Goal: Task Accomplishment & Management: Complete application form

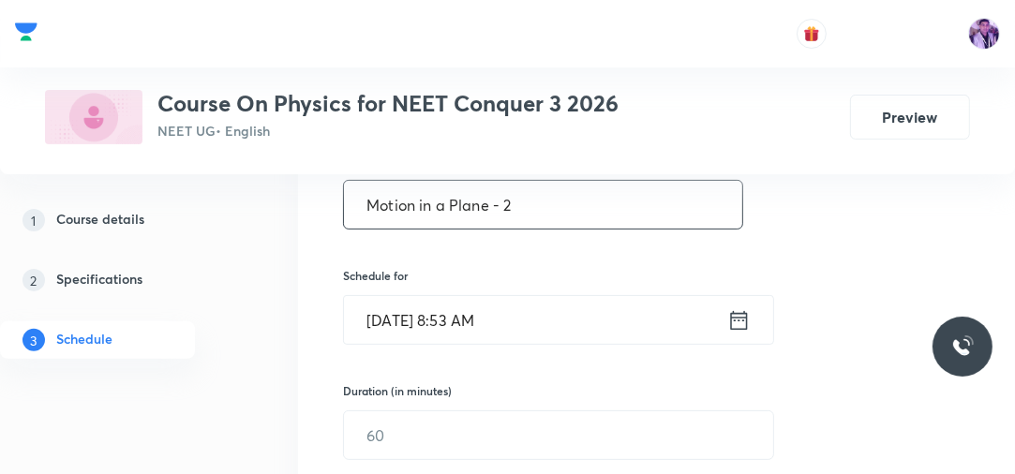
type input "Motion in a Plane - 2"
click at [455, 319] on input "Sep 1, 2025, 8:53 AM" at bounding box center [535, 320] width 383 height 48
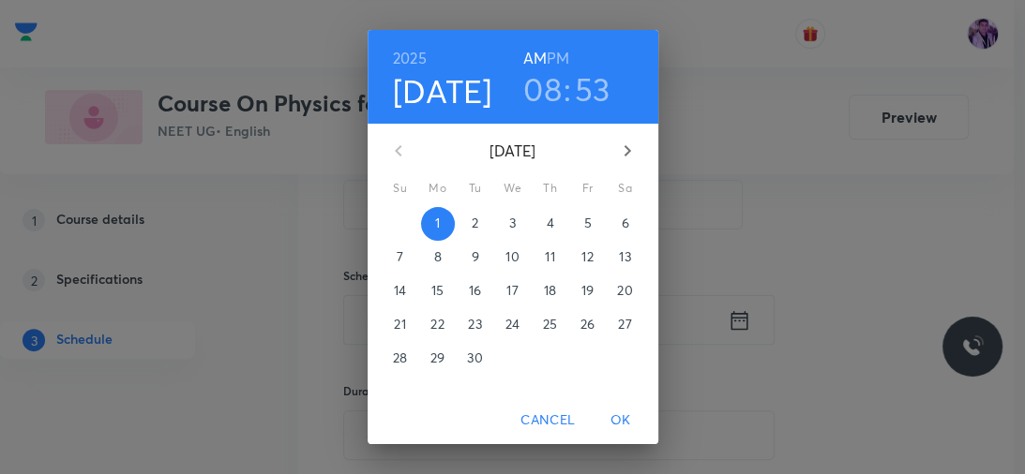
click at [549, 105] on h3 "08" at bounding box center [542, 88] width 38 height 39
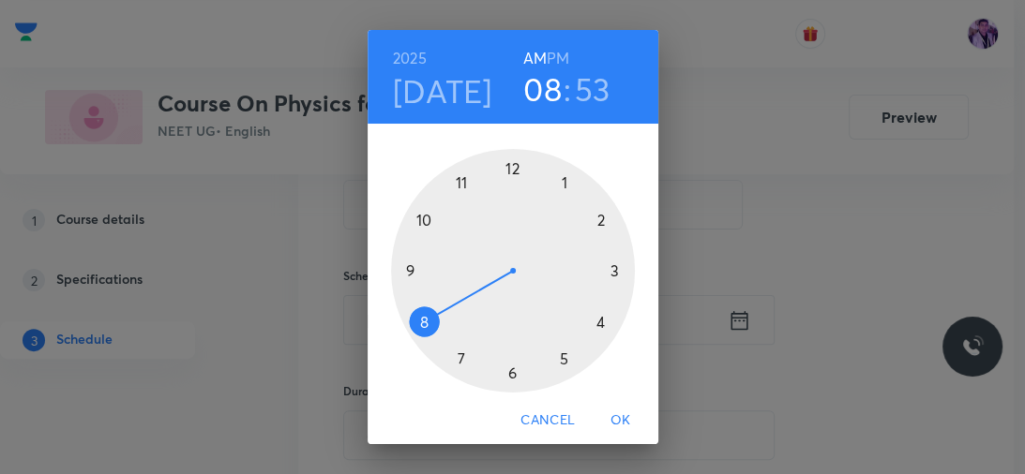
click at [407, 274] on div at bounding box center [513, 271] width 244 height 244
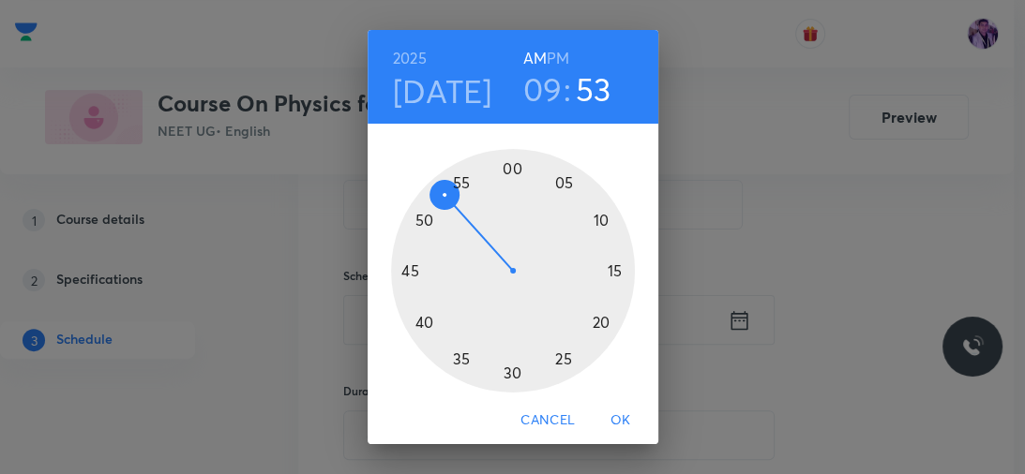
click at [557, 181] on div at bounding box center [513, 271] width 244 height 244
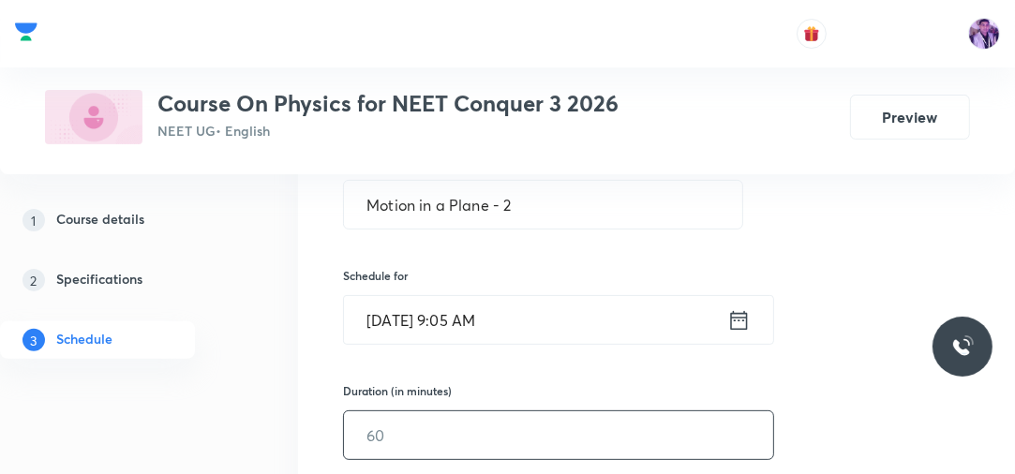
click at [422, 441] on input "text" at bounding box center [558, 436] width 429 height 48
type input "60"
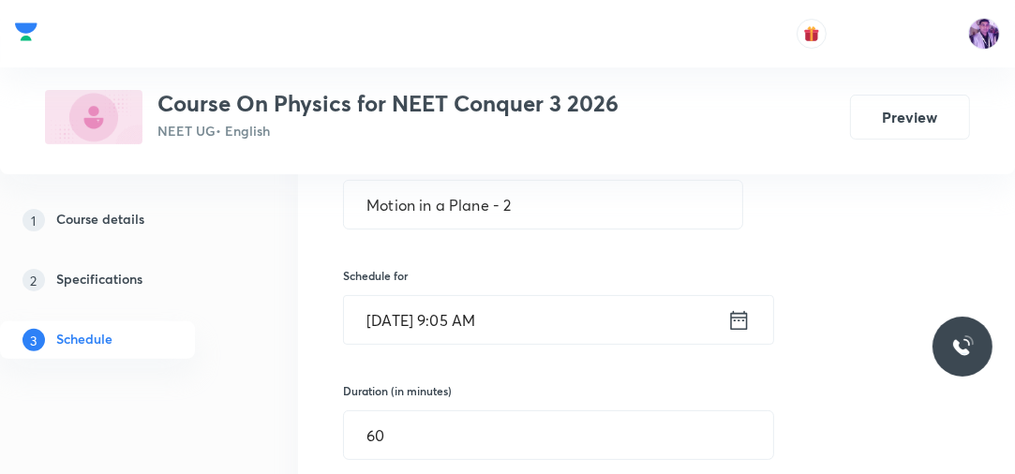
click at [193, 377] on div "1 Course details 2 Specifications 3 Schedule" at bounding box center [124, 292] width 248 height 180
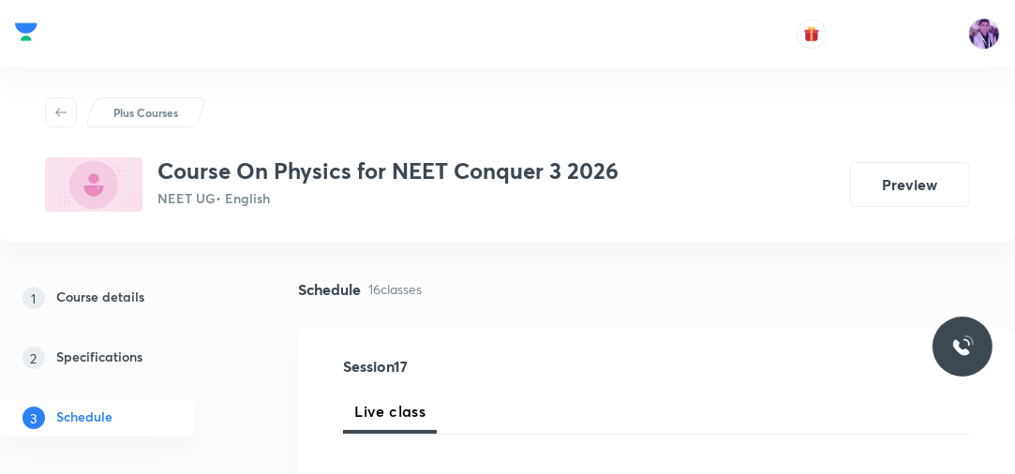
click at [196, 376] on link "2 Specifications" at bounding box center [124, 357] width 248 height 37
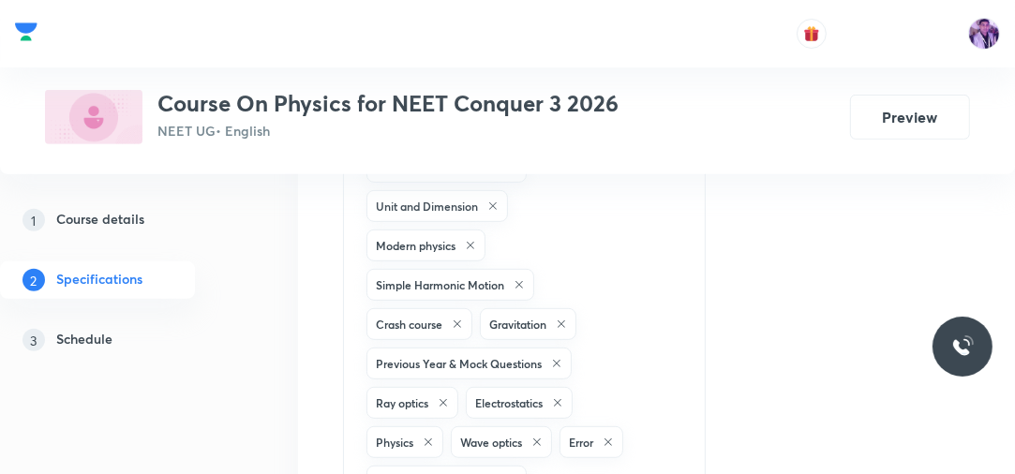
click at [196, 375] on div "1 Course details 2 Specifications 3 Schedule" at bounding box center [124, 292] width 248 height 180
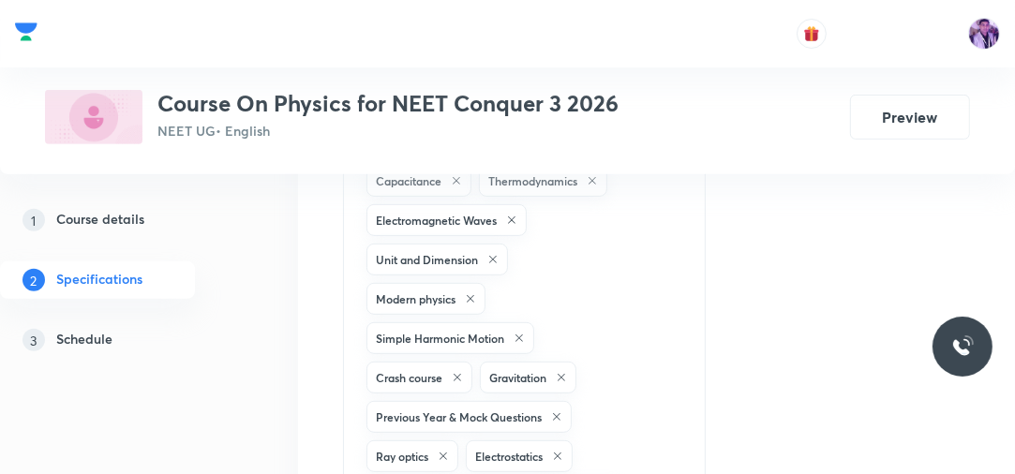
scroll to position [540, 0]
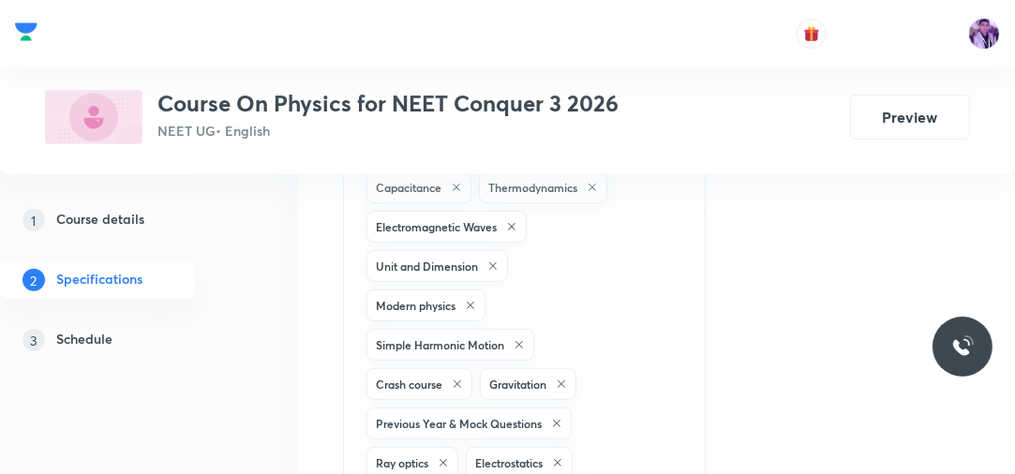
click at [73, 337] on h5 "Schedule" at bounding box center [84, 340] width 56 height 22
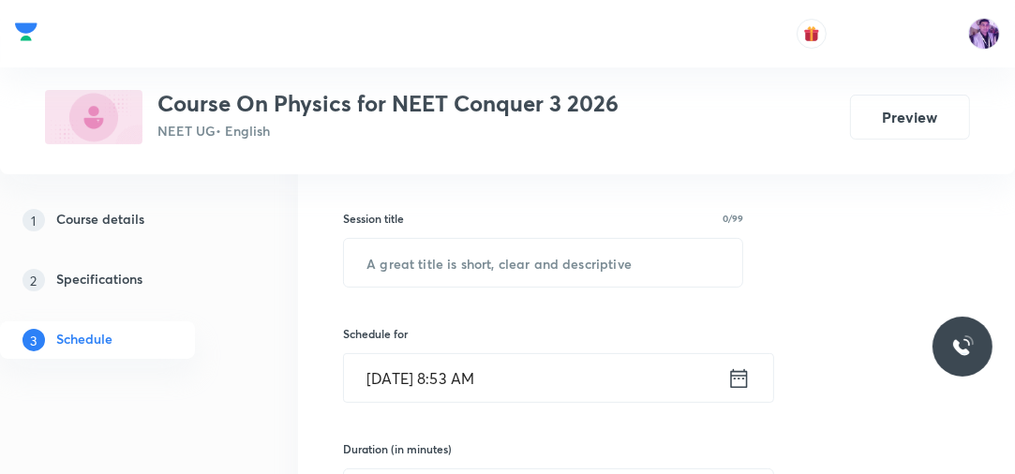
scroll to position [285, 0]
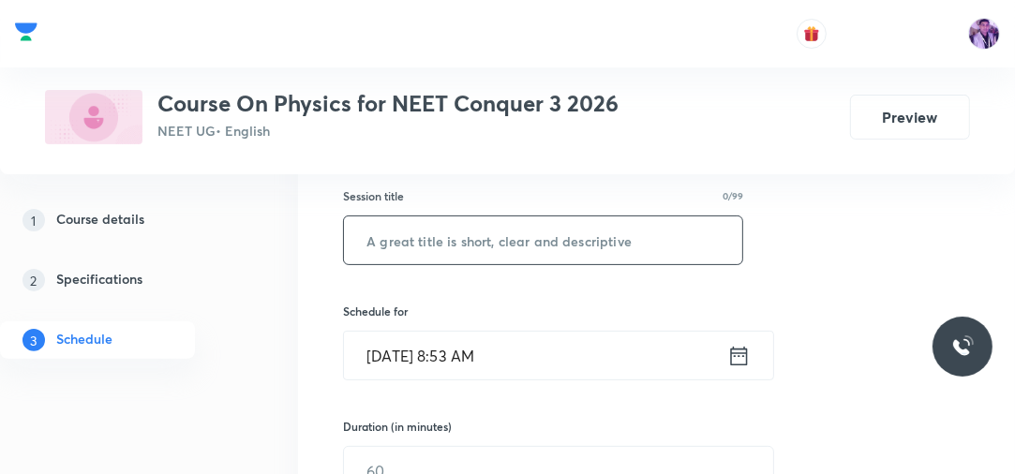
click at [601, 247] on input "text" at bounding box center [543, 241] width 398 height 48
paste input "Motion in a Plane - 1"
type input "Motion in a Plane - 2"
click at [490, 339] on input "Sep 1, 2025, 8:53 AM" at bounding box center [535, 356] width 383 height 48
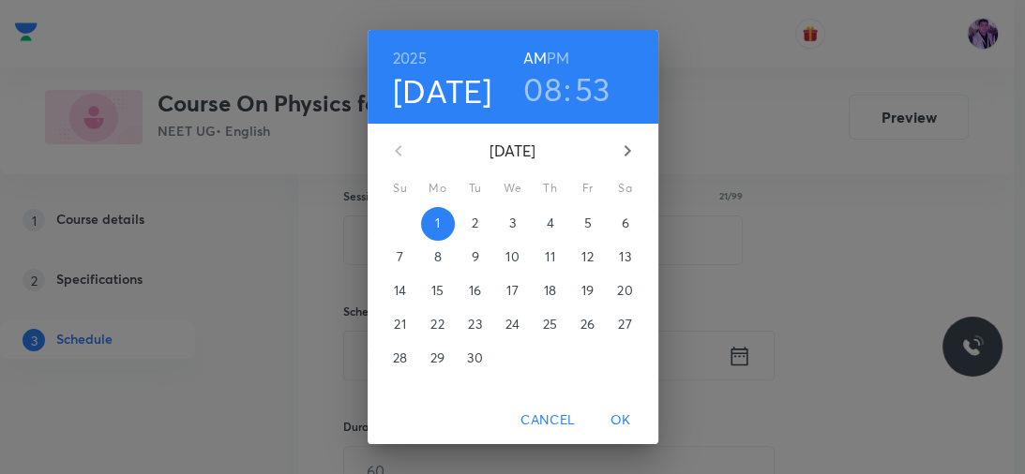
click at [540, 90] on h3 "08" at bounding box center [542, 88] width 38 height 39
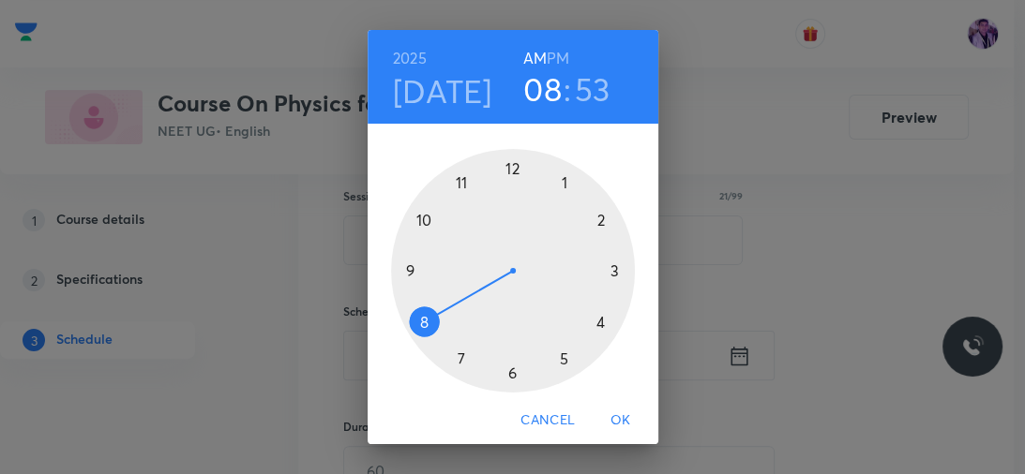
click at [425, 189] on div at bounding box center [513, 271] width 244 height 244
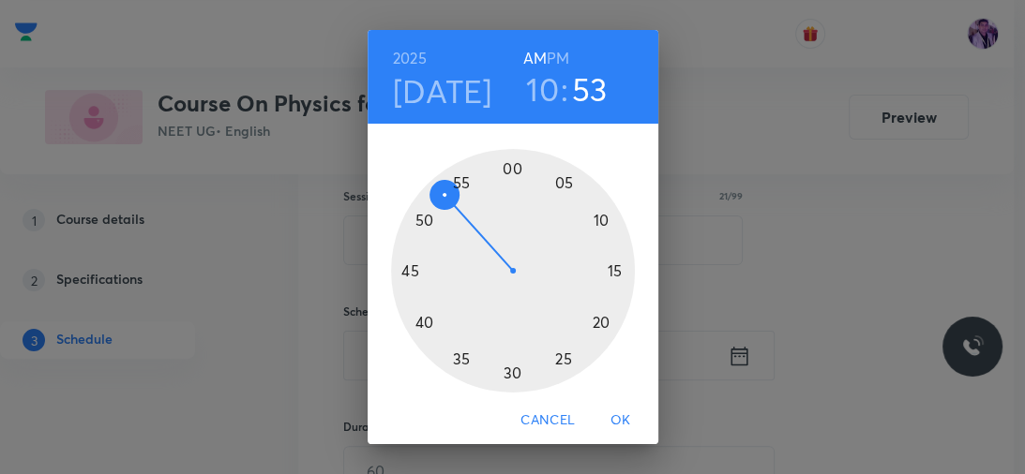
click at [540, 88] on h3 "10" at bounding box center [542, 88] width 33 height 39
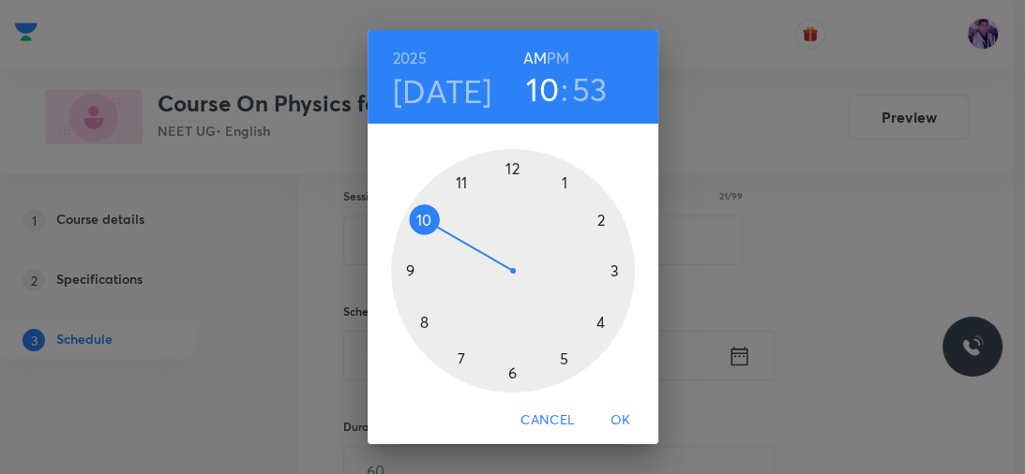
click at [405, 270] on div at bounding box center [513, 271] width 244 height 244
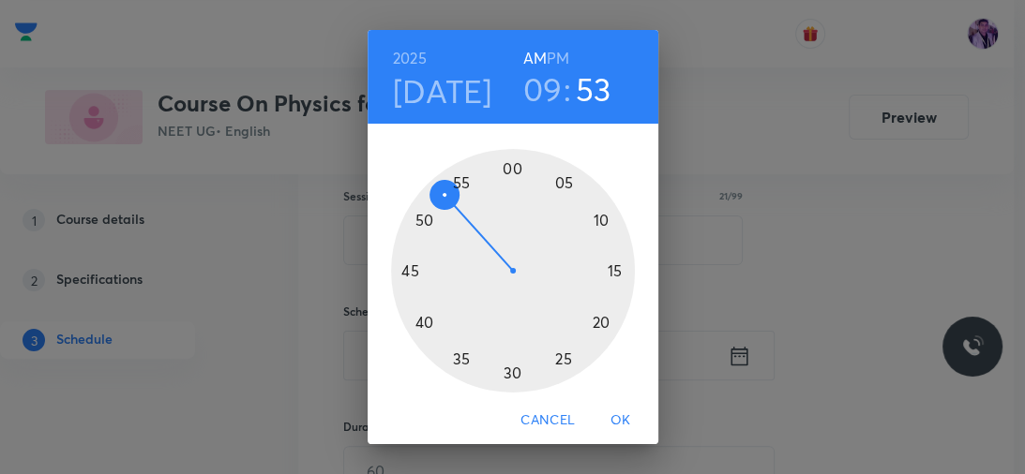
click at [546, 181] on div at bounding box center [513, 271] width 244 height 244
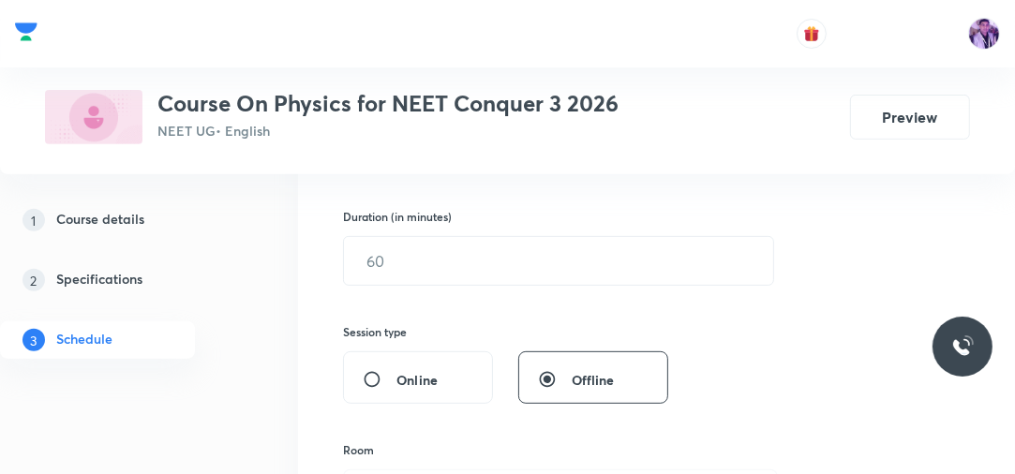
scroll to position [495, 0]
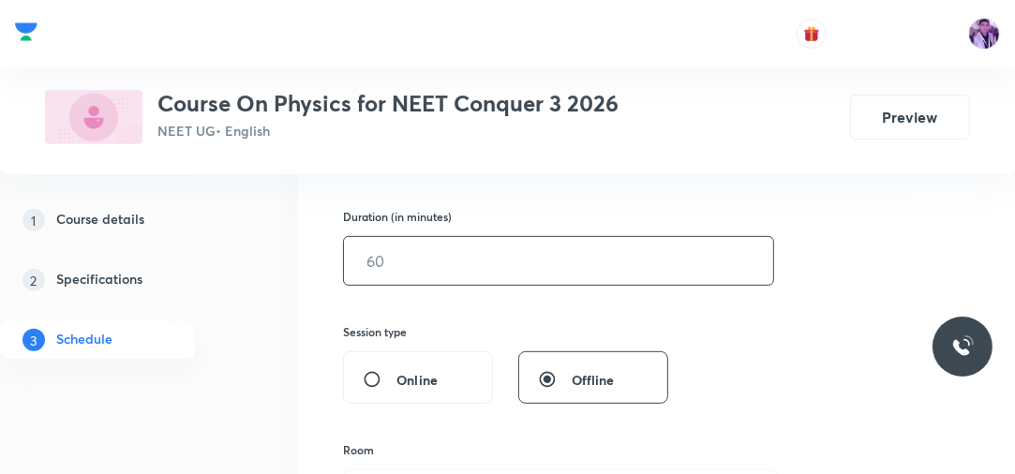
click at [478, 270] on input "text" at bounding box center [558, 261] width 429 height 48
type input "60"
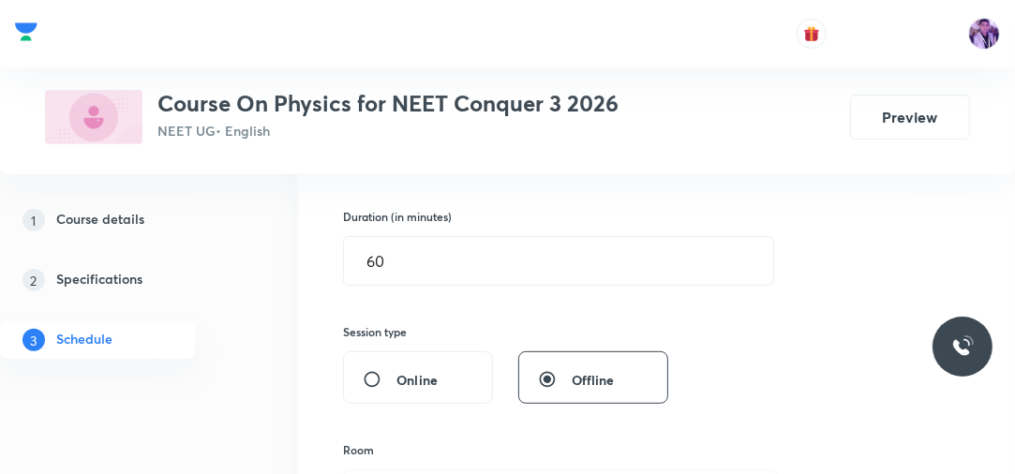
click at [245, 332] on div "1 Course details 2 Specifications 3 Schedule" at bounding box center [124, 292] width 248 height 180
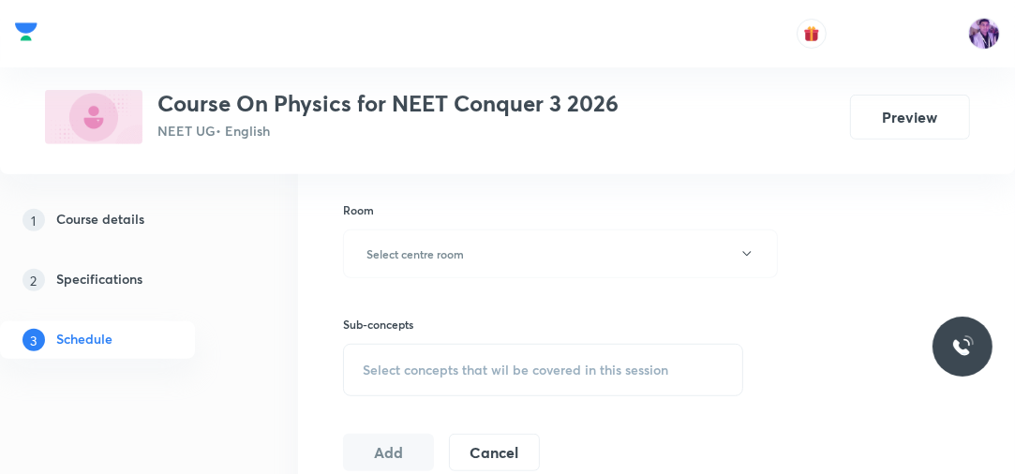
scroll to position [765, 0]
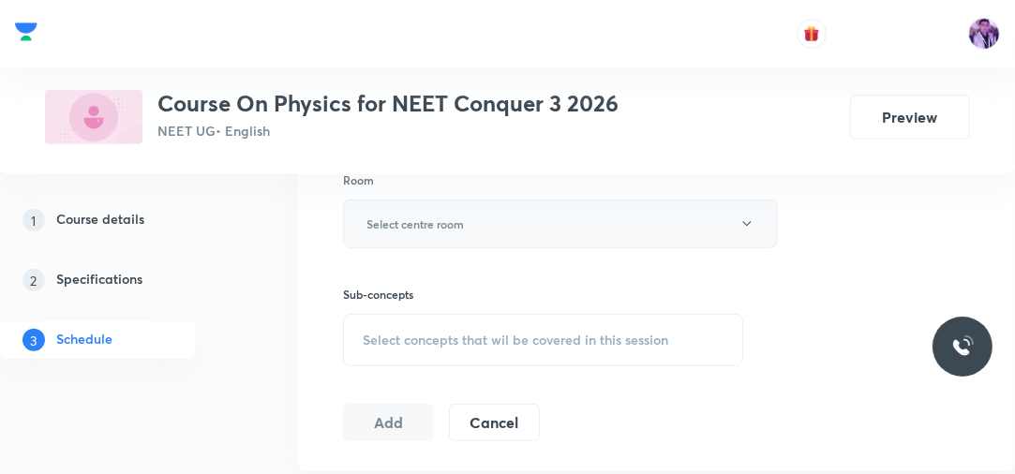
click at [487, 226] on button "Select centre room" at bounding box center [560, 224] width 435 height 49
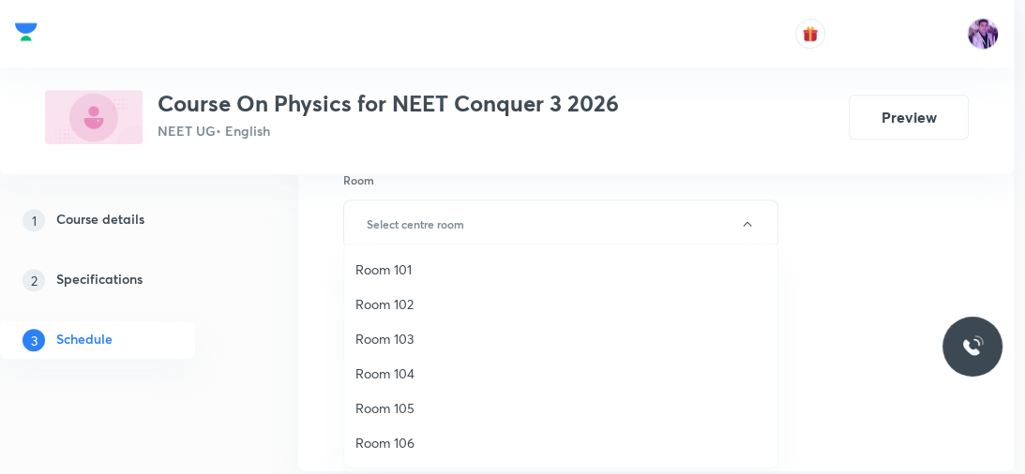
click at [379, 261] on span "Room 101" at bounding box center [560, 270] width 411 height 20
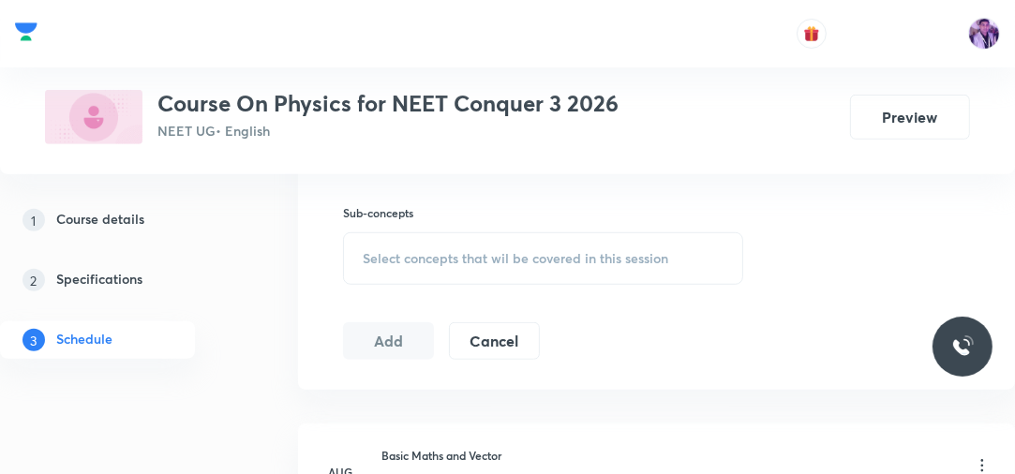
scroll to position [885, 0]
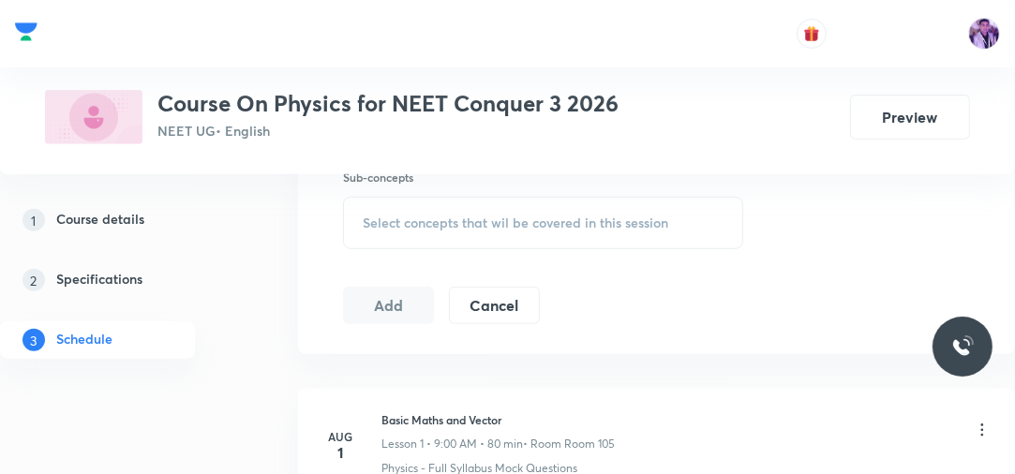
click at [396, 229] on div "Select concepts that wil be covered in this session" at bounding box center [543, 223] width 400 height 52
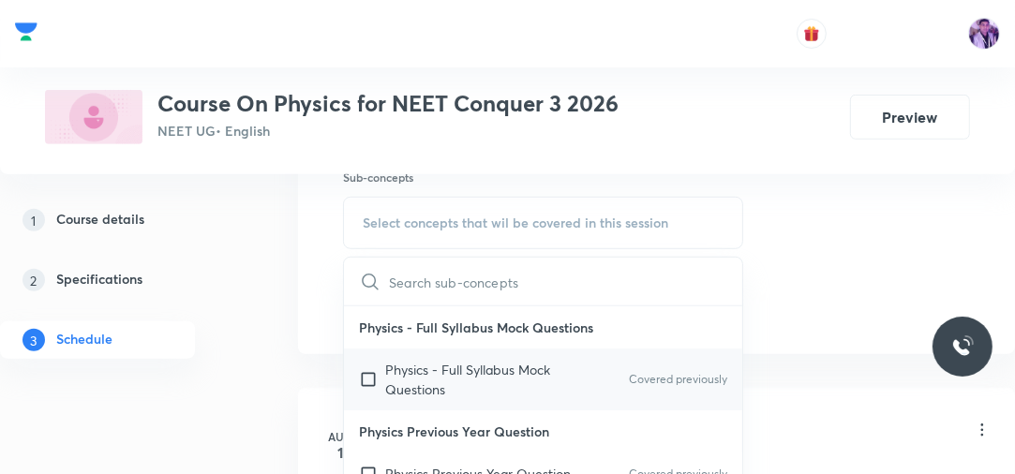
click at [385, 360] on p "Physics - Full Syllabus Mock Questions" at bounding box center [479, 379] width 189 height 39
checkbox input "true"
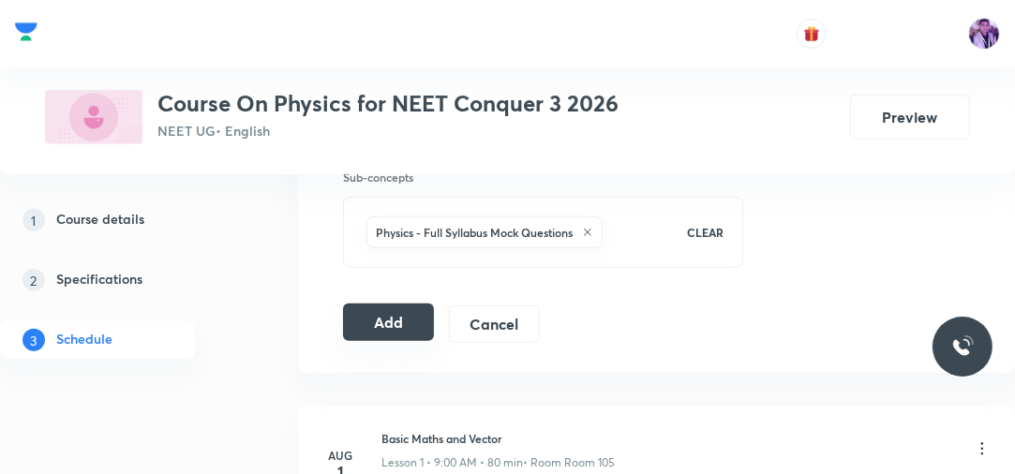
click at [370, 314] on button "Add" at bounding box center [388, 322] width 91 height 37
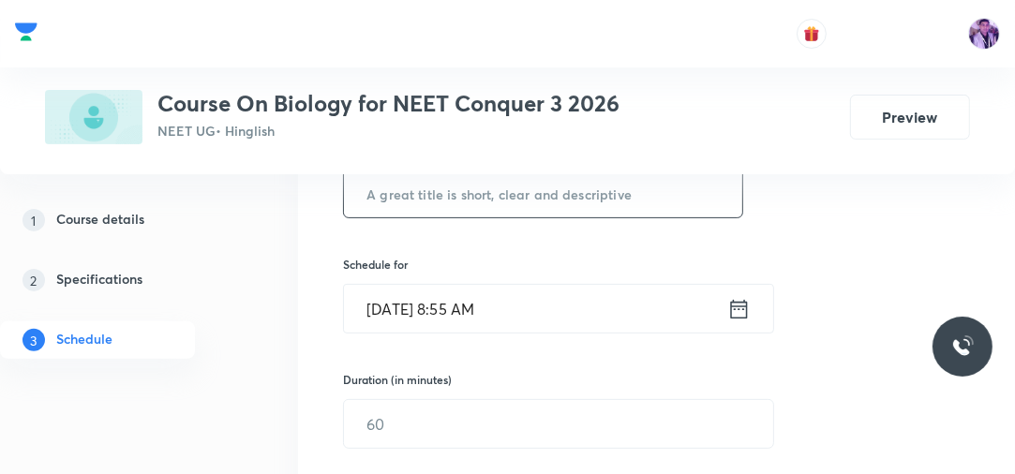
click at [610, 212] on input "text" at bounding box center [543, 194] width 398 height 48
paste input "OG7XZGWV"
type input "O"
type input "a"
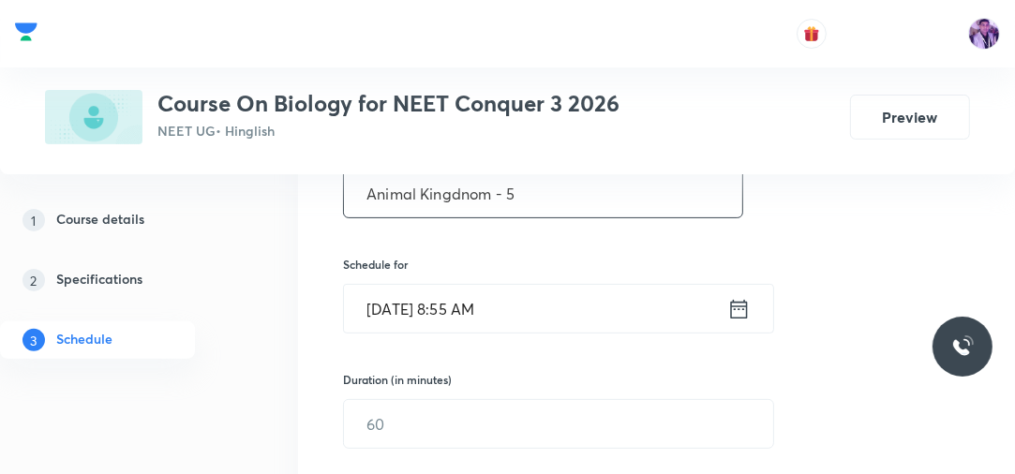
type input "Animal Kingdnom - 5"
click at [472, 305] on input "Sep 1, 2025, 8:55 AM" at bounding box center [535, 309] width 383 height 48
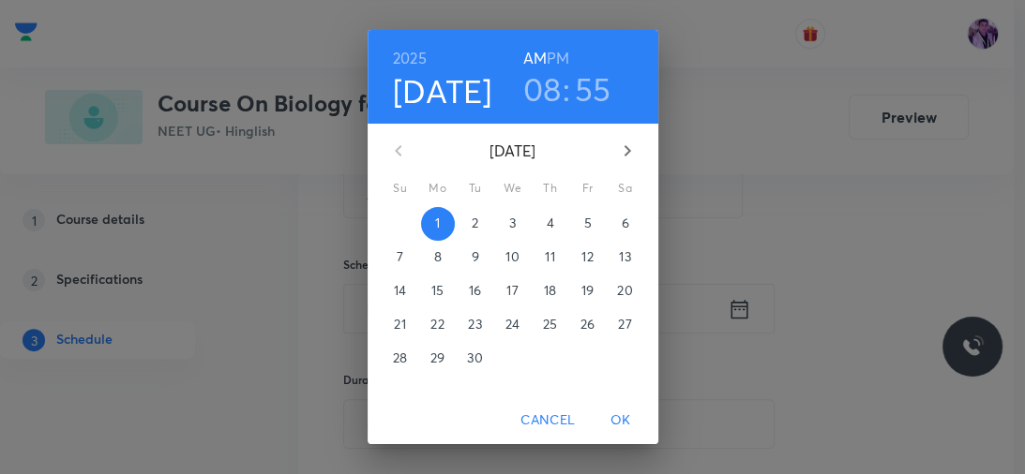
click at [528, 97] on h3 "08" at bounding box center [542, 88] width 38 height 39
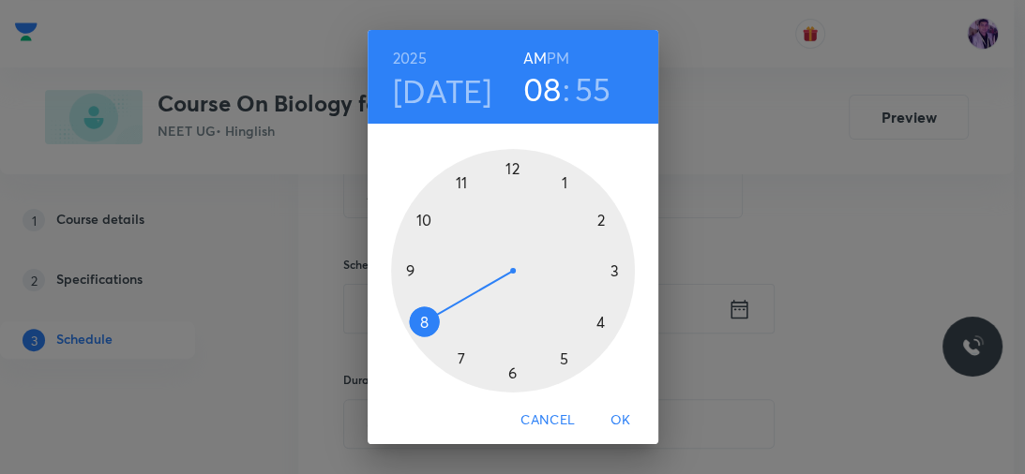
click at [416, 218] on div at bounding box center [513, 271] width 244 height 244
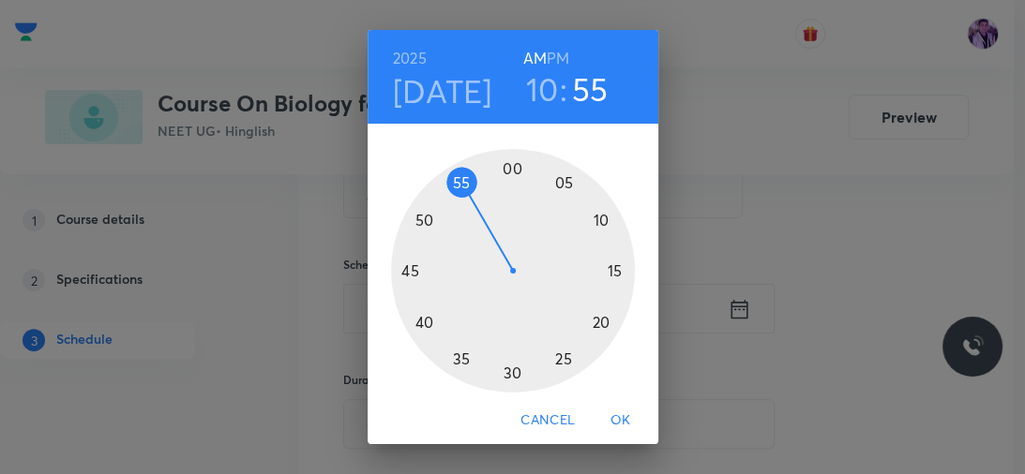
click at [567, 187] on div at bounding box center [513, 271] width 244 height 244
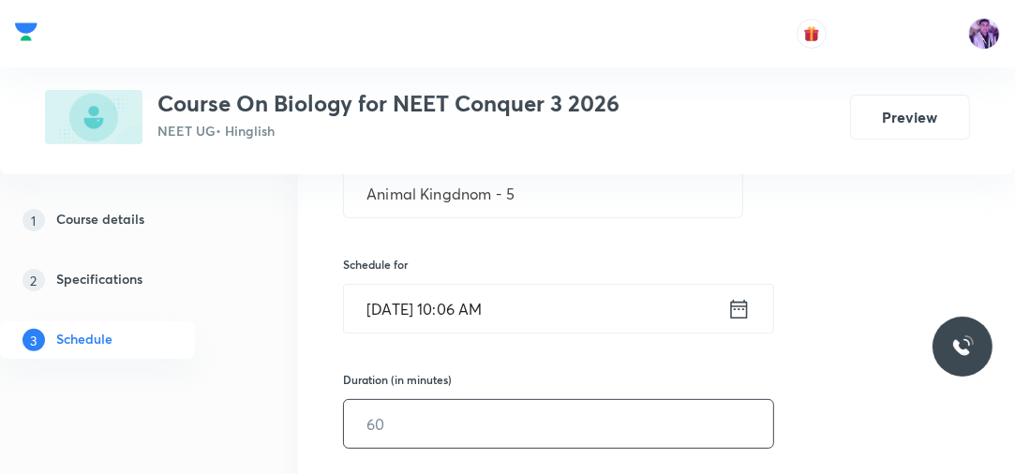
click at [405, 426] on input "text" at bounding box center [558, 424] width 429 height 48
type input "60"
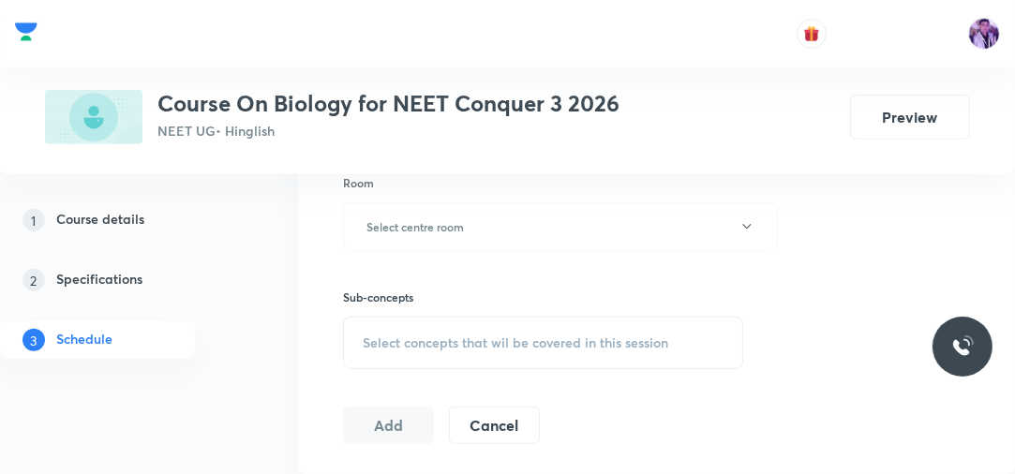
scroll to position [782, 0]
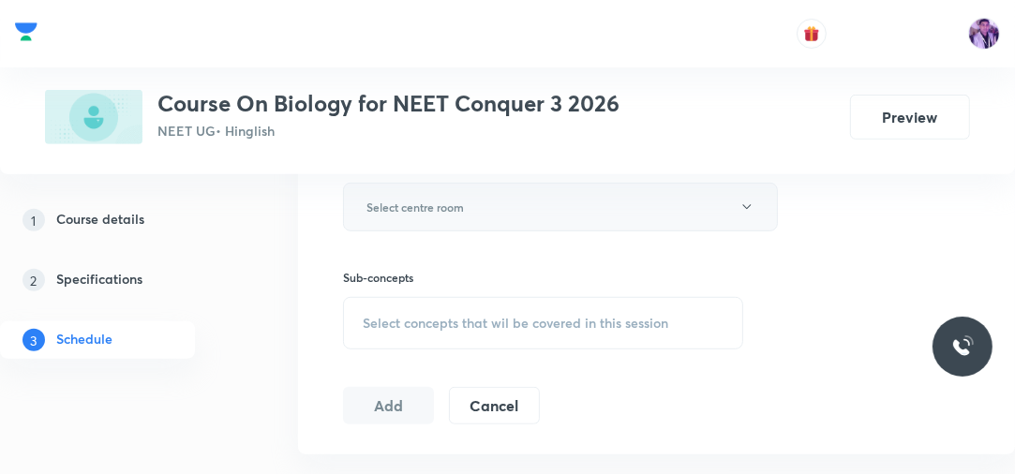
click at [499, 187] on button "Select centre room" at bounding box center [560, 207] width 435 height 49
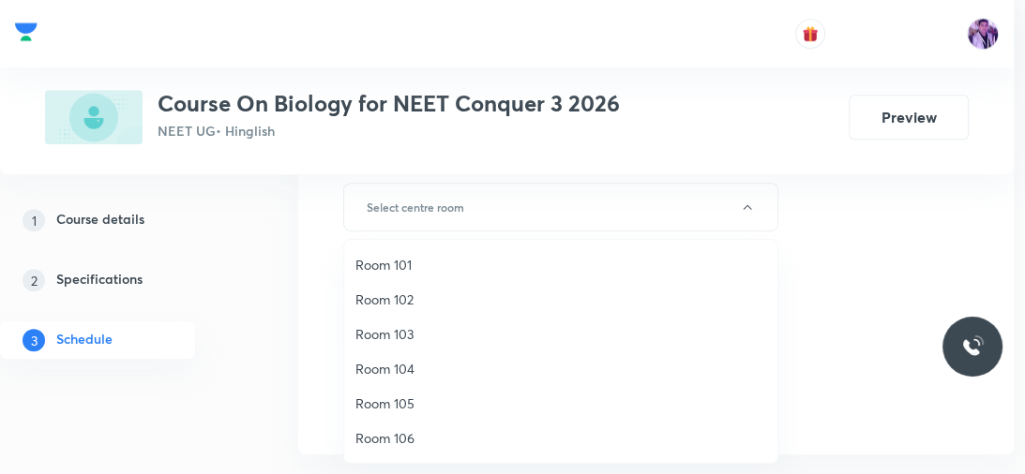
click at [412, 255] on span "Room 101" at bounding box center [560, 265] width 411 height 20
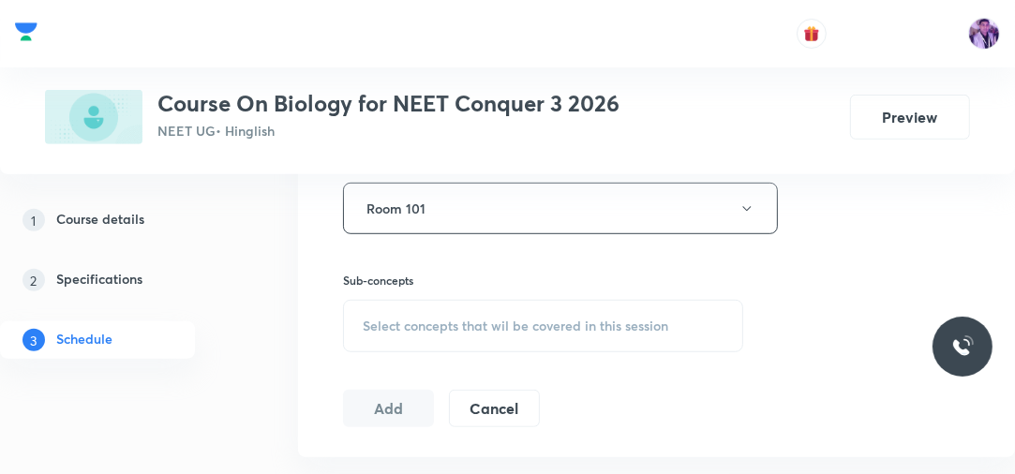
click at [428, 336] on div "Select concepts that wil be covered in this session" at bounding box center [543, 326] width 400 height 52
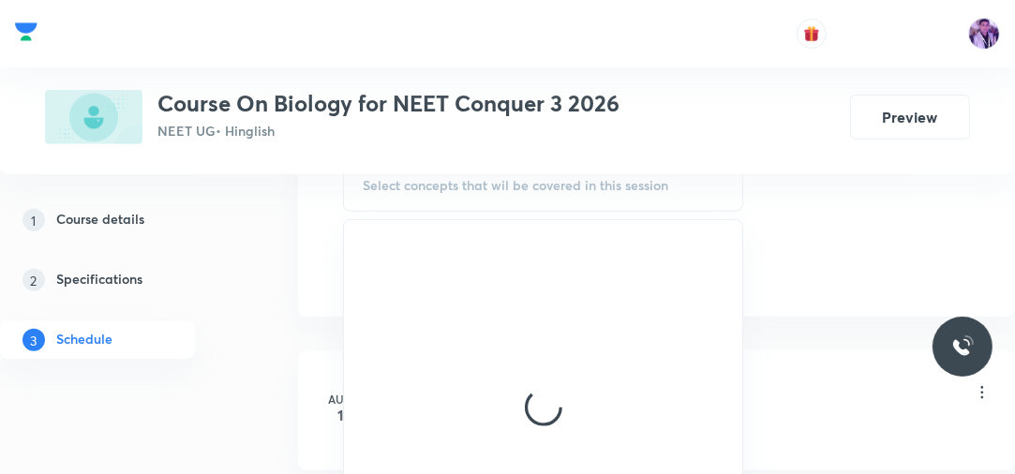
scroll to position [928, 0]
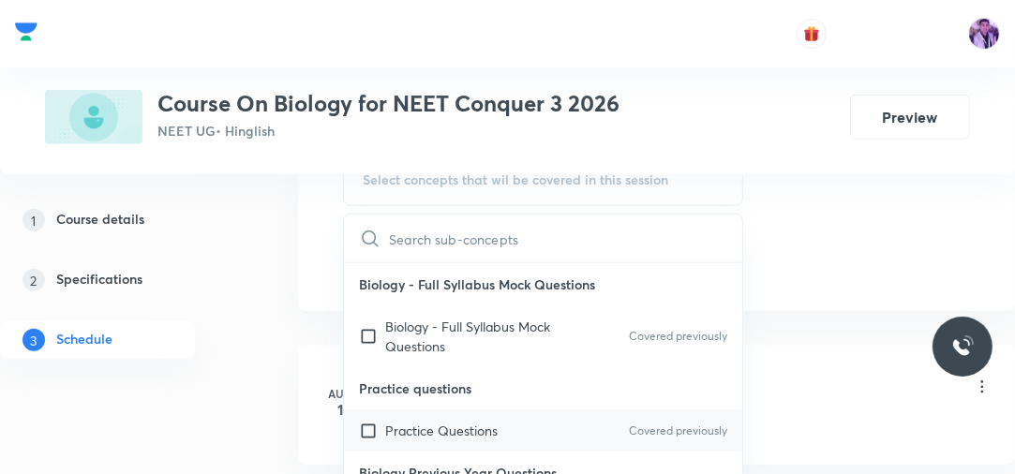
click at [412, 431] on p "Practice Questions" at bounding box center [441, 431] width 112 height 20
checkbox input "true"
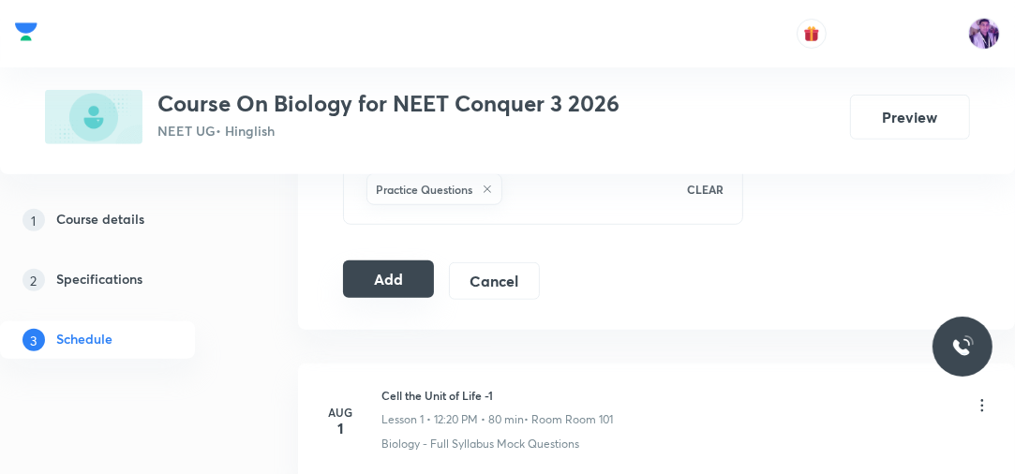
click at [409, 268] on button "Add" at bounding box center [388, 279] width 91 height 37
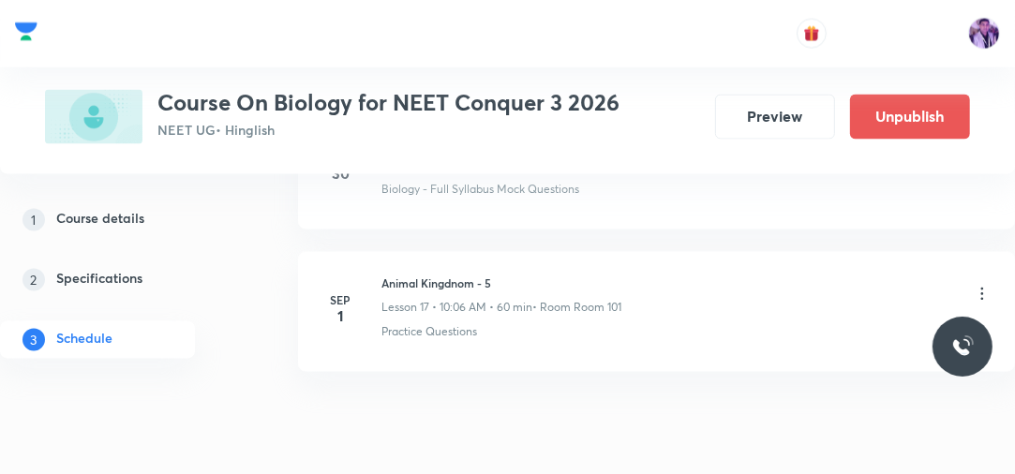
scroll to position [2478, 0]
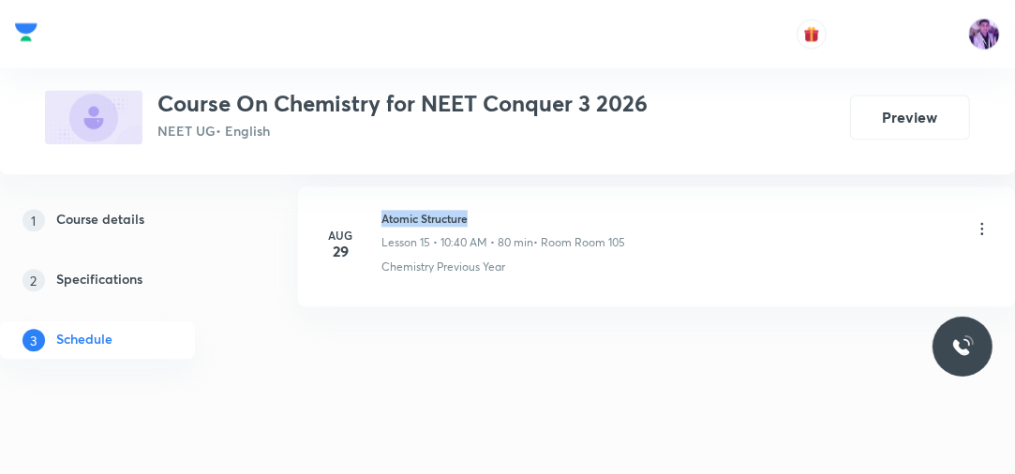
scroll to position [3078, 0]
click at [507, 210] on h6 "Atomic Structure" at bounding box center [504, 218] width 244 height 17
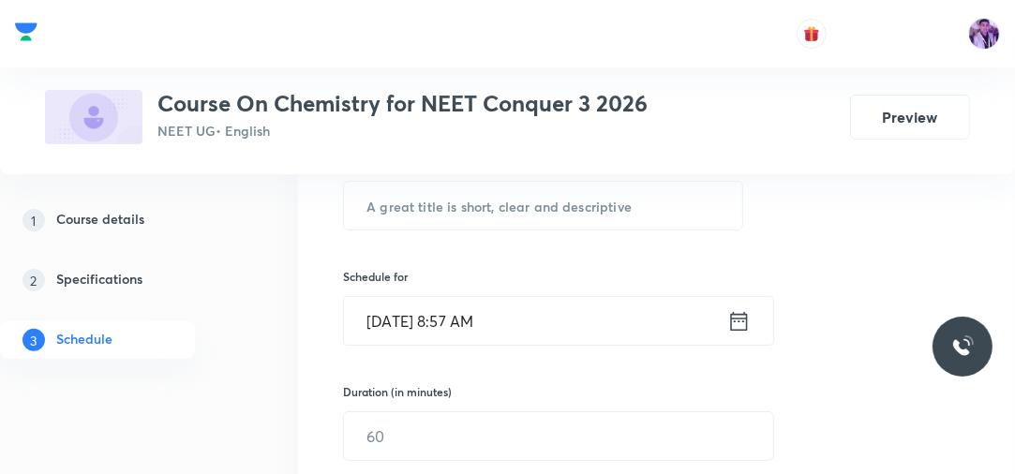
scroll to position [308, 0]
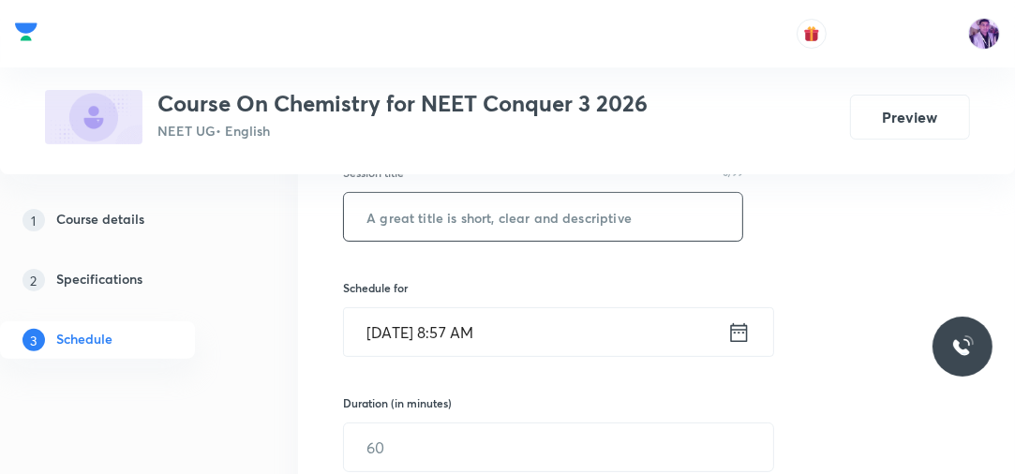
click at [542, 205] on input "text" at bounding box center [543, 217] width 398 height 48
paste input "Atomic Structure"
type input "Atomic Structure"
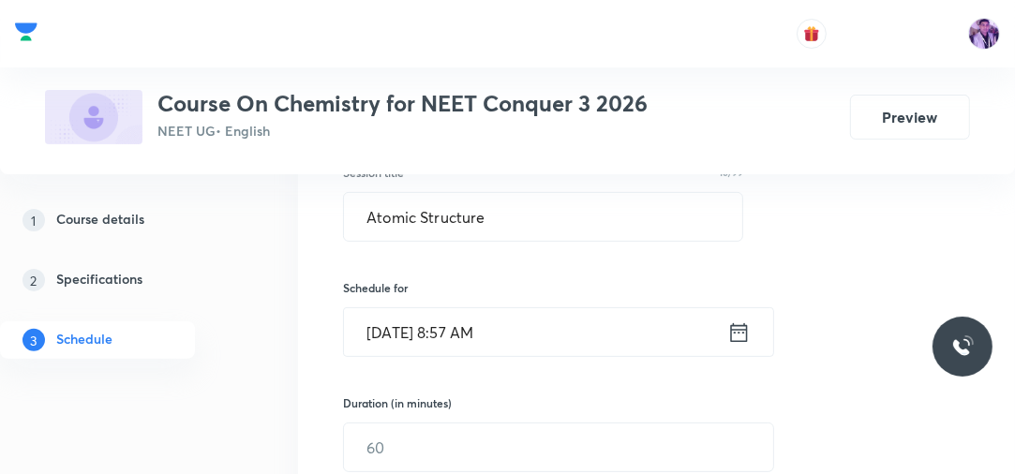
click at [469, 322] on input "Sep 1, 2025, 8:57 AM" at bounding box center [535, 332] width 383 height 48
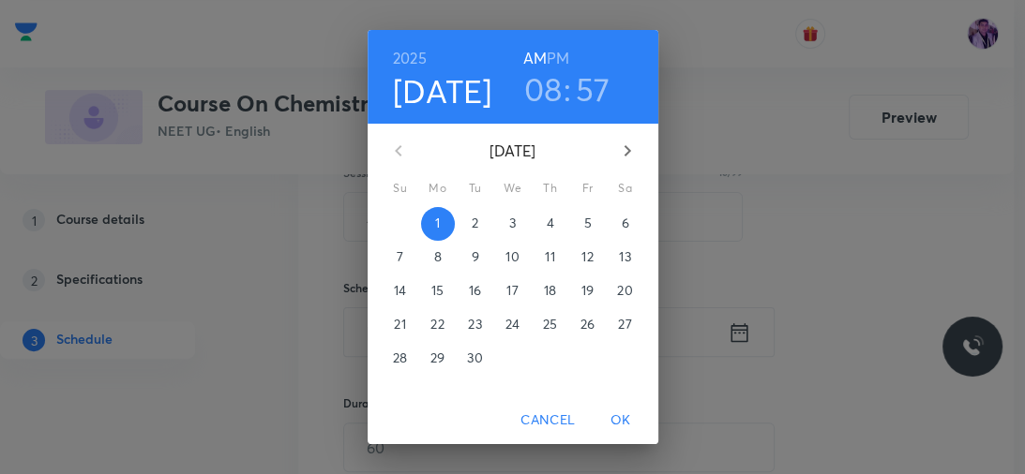
click at [530, 90] on h3 "08" at bounding box center [543, 88] width 38 height 39
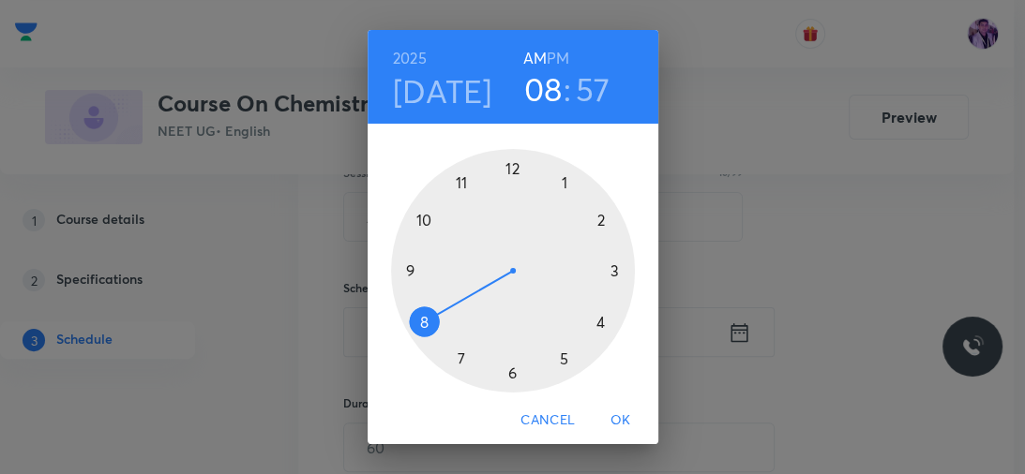
click at [405, 270] on div at bounding box center [513, 271] width 244 height 244
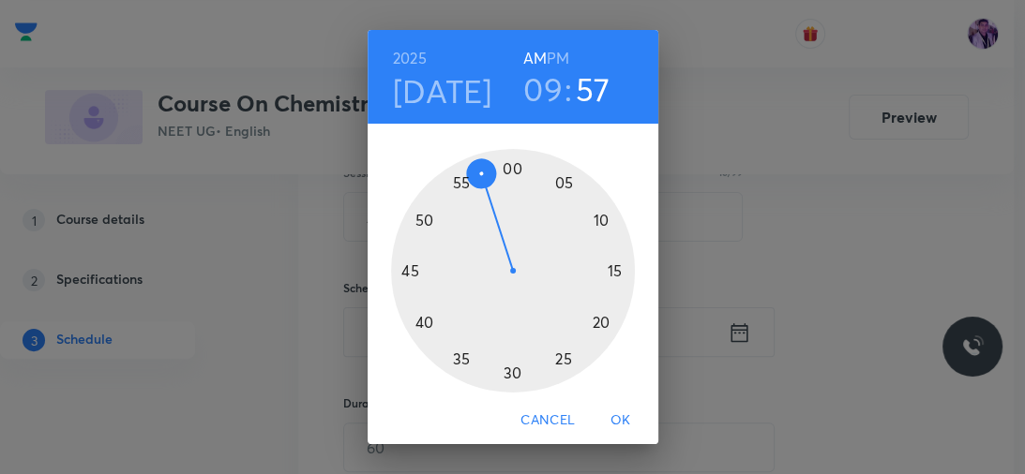
click at [525, 94] on h3 "09" at bounding box center [542, 88] width 39 height 39
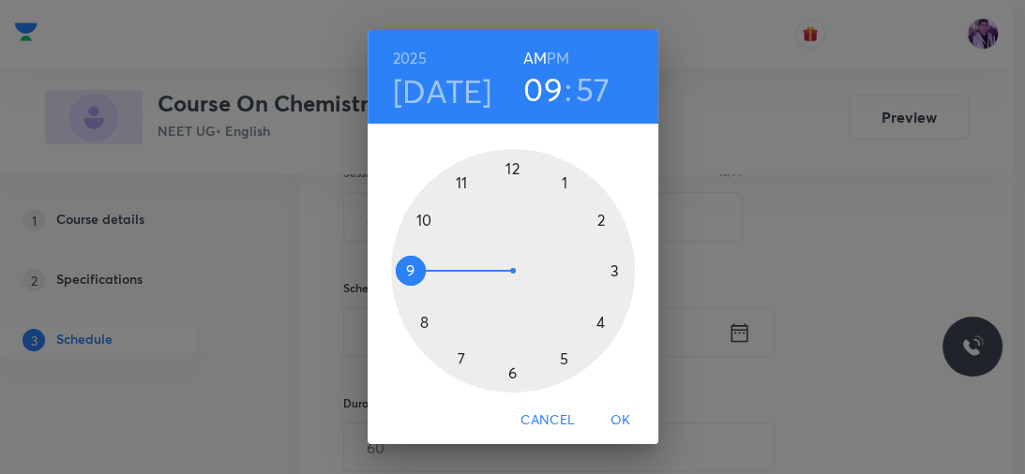
click at [454, 181] on div at bounding box center [513, 271] width 244 height 244
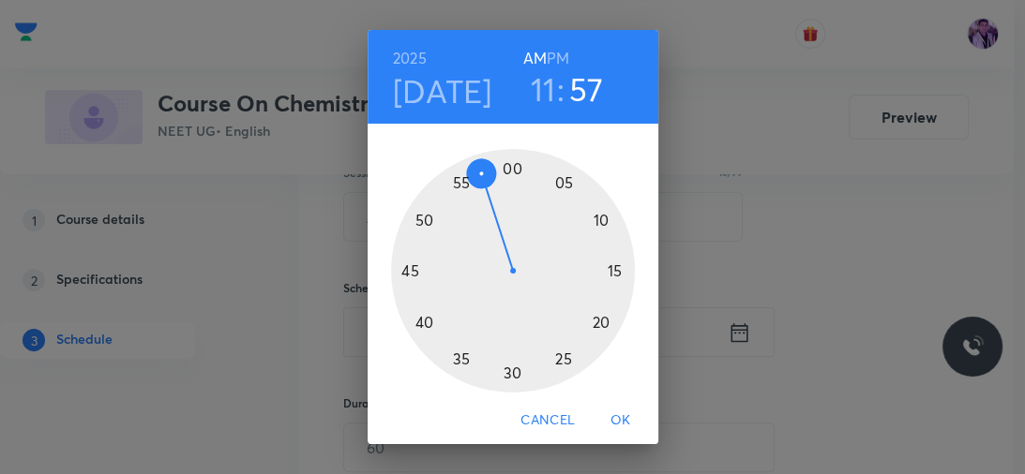
click at [607, 270] on div at bounding box center [513, 271] width 244 height 244
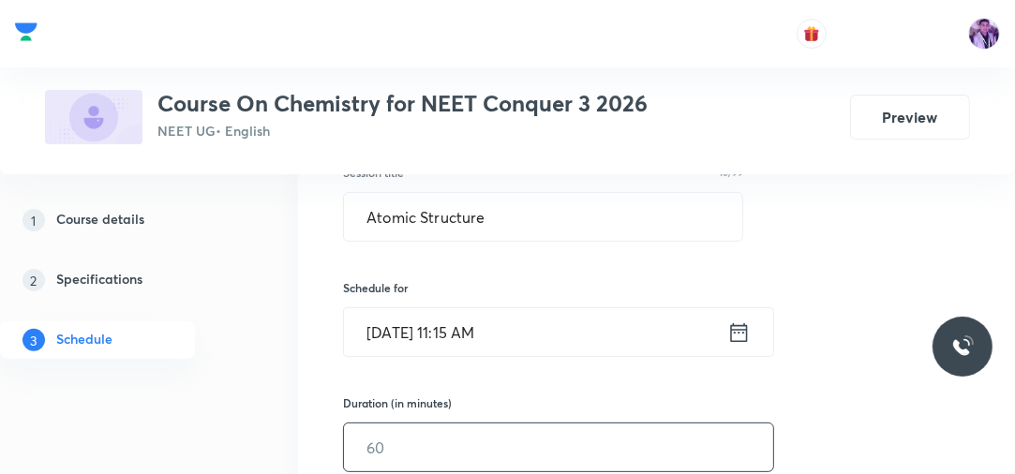
click at [386, 445] on input "text" at bounding box center [558, 448] width 429 height 48
type input "8"
type input "90"
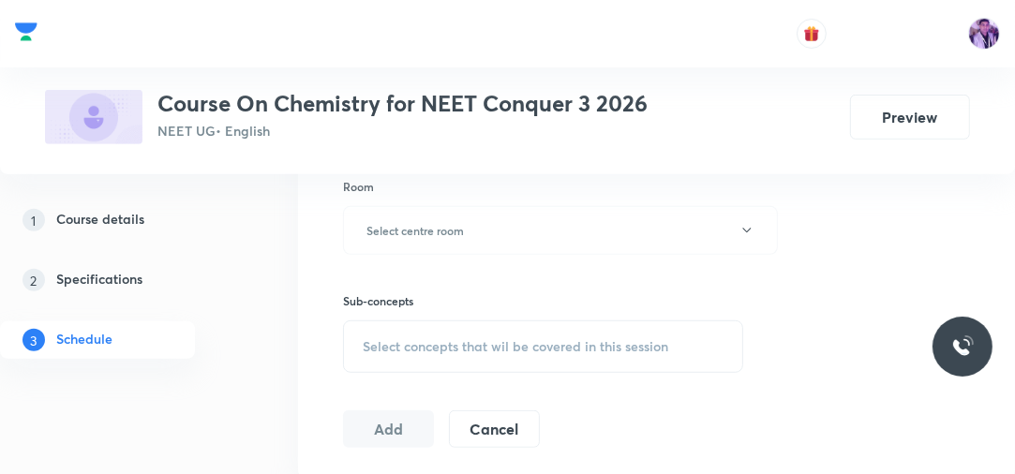
scroll to position [788, 0]
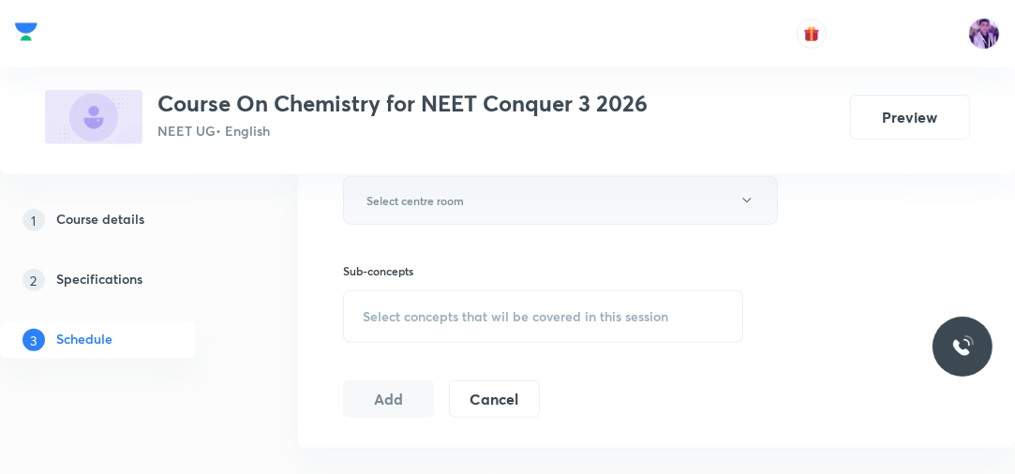
click at [471, 197] on button "Select centre room" at bounding box center [560, 200] width 435 height 49
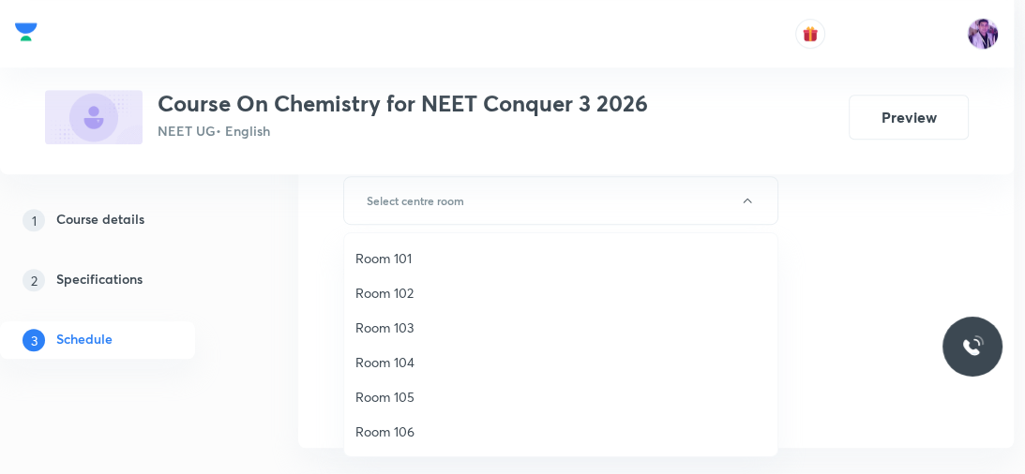
click at [384, 264] on span "Room 101" at bounding box center [560, 258] width 411 height 20
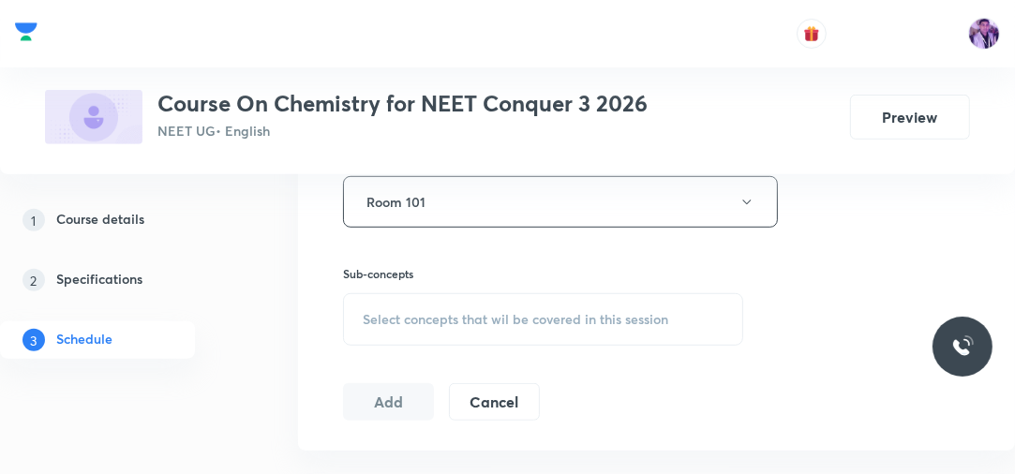
click at [397, 312] on span "Select concepts that wil be covered in this session" at bounding box center [516, 319] width 306 height 15
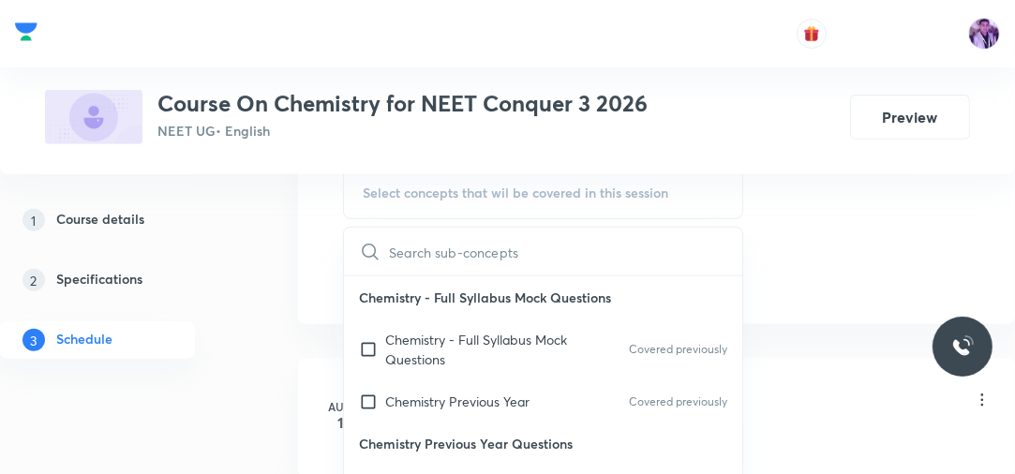
scroll to position [920, 0]
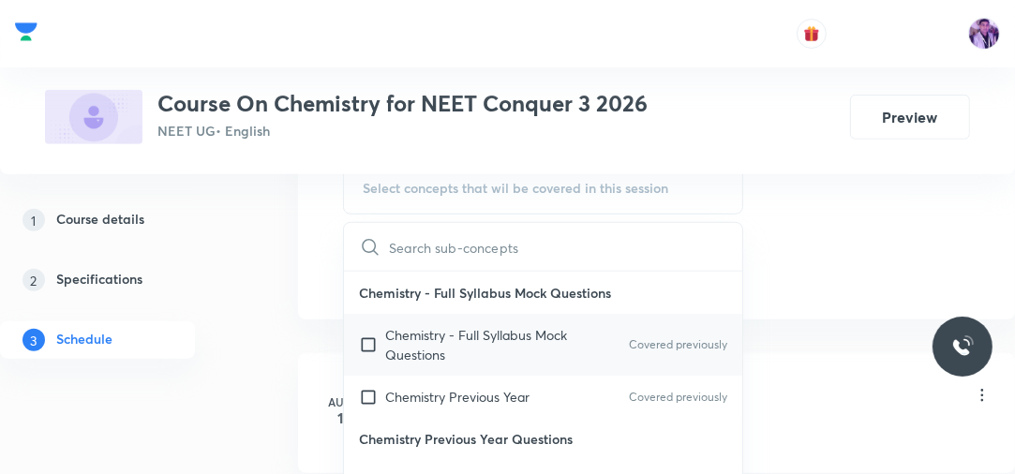
click at [471, 352] on p "Chemistry - Full Syllabus Mock Questions" at bounding box center [479, 344] width 189 height 39
checkbox input "true"
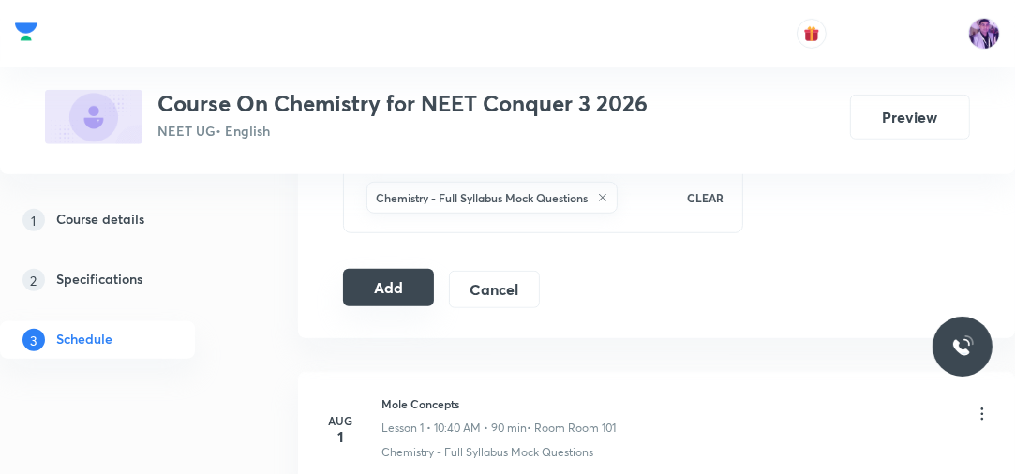
click at [405, 281] on button "Add" at bounding box center [388, 287] width 91 height 37
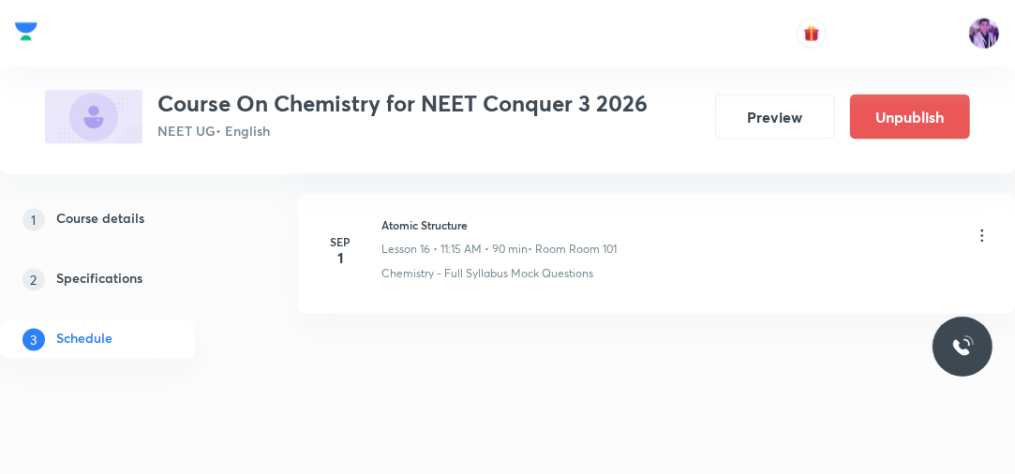
scroll to position [2394, 0]
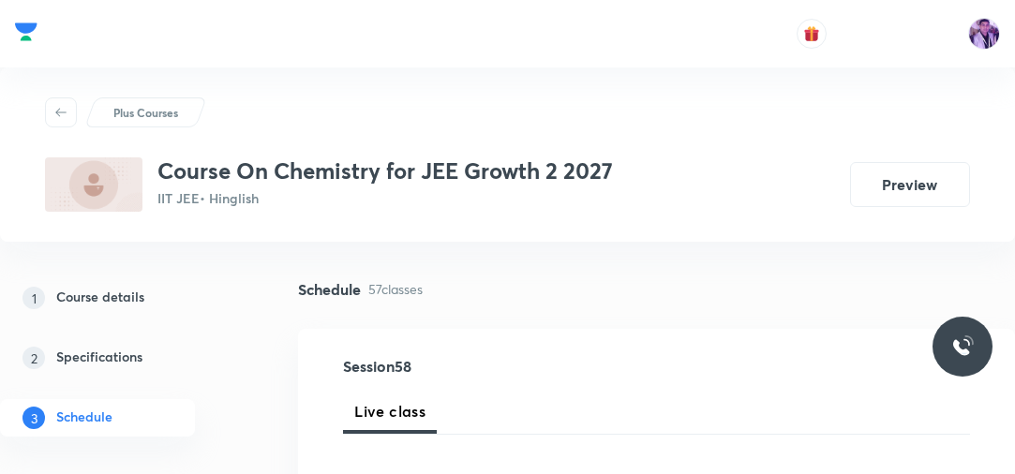
scroll to position [301, 0]
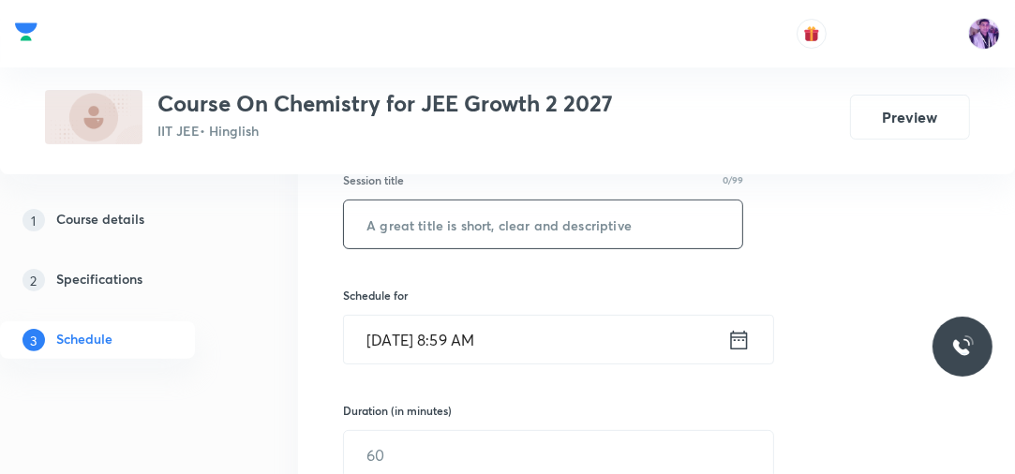
click at [606, 217] on input "text" at bounding box center [543, 225] width 398 height 48
type input "Chemical Bonding - 8"
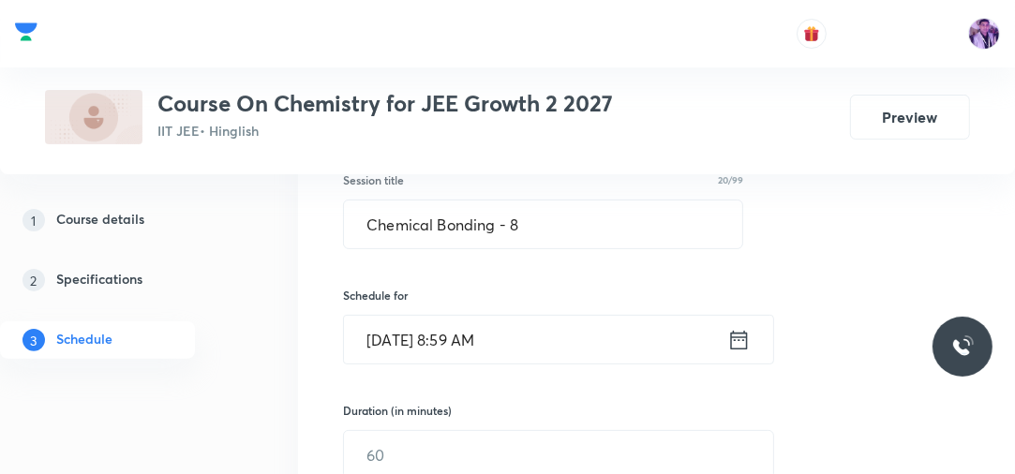
click at [468, 330] on input "[DATE] 8:59 AM" at bounding box center [535, 340] width 383 height 48
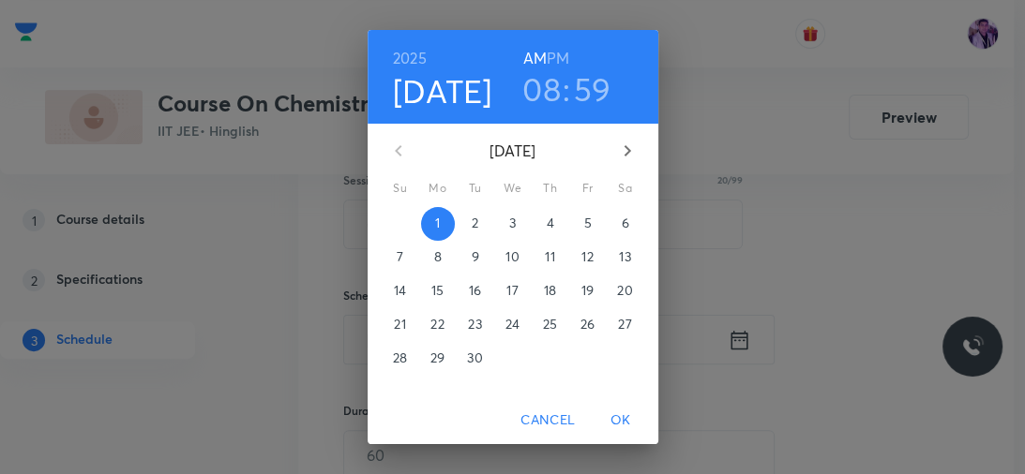
click at [536, 87] on h3 "08" at bounding box center [541, 88] width 38 height 39
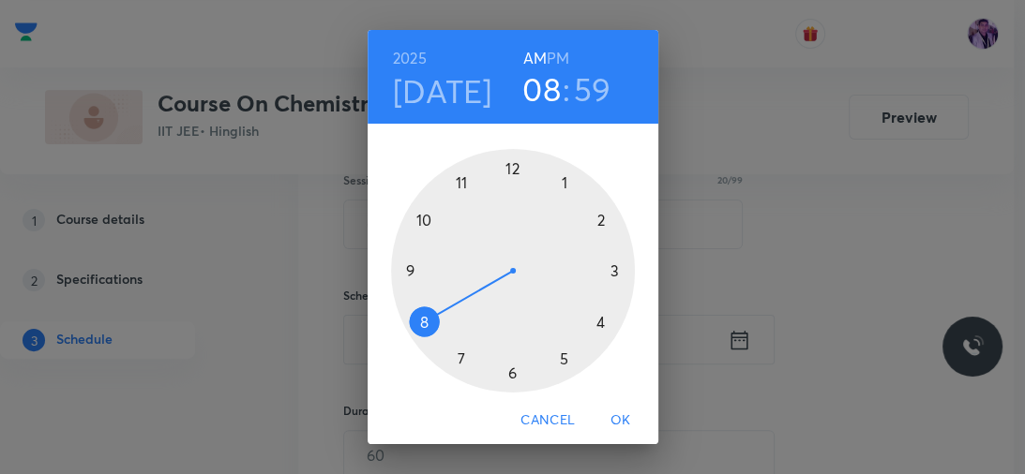
click at [406, 271] on div at bounding box center [513, 271] width 244 height 244
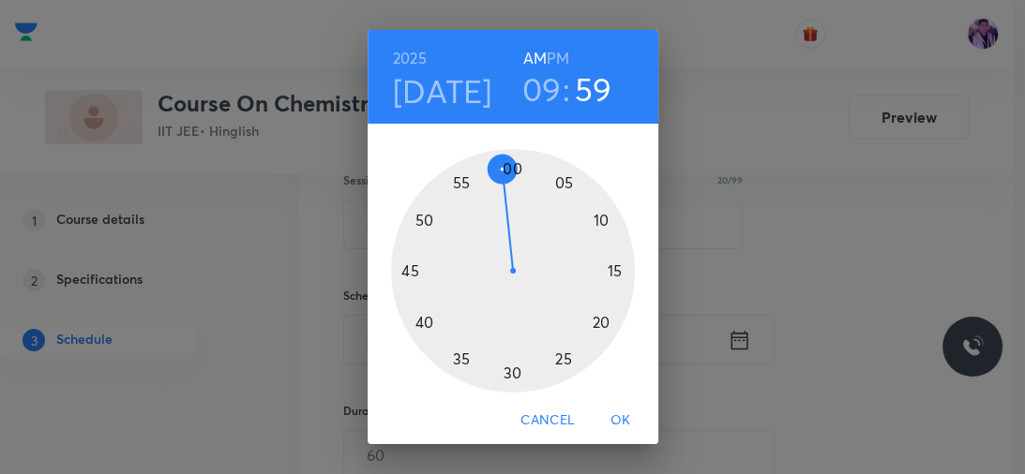
click at [501, 382] on div at bounding box center [513, 271] width 244 height 244
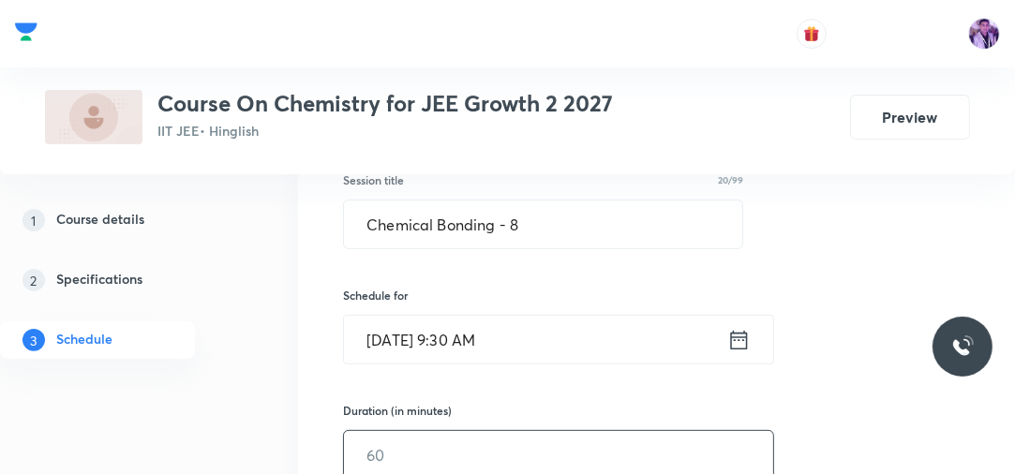
click at [395, 435] on input "text" at bounding box center [558, 455] width 429 height 48
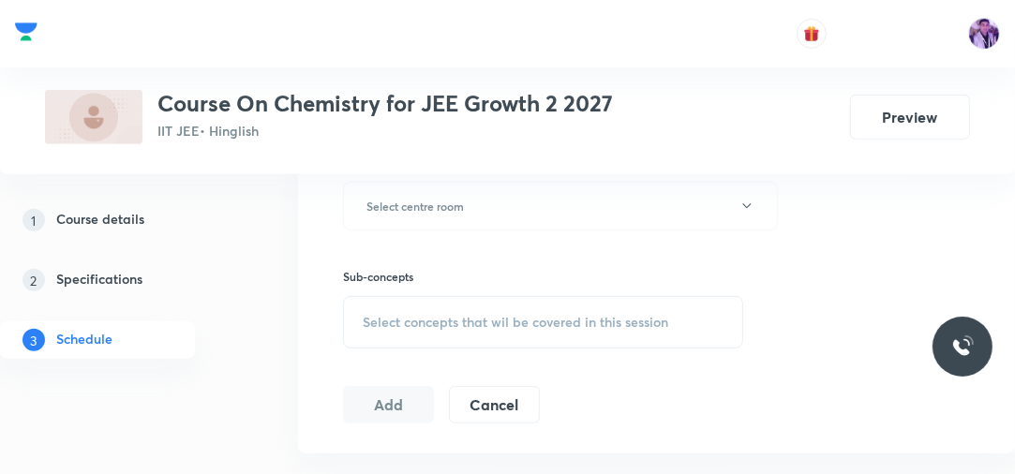
scroll to position [798, 0]
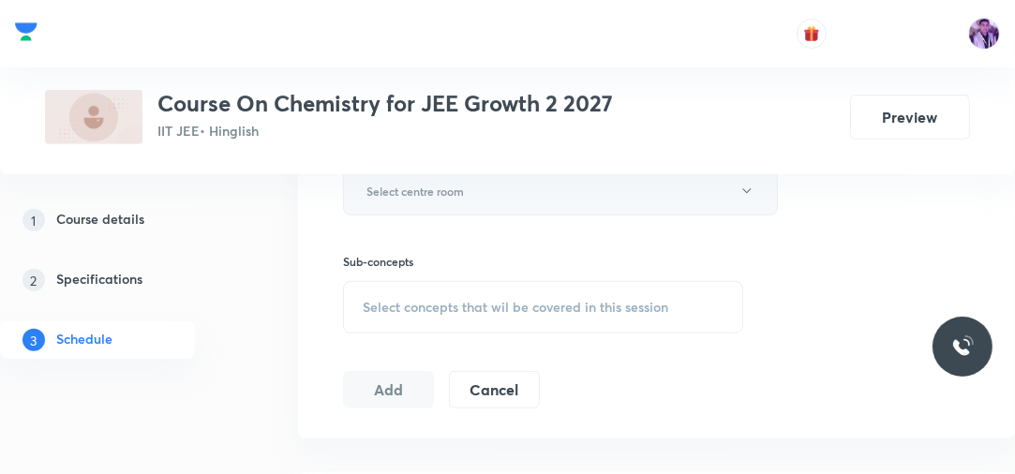
type input "80"
click at [607, 176] on button "Select centre room" at bounding box center [560, 191] width 435 height 49
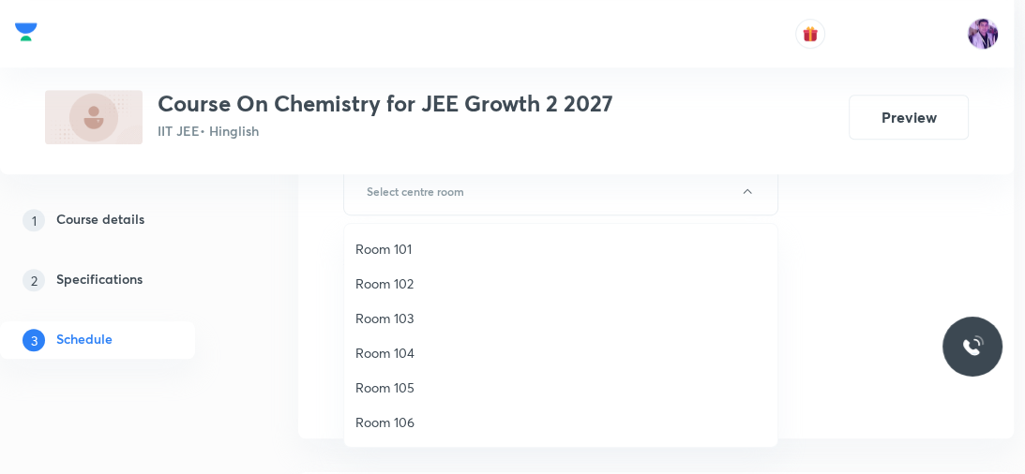
click at [435, 274] on span "Room 102" at bounding box center [560, 284] width 411 height 20
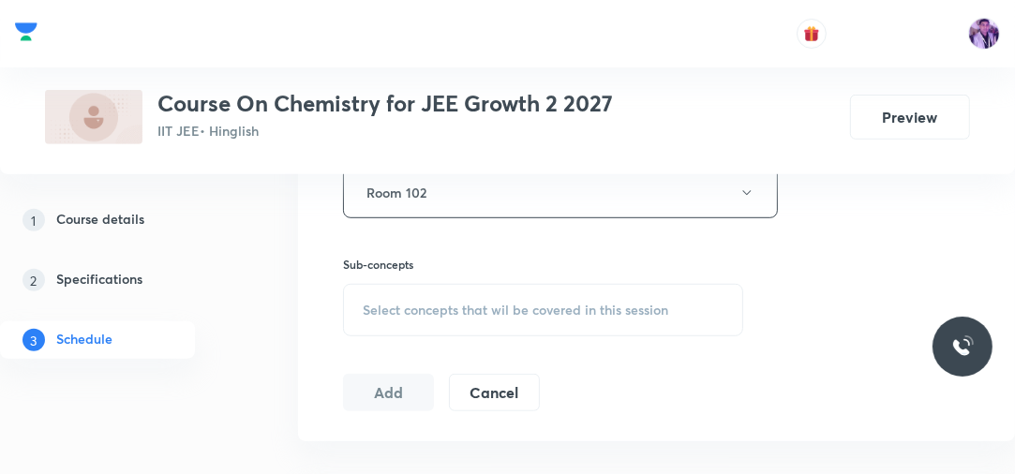
click at [435, 314] on span "Select concepts that wil be covered in this session" at bounding box center [516, 310] width 306 height 15
click at [467, 182] on button "Room 102" at bounding box center [560, 193] width 435 height 52
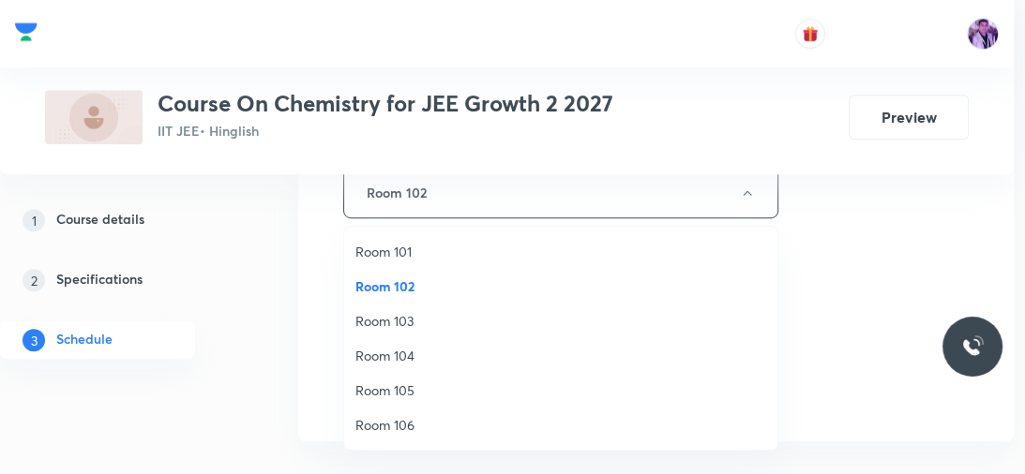
click at [379, 353] on span "Room 104" at bounding box center [560, 356] width 411 height 20
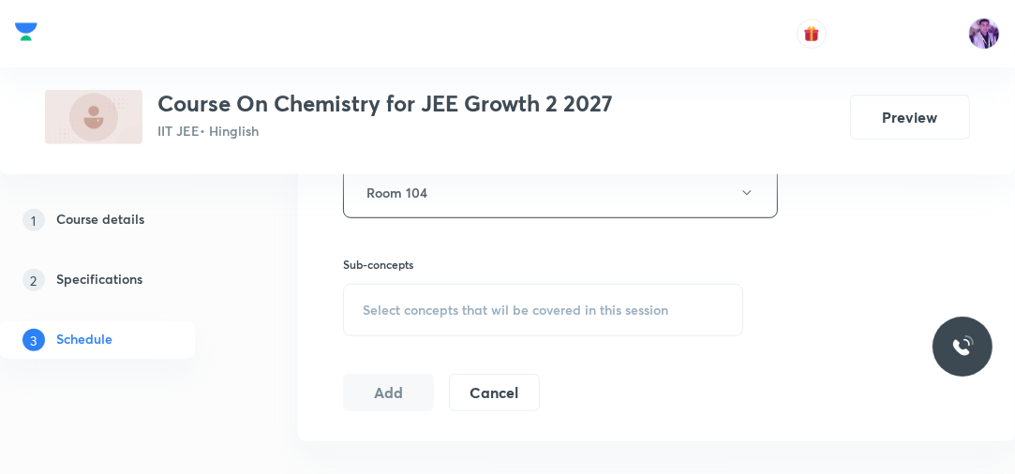
click at [502, 313] on span "Select concepts that wil be covered in this session" at bounding box center [516, 310] width 306 height 15
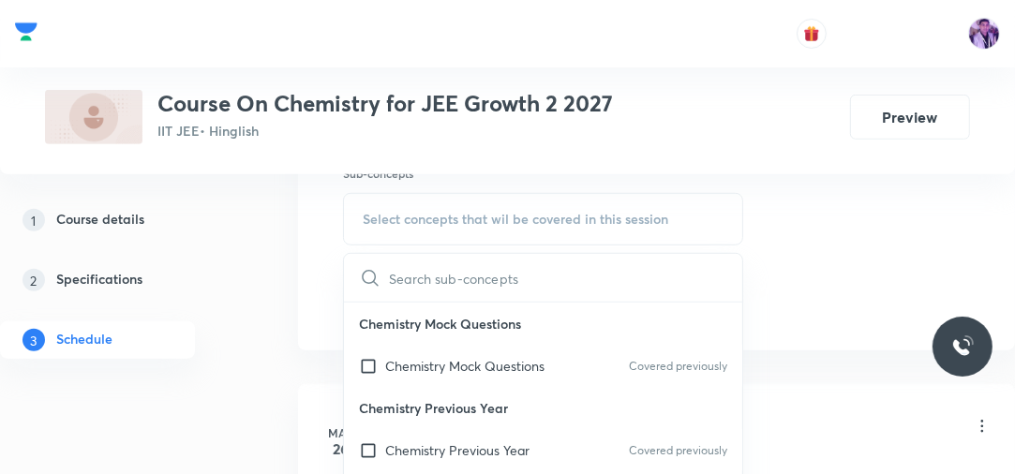
scroll to position [919, 0]
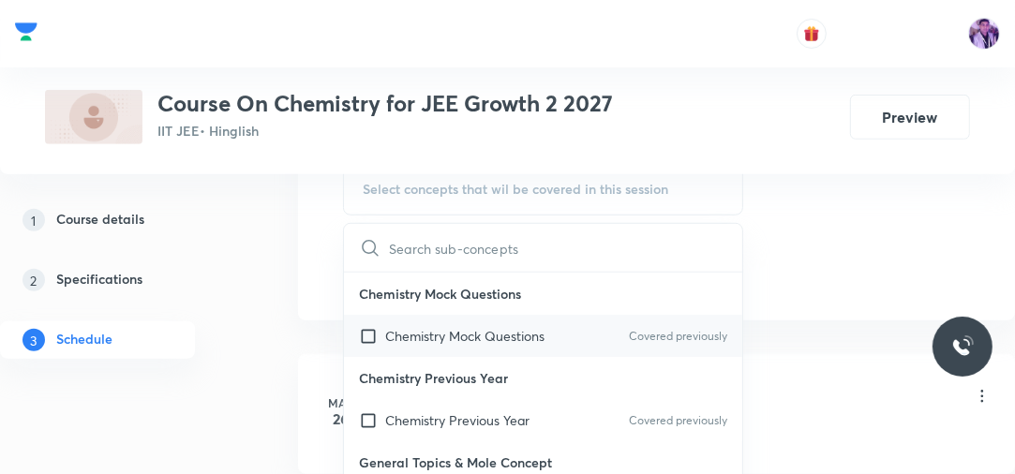
click at [518, 340] on p "Chemistry Mock Questions" at bounding box center [464, 336] width 159 height 20
checkbox input "true"
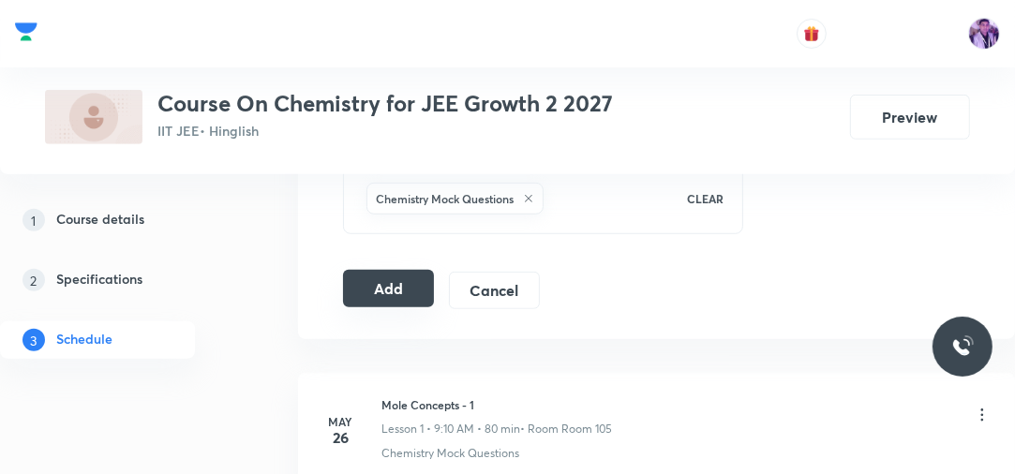
click at [394, 292] on button "Add" at bounding box center [388, 288] width 91 height 37
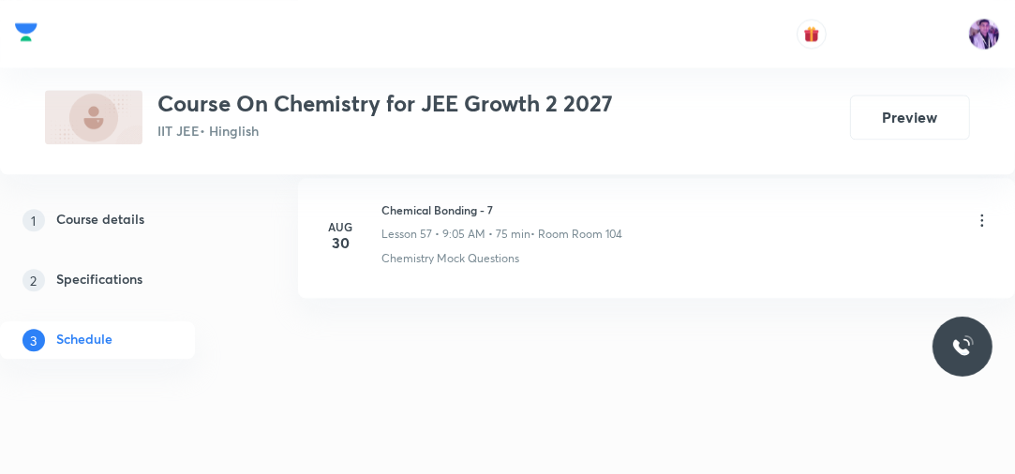
scroll to position [8220, 0]
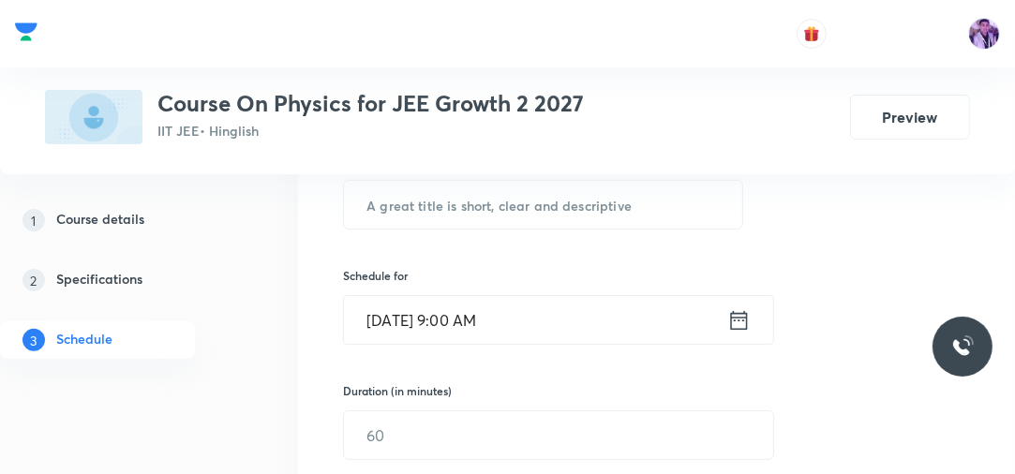
scroll to position [330, 0]
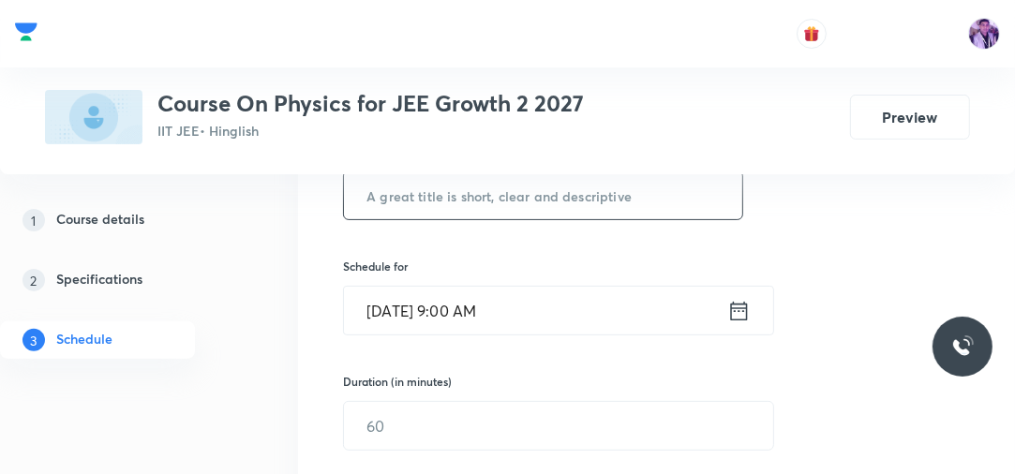
click at [572, 199] on input "text" at bounding box center [543, 196] width 398 height 48
paste input "Circular Motion"
type input "Circular Motion"
click at [472, 307] on input "Sep 1, 2025, 9:00 AM" at bounding box center [535, 311] width 383 height 48
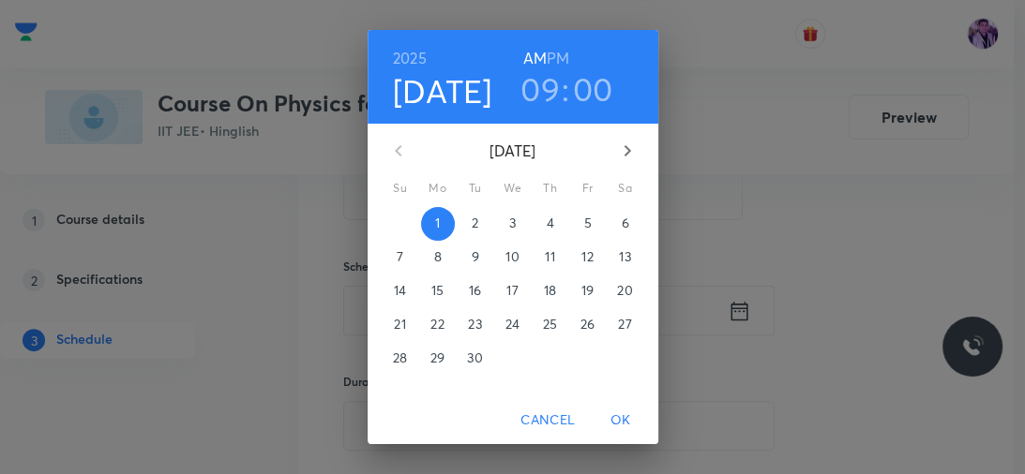
click at [546, 81] on h3 "09" at bounding box center [539, 88] width 39 height 39
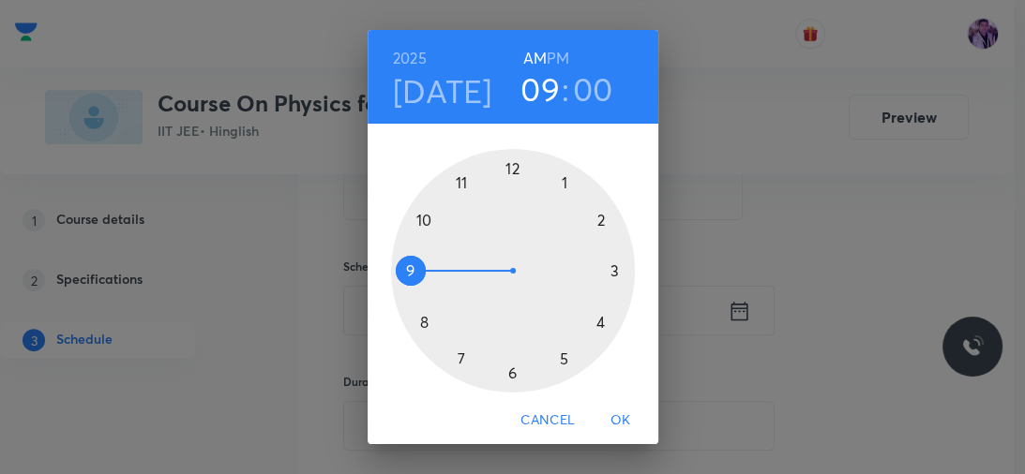
click at [458, 183] on div at bounding box center [513, 271] width 244 height 244
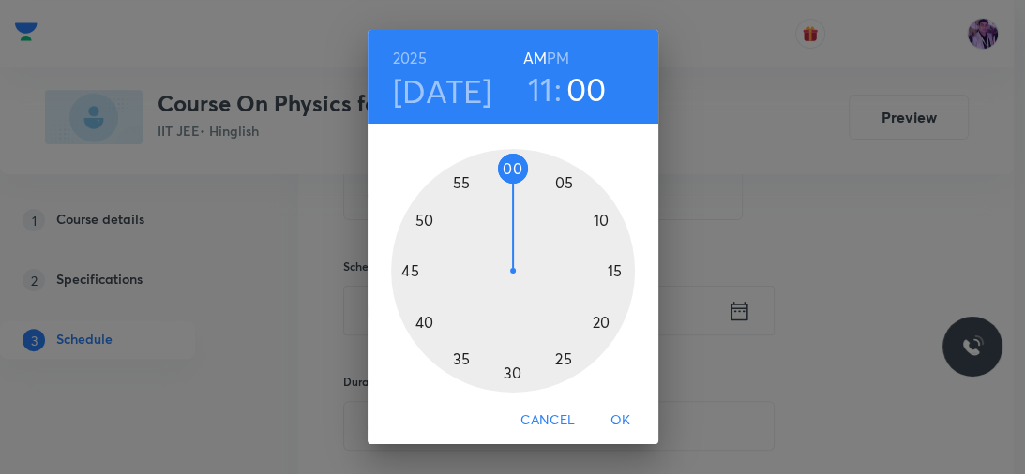
click at [502, 172] on div at bounding box center [513, 271] width 244 height 244
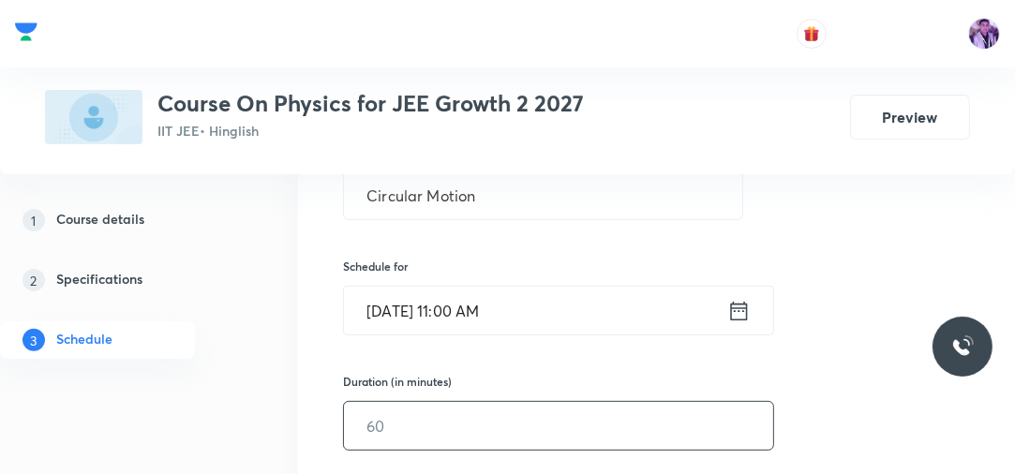
click at [394, 404] on input "text" at bounding box center [558, 426] width 429 height 48
type input "80"
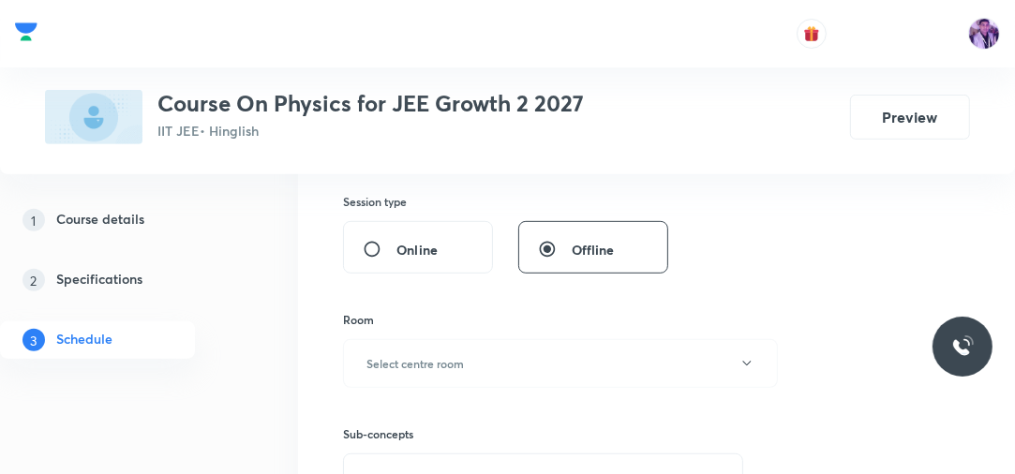
scroll to position [630, 0]
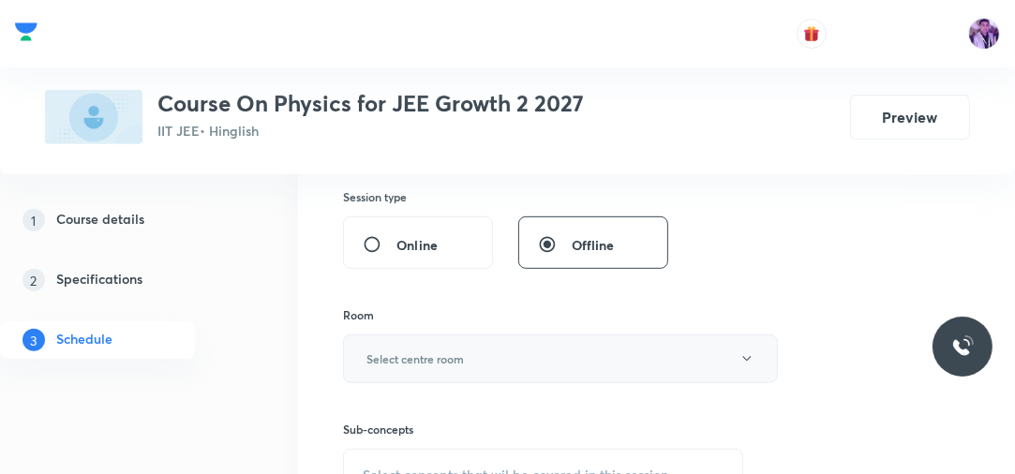
click at [405, 370] on button "Select centre room" at bounding box center [560, 359] width 435 height 49
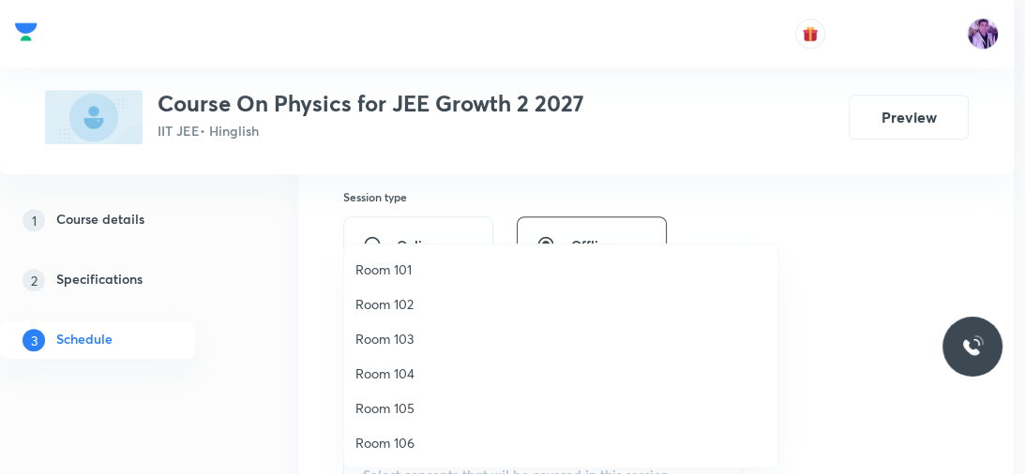
click at [409, 308] on span "Room 102" at bounding box center [560, 304] width 411 height 20
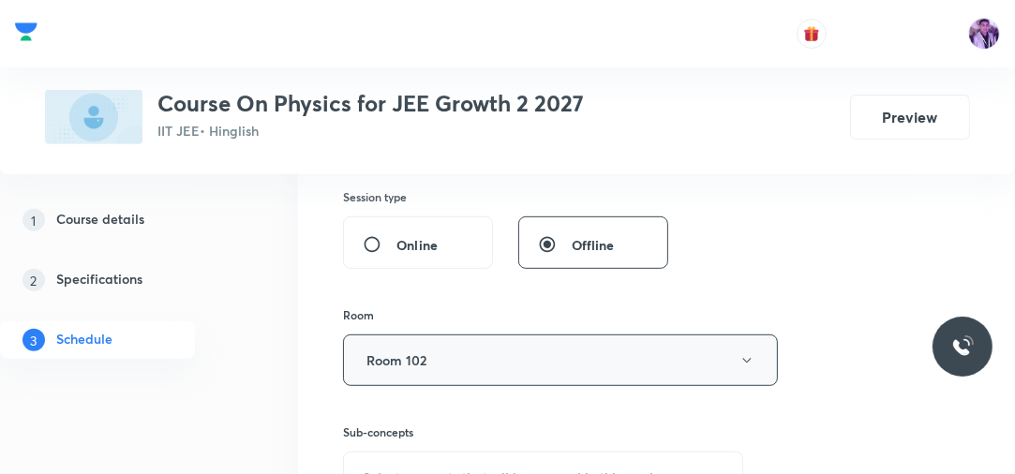
click at [407, 360] on button "Room 102" at bounding box center [560, 361] width 435 height 52
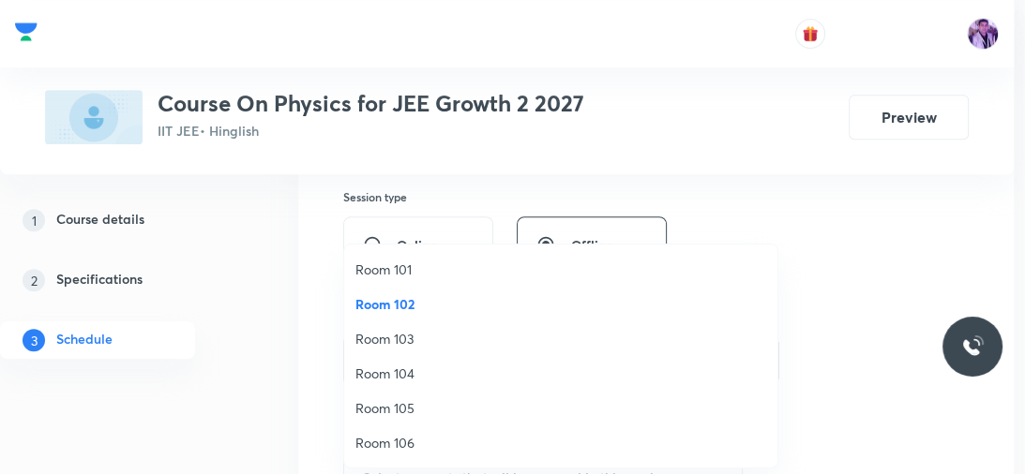
click at [393, 367] on span "Room 104" at bounding box center [560, 374] width 411 height 20
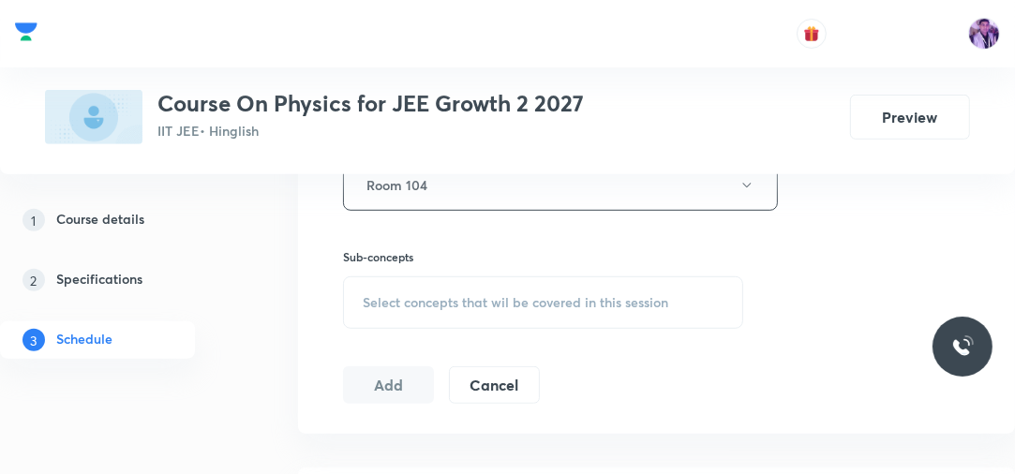
scroll to position [870, 0]
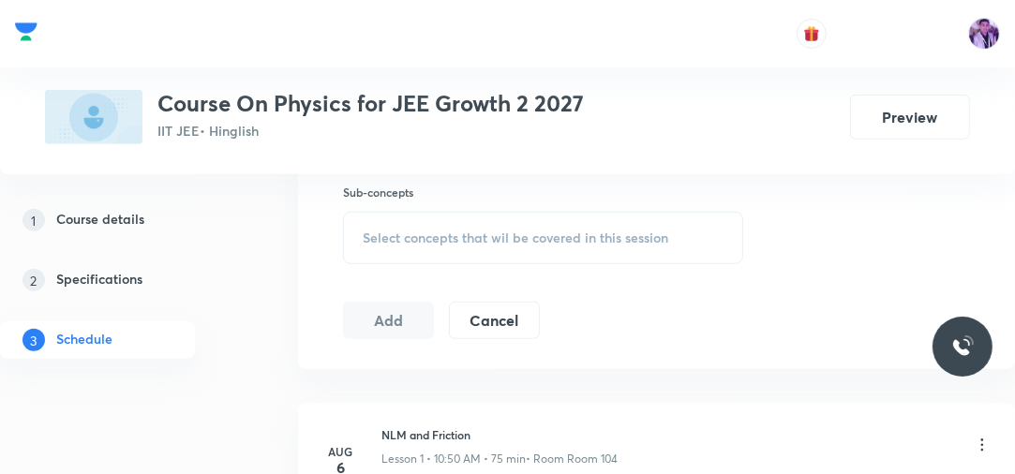
click at [472, 239] on span "Select concepts that wil be covered in this session" at bounding box center [516, 238] width 306 height 15
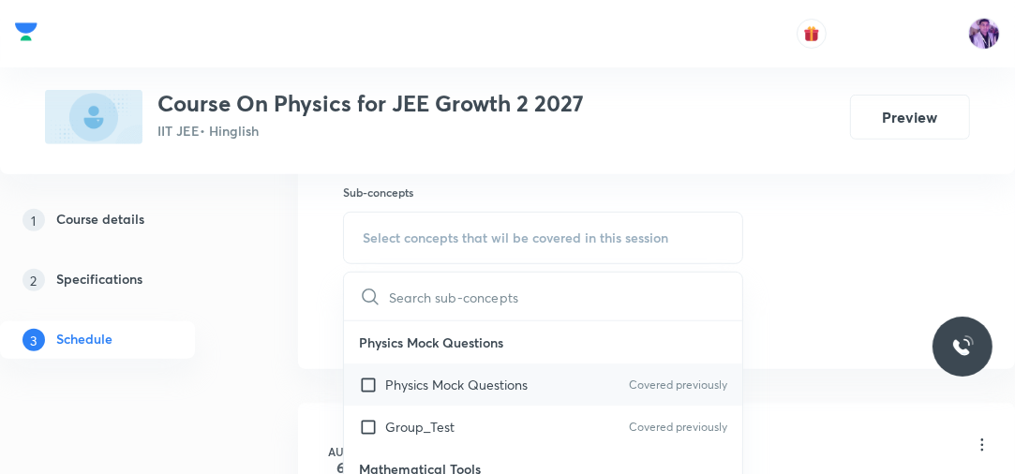
click at [415, 378] on p "Physics Mock Questions" at bounding box center [456, 385] width 142 height 20
checkbox input "true"
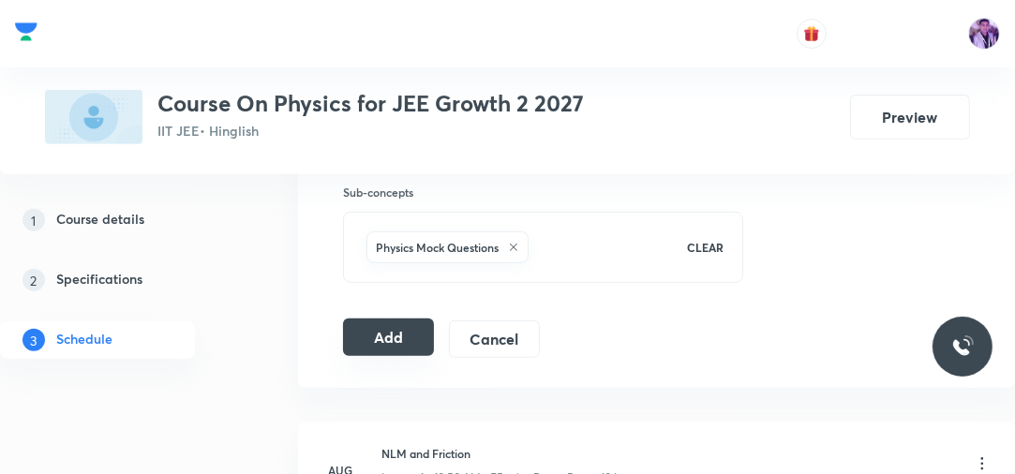
click at [405, 333] on button "Add" at bounding box center [388, 337] width 91 height 37
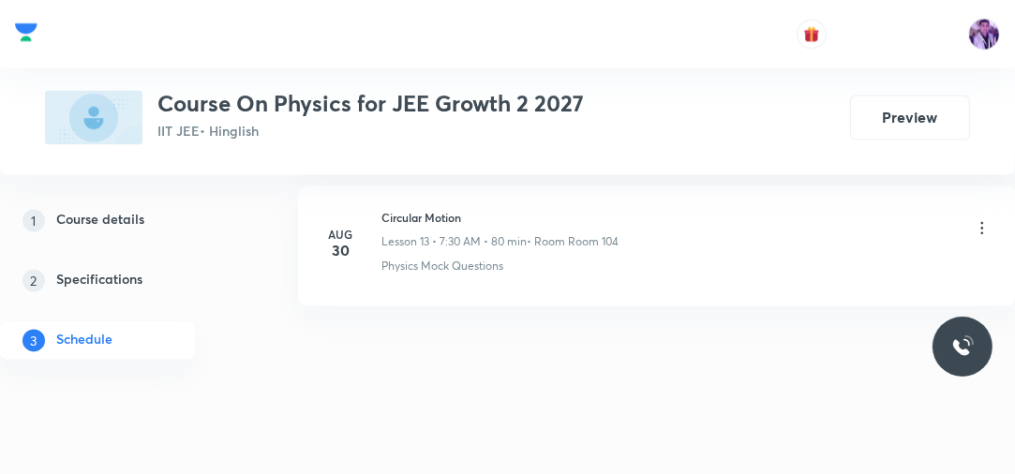
scroll to position [1968, 0]
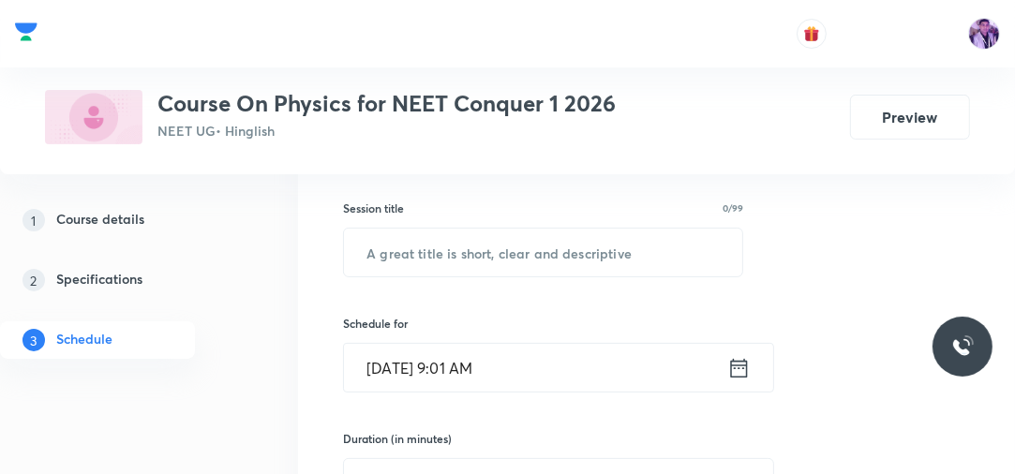
scroll to position [254, 0]
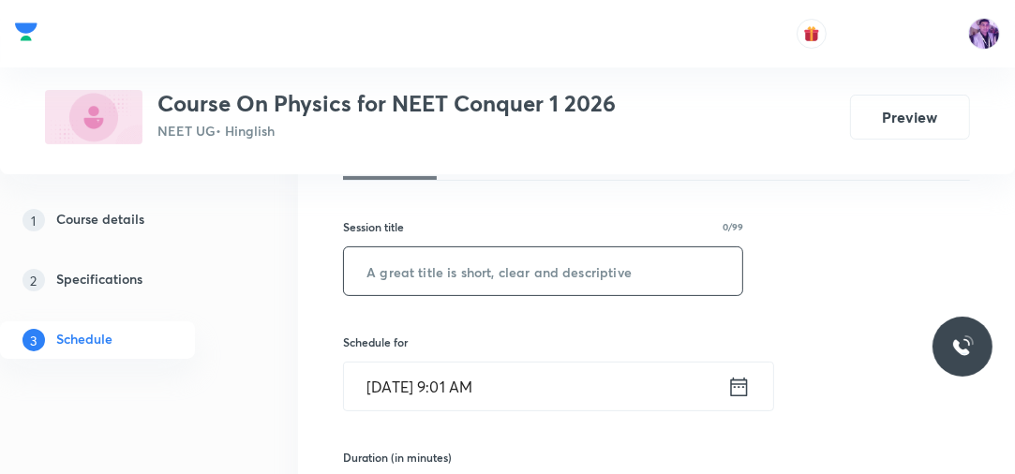
click at [587, 271] on input "text" at bounding box center [543, 271] width 398 height 48
paste input "Fluid Mechanics - 3"
type input "Fluid Mechanics - 4"
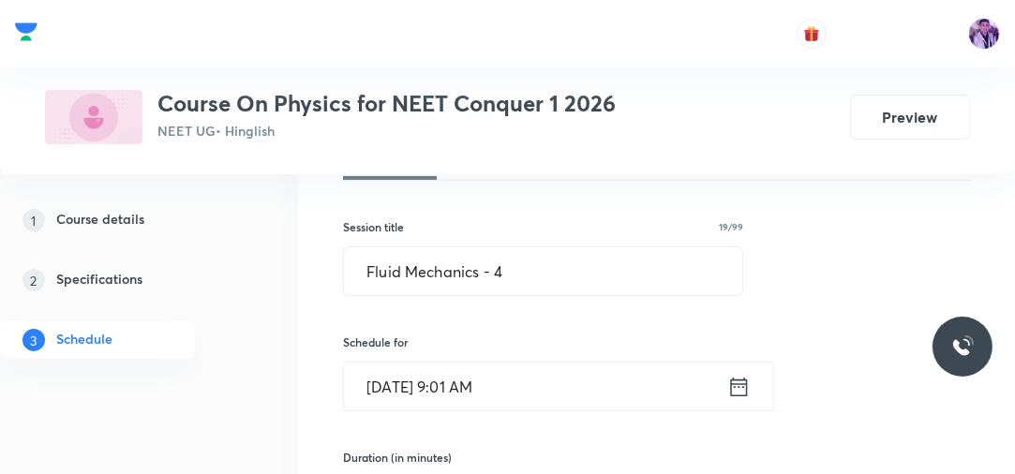
click at [471, 369] on input "Sep 1, 2025, 9:01 AM" at bounding box center [535, 387] width 383 height 48
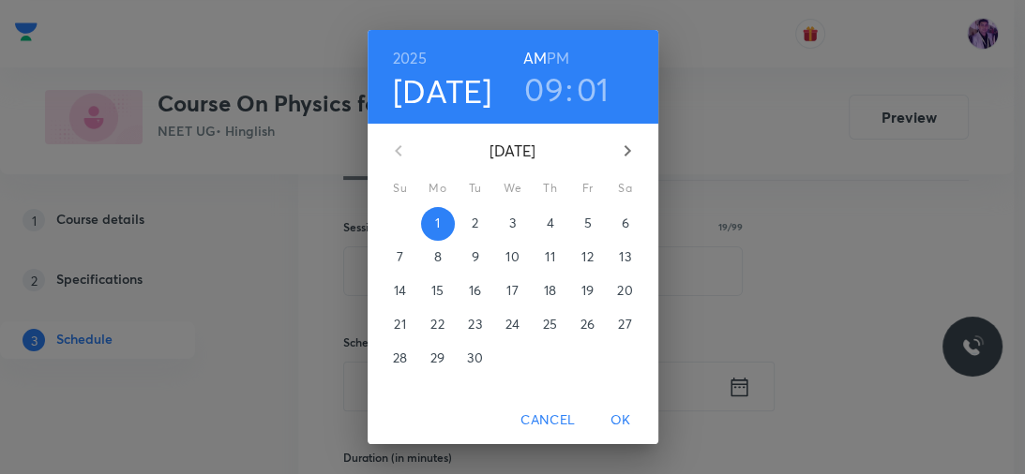
click at [539, 84] on h3 "09" at bounding box center [543, 88] width 39 height 39
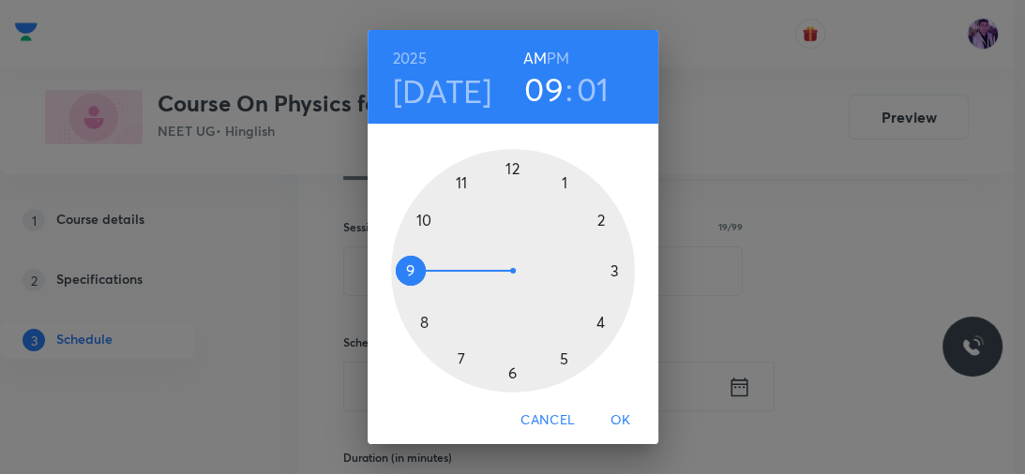
click at [420, 214] on div at bounding box center [513, 271] width 244 height 244
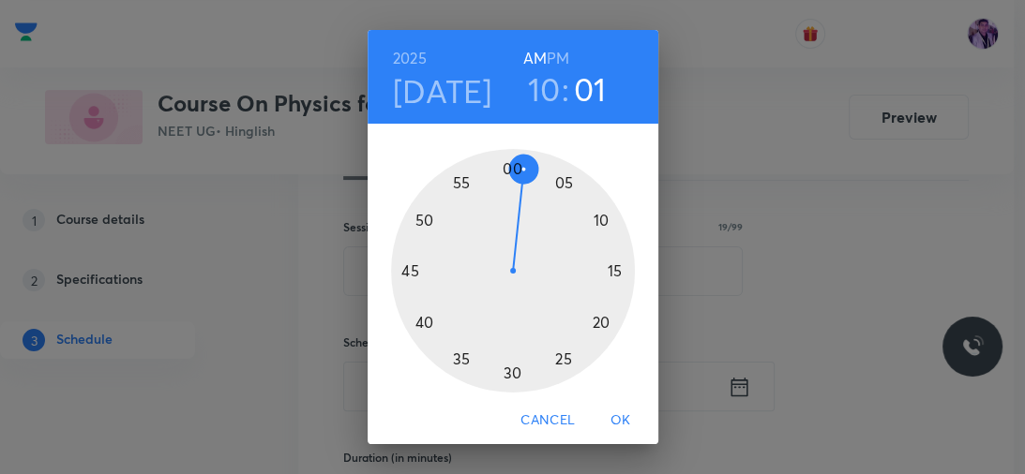
click at [574, 188] on div at bounding box center [513, 271] width 244 height 244
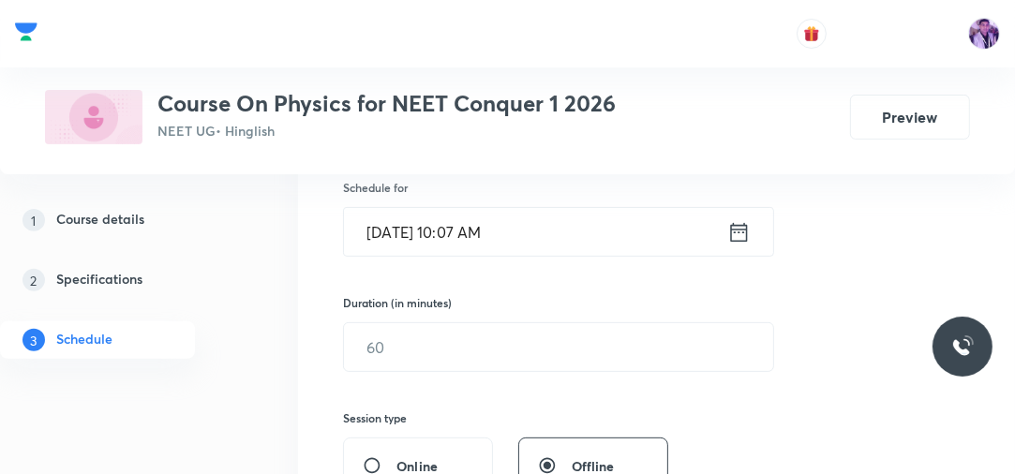
scroll to position [554, 0]
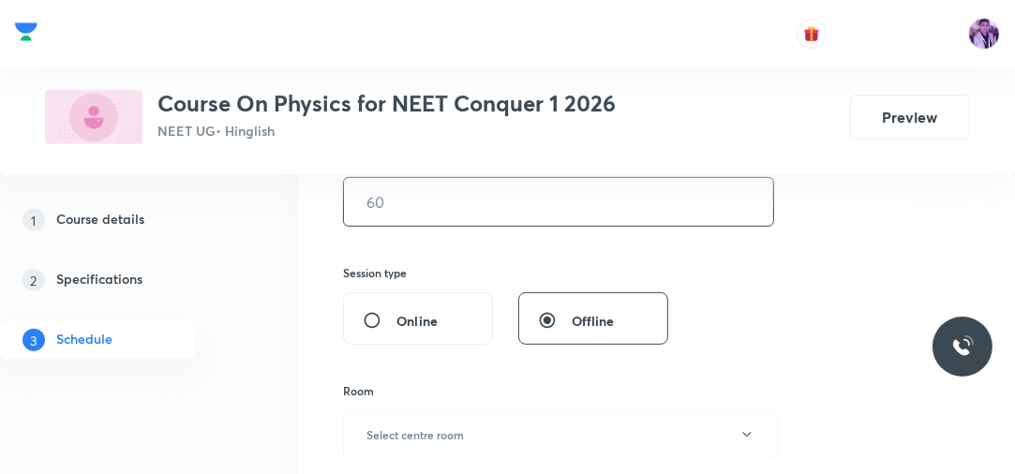
click at [414, 191] on input "text" at bounding box center [558, 202] width 429 height 48
type input "60"
click at [449, 419] on button "Select centre room" at bounding box center [560, 435] width 435 height 49
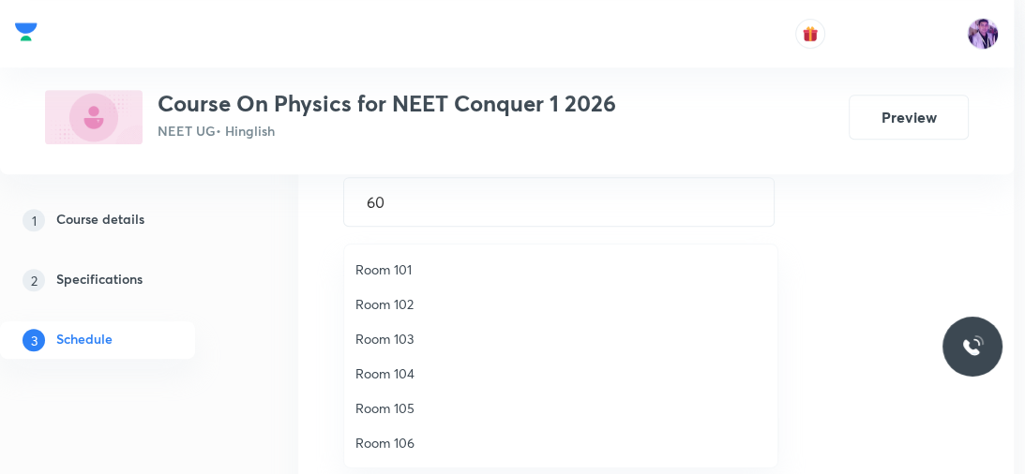
click at [420, 304] on span "Room 102" at bounding box center [560, 304] width 411 height 20
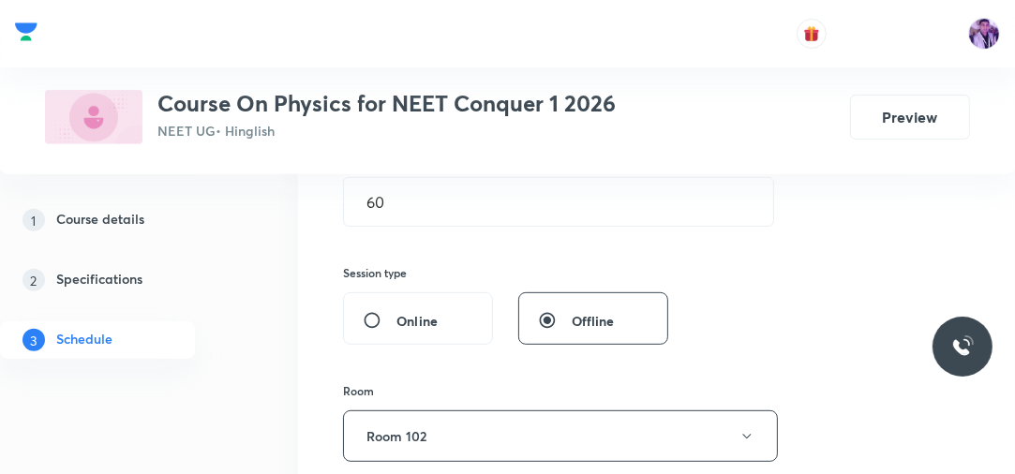
click at [236, 334] on div "1 Course details 2 Specifications 3 Schedule" at bounding box center [124, 292] width 248 height 180
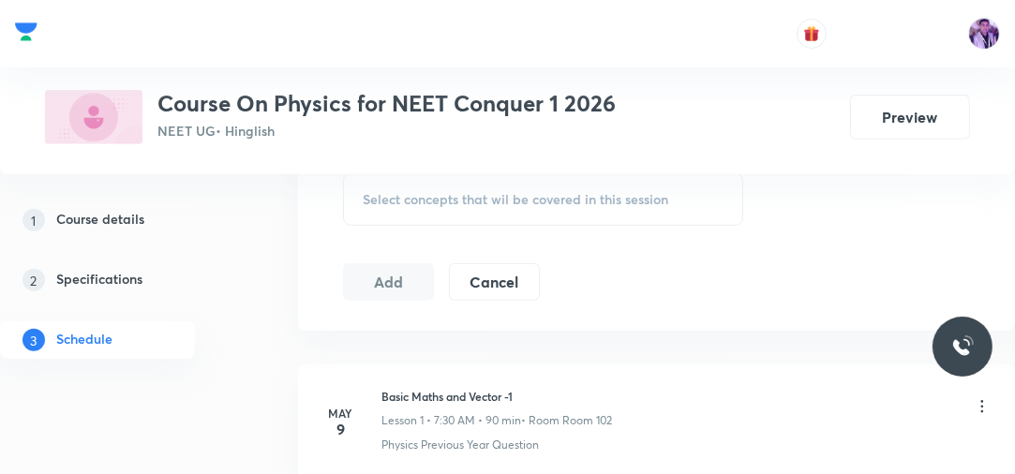
scroll to position [927, 0]
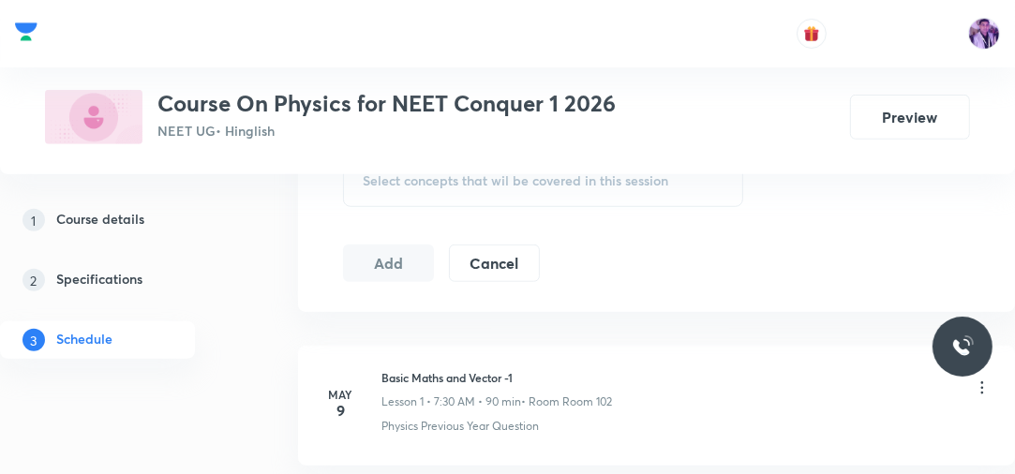
click at [531, 180] on span "Select concepts that wil be covered in this session" at bounding box center [516, 180] width 306 height 15
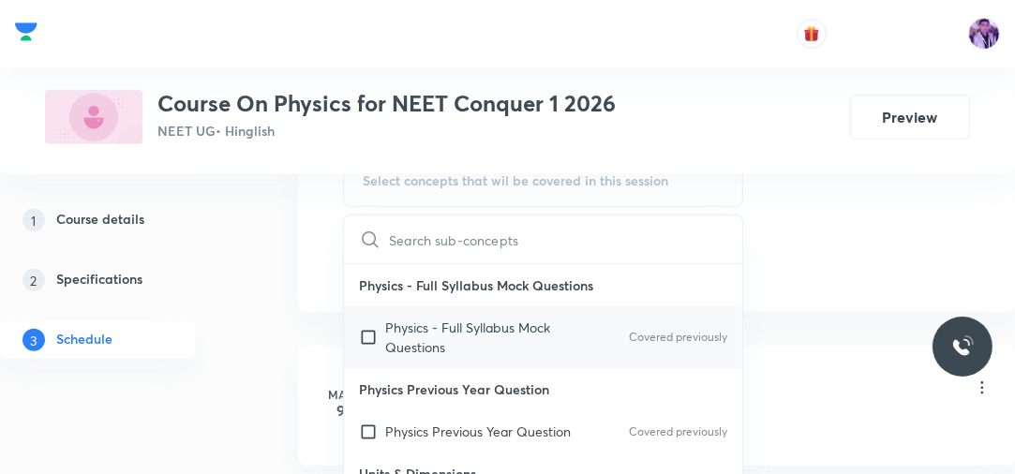
click at [386, 346] on p "Physics - Full Syllabus Mock Questions" at bounding box center [479, 337] width 189 height 39
checkbox input "true"
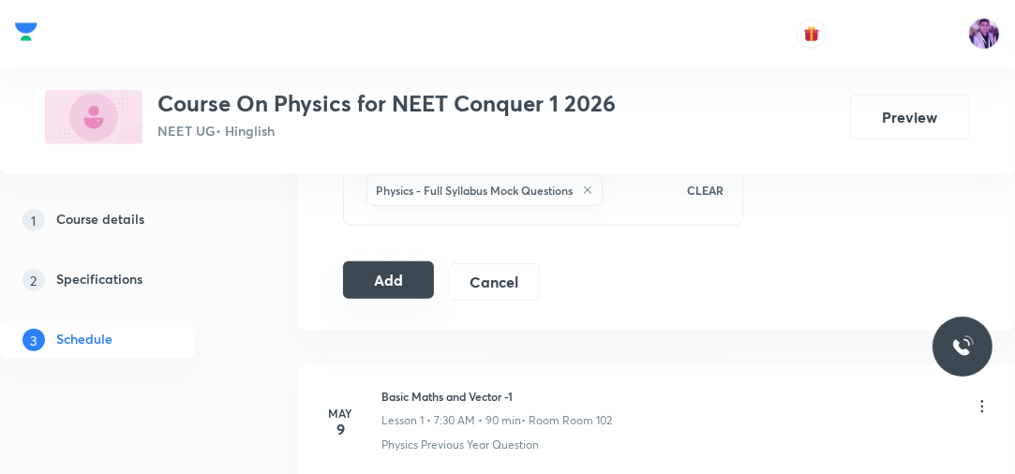
click at [394, 276] on button "Add" at bounding box center [388, 280] width 91 height 37
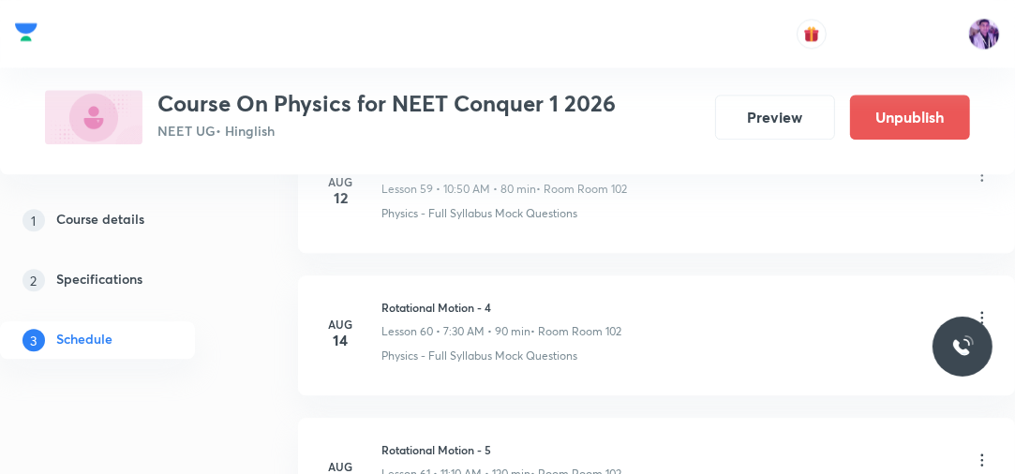
scroll to position [10352, 0]
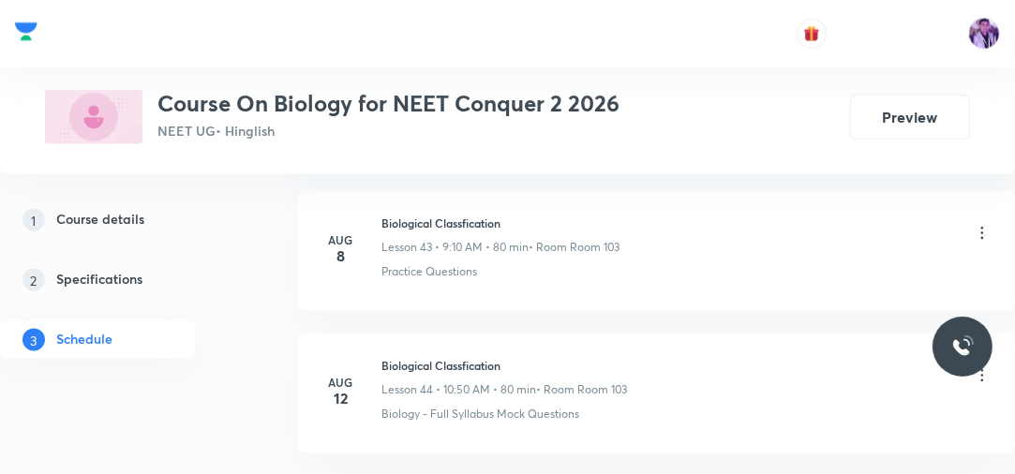
scroll to position [8479, 0]
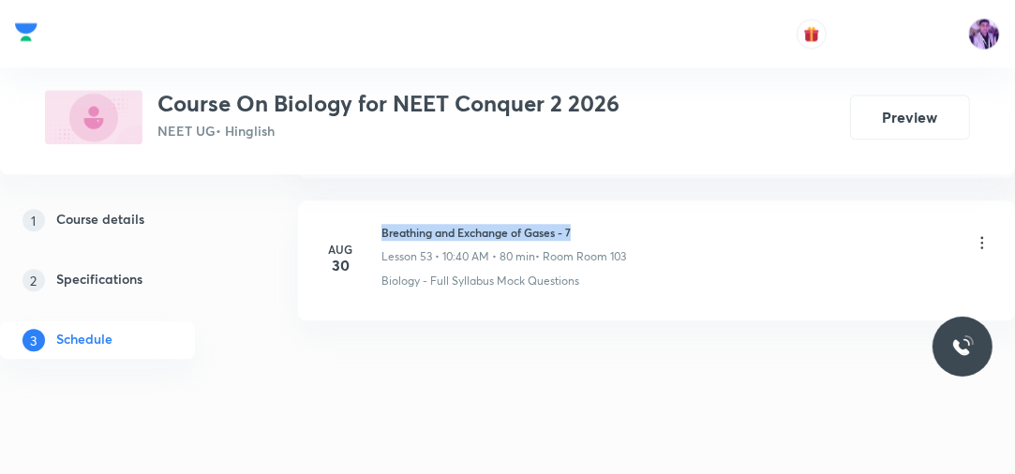
drag, startPoint x: 382, startPoint y: 206, endPoint x: 580, endPoint y: 199, distance: 197.9
click at [580, 201] on li "[DATE] Breathing and Exchange of Gases - 7 Lesson 53 • 10:40 AM • 80 min • Room…" at bounding box center [656, 261] width 717 height 120
copy h6 "Breathing and Exchange of Gases - 7"
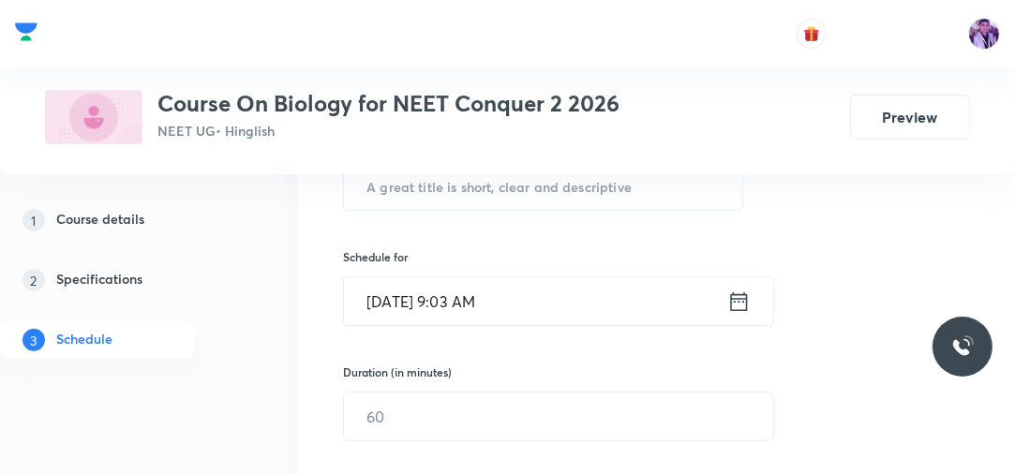
scroll to position [311, 0]
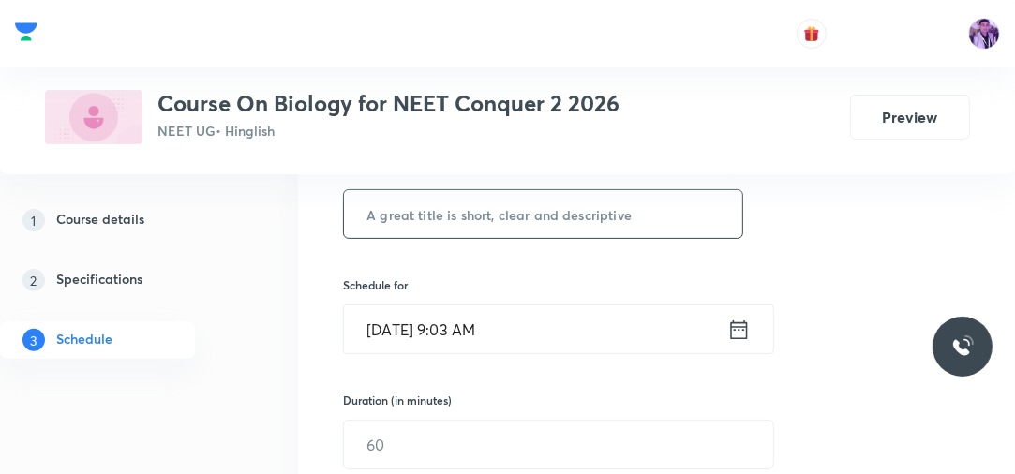
drag, startPoint x: 1024, startPoint y: 468, endPoint x: 540, endPoint y: 224, distance: 541.6
click at [540, 224] on input "text" at bounding box center [543, 214] width 398 height 48
type input "Biology"
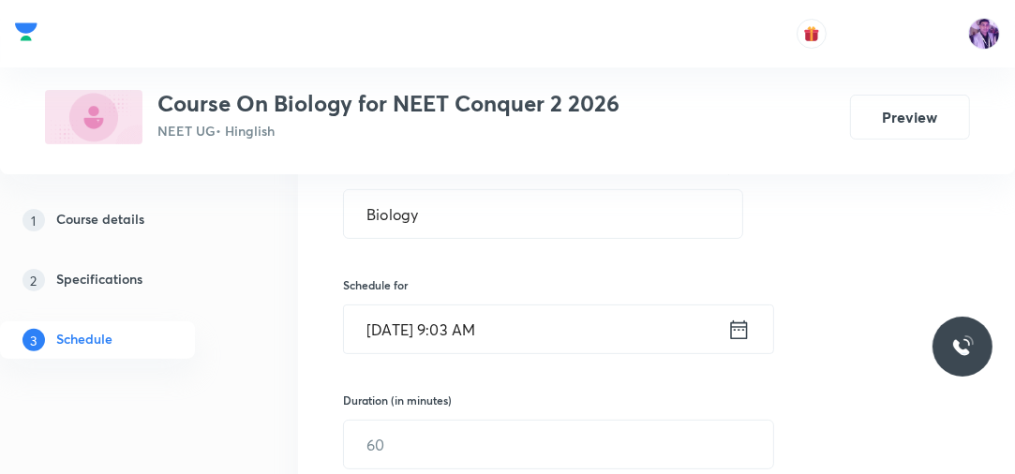
click at [464, 314] on input "[DATE] 9:03 AM" at bounding box center [535, 330] width 383 height 48
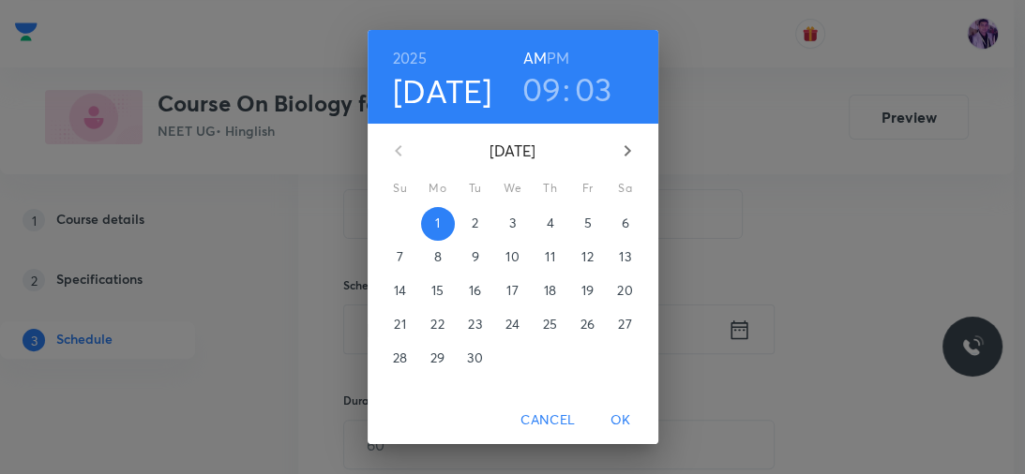
click at [537, 90] on h3 "09" at bounding box center [541, 88] width 39 height 39
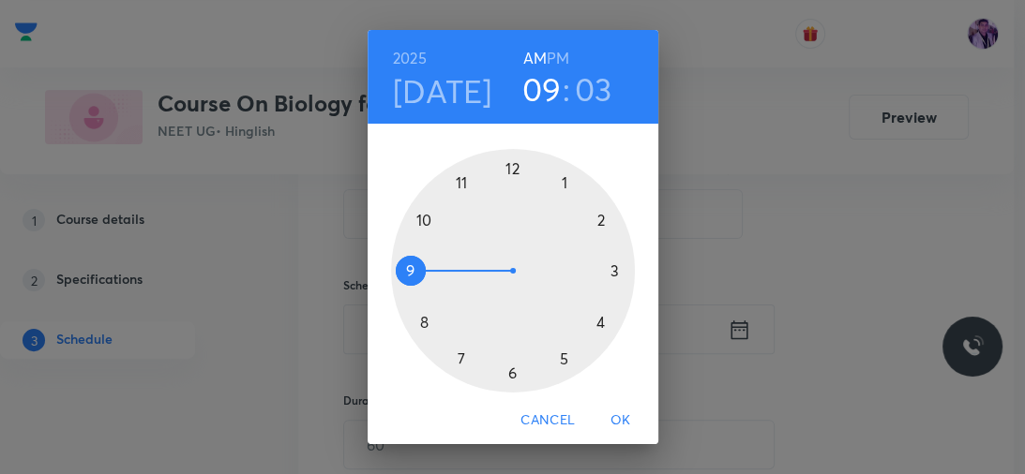
click at [452, 178] on div at bounding box center [513, 271] width 244 height 244
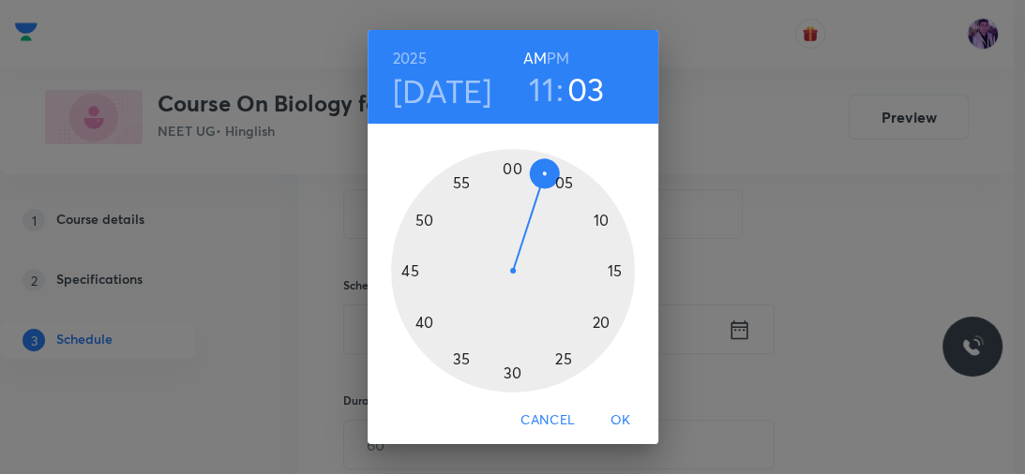
click at [607, 272] on div at bounding box center [513, 271] width 244 height 244
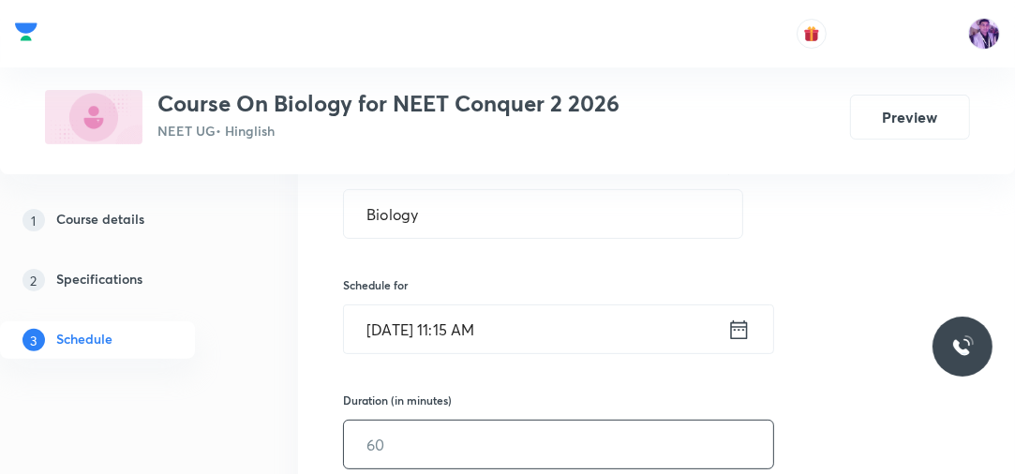
click at [442, 426] on input "text" at bounding box center [558, 445] width 429 height 48
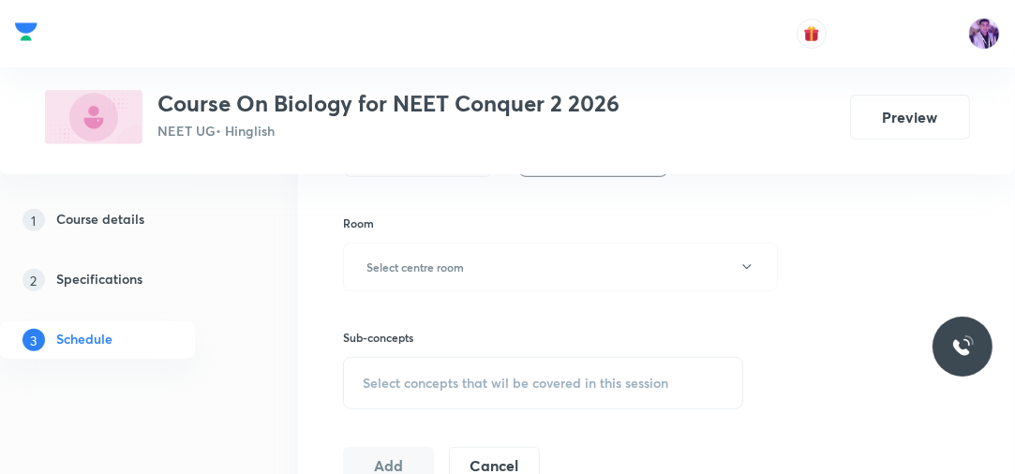
scroll to position [764, 0]
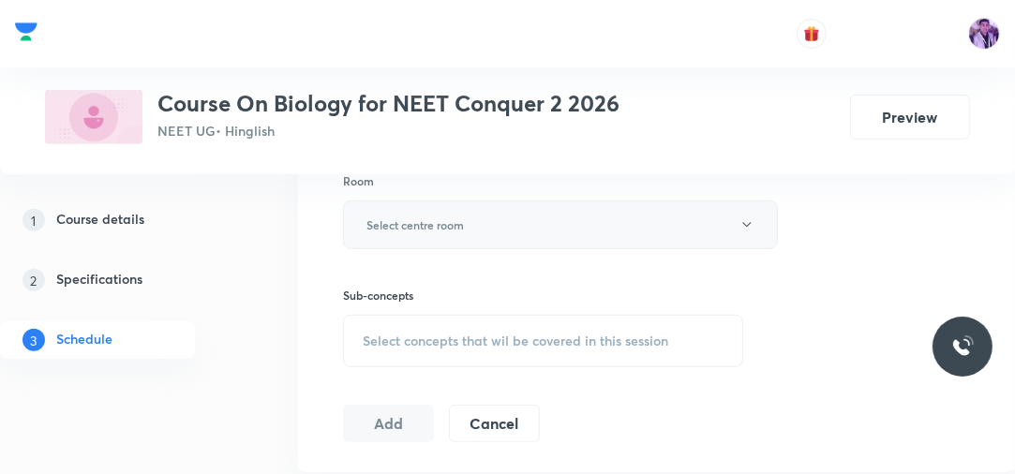
type input "90"
click at [551, 211] on button "Select centre room" at bounding box center [560, 225] width 435 height 49
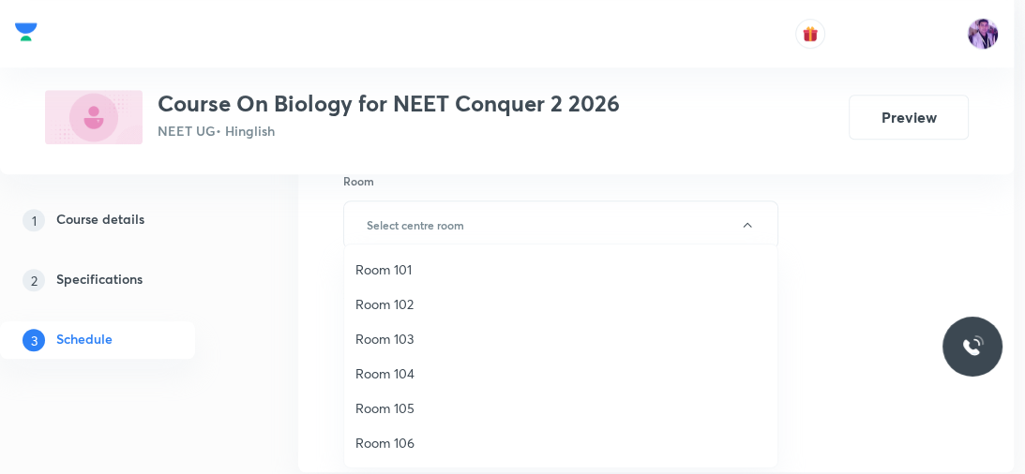
click at [377, 337] on span "Room 103" at bounding box center [560, 339] width 411 height 20
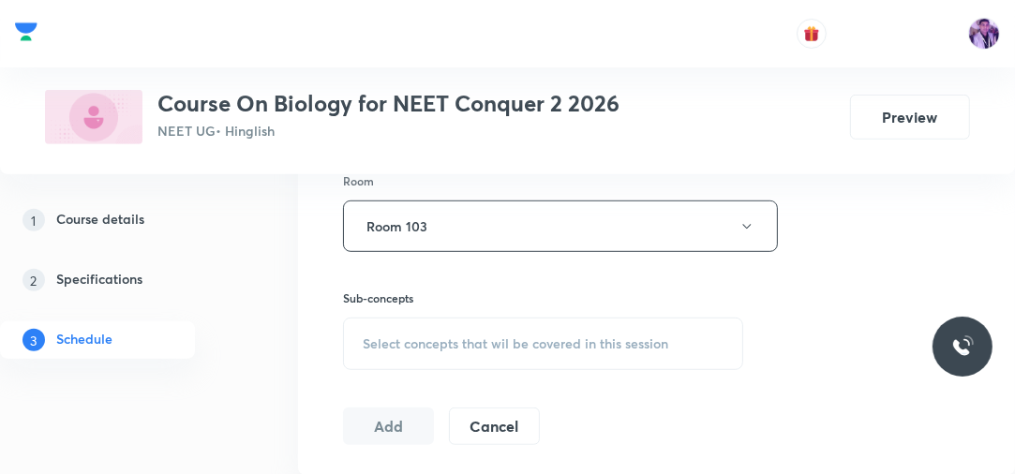
click at [419, 337] on span "Select concepts that wil be covered in this session" at bounding box center [516, 344] width 306 height 15
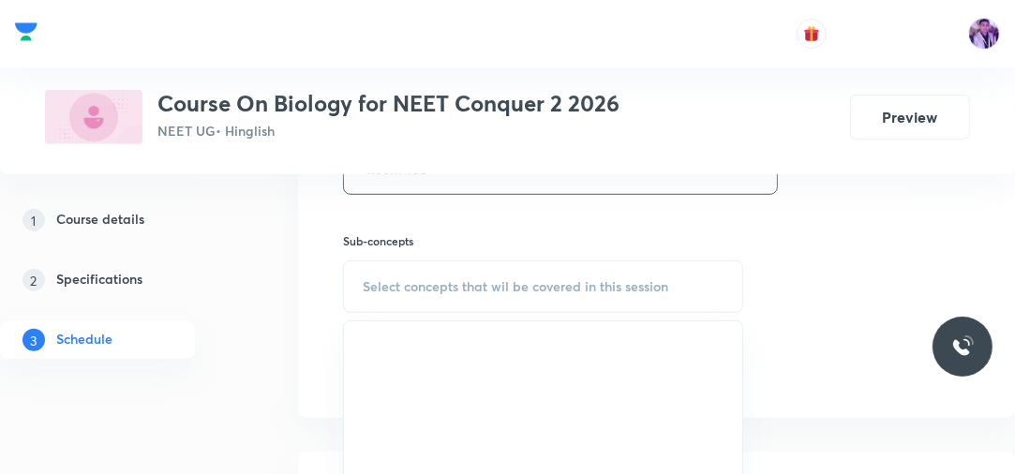
scroll to position [835, 0]
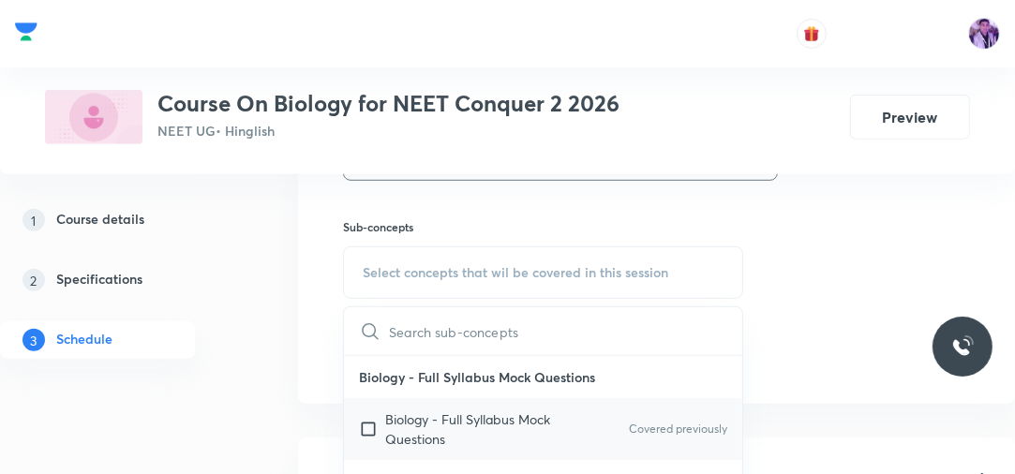
click at [395, 446] on div "Biology - Full Syllabus Mock Questions Covered previously" at bounding box center [543, 429] width 398 height 62
checkbox input "true"
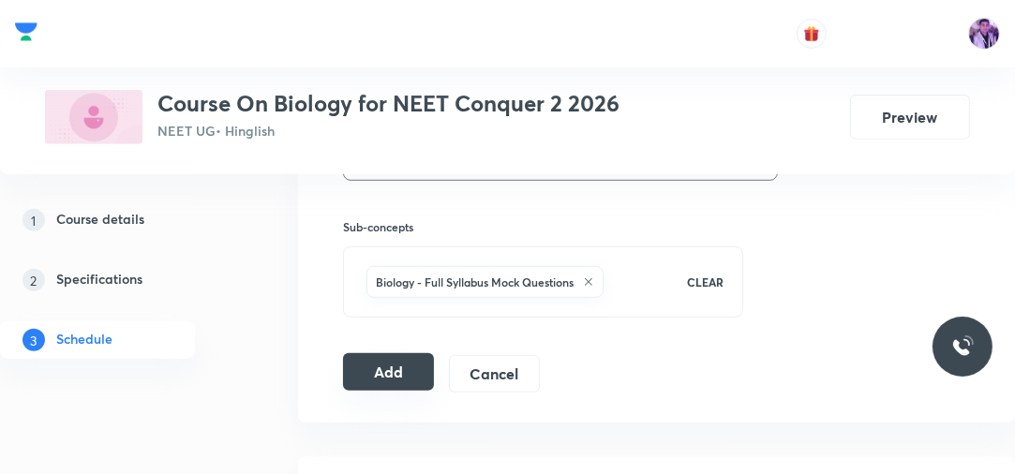
click at [399, 368] on button "Add" at bounding box center [388, 371] width 91 height 37
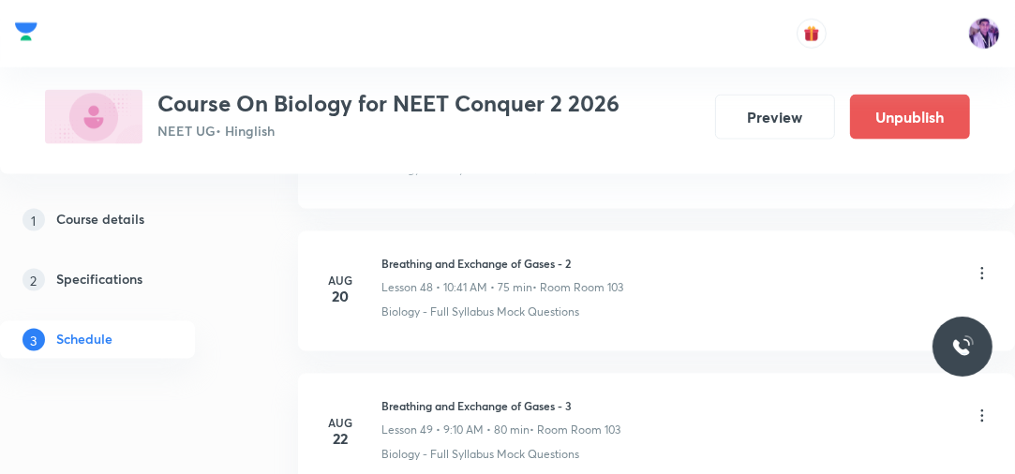
scroll to position [7794, 0]
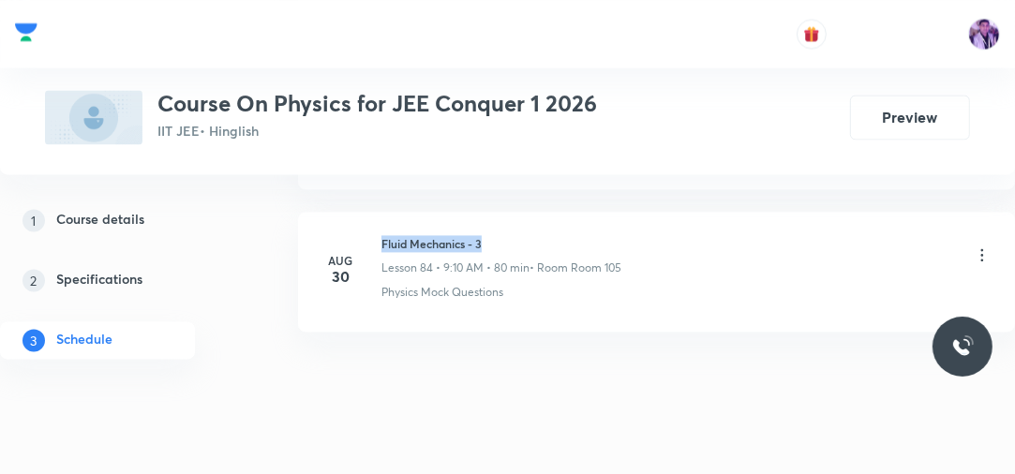
drag, startPoint x: 381, startPoint y: 207, endPoint x: 551, endPoint y: 184, distance: 172.2
click at [551, 212] on li "[DATE] Fluid Mechanics - 3 Lesson 84 • 9:10 AM • 80 min • Room Room 105 Physics…" at bounding box center [656, 272] width 717 height 120
copy h6 "Fluid Mechanics - 3"
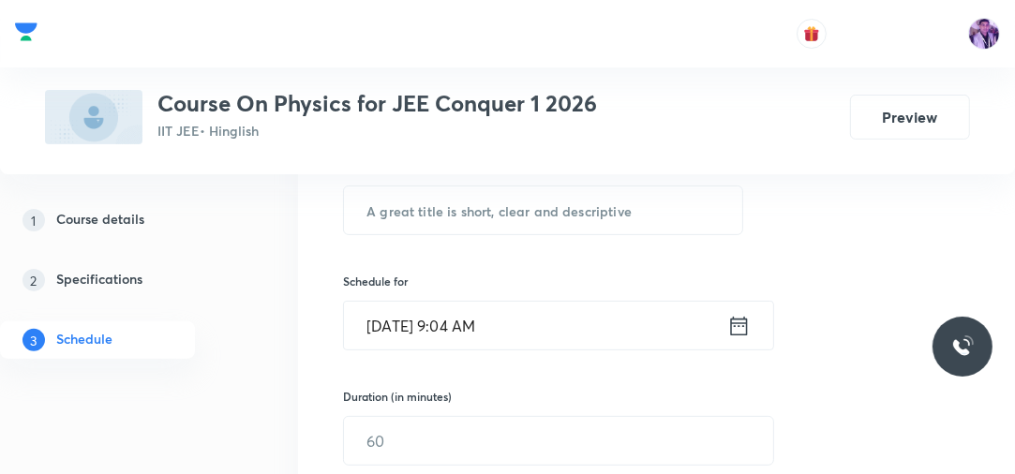
scroll to position [337, 0]
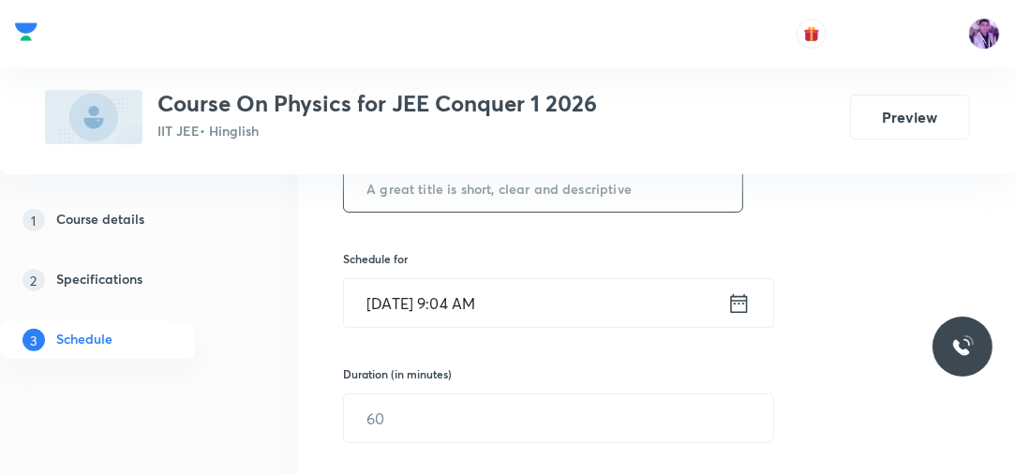
click at [554, 179] on input "text" at bounding box center [543, 188] width 398 height 48
paste input "Fluid Mechanics - 3"
type input "Fluid Mechanics - 4"
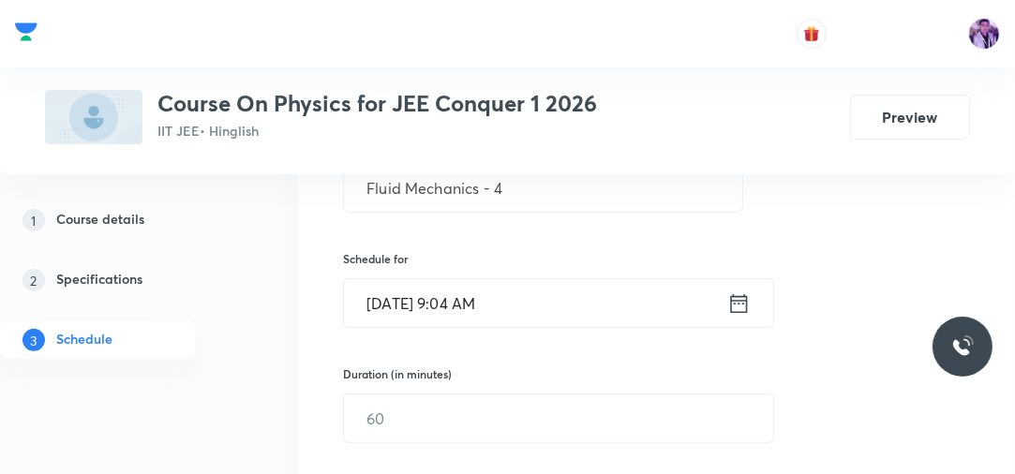
click at [464, 296] on input "[DATE] 9:04 AM" at bounding box center [535, 303] width 383 height 48
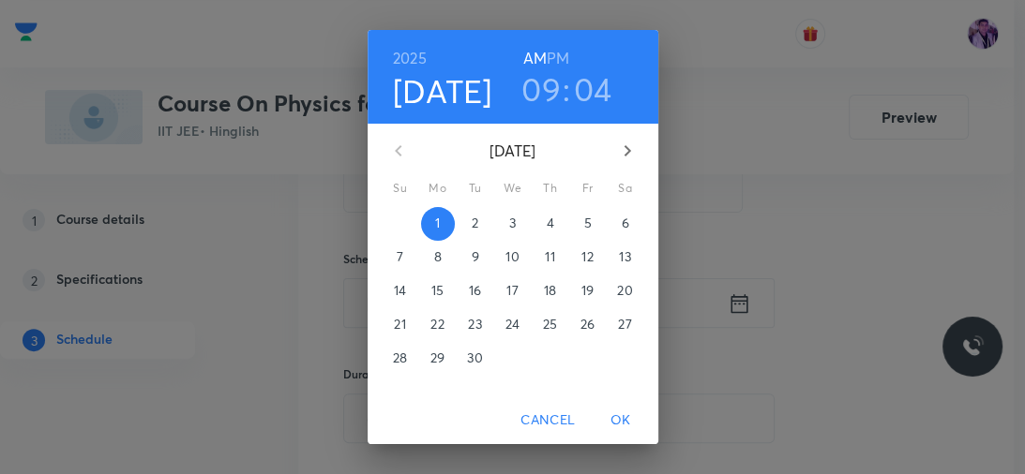
click at [533, 82] on h3 "09" at bounding box center [540, 88] width 39 height 39
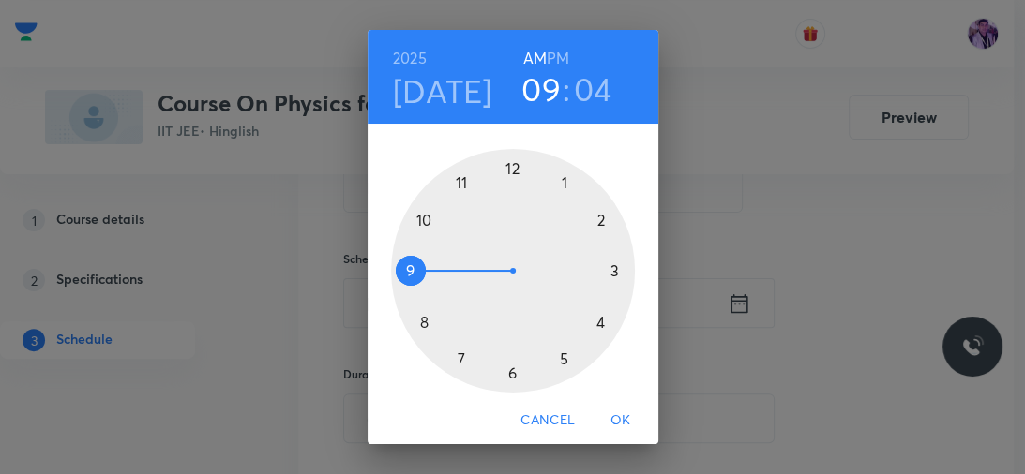
click at [559, 60] on h6 "PM" at bounding box center [557, 58] width 22 height 26
click at [559, 182] on div at bounding box center [513, 271] width 244 height 244
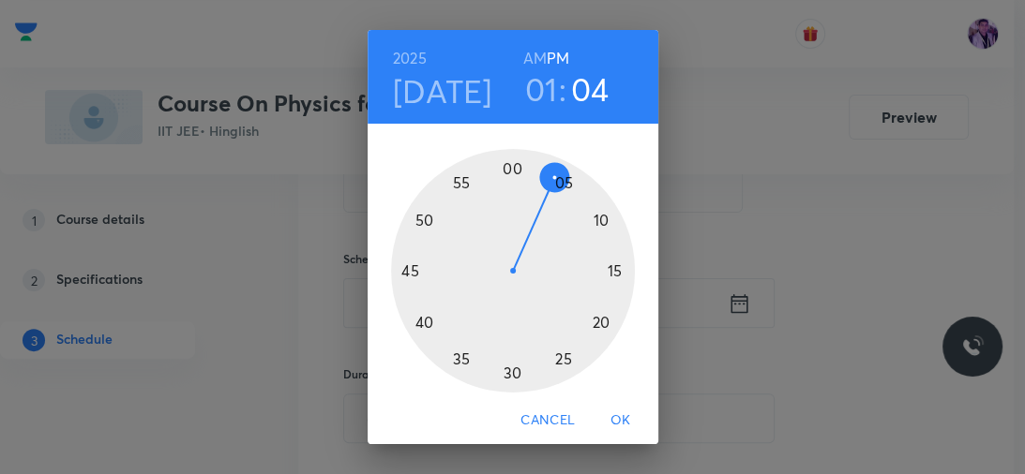
click at [506, 167] on div at bounding box center [513, 271] width 244 height 244
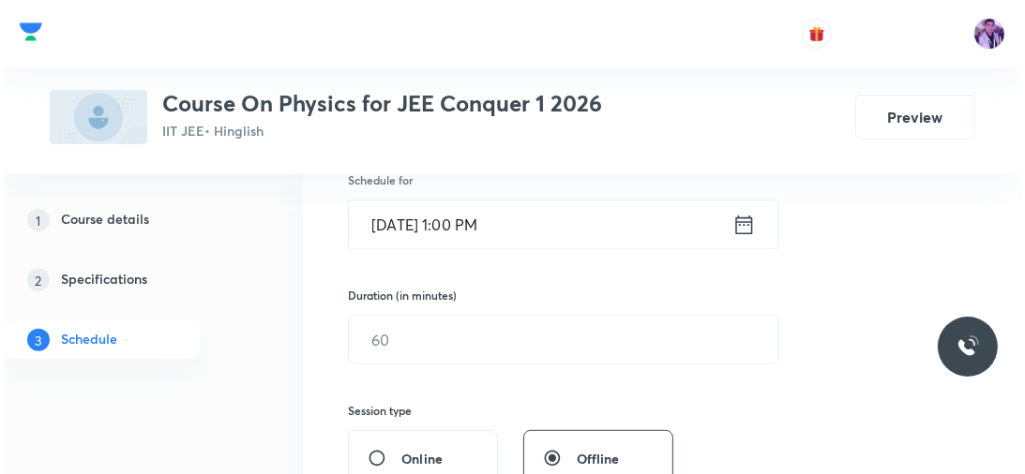
scroll to position [517, 0]
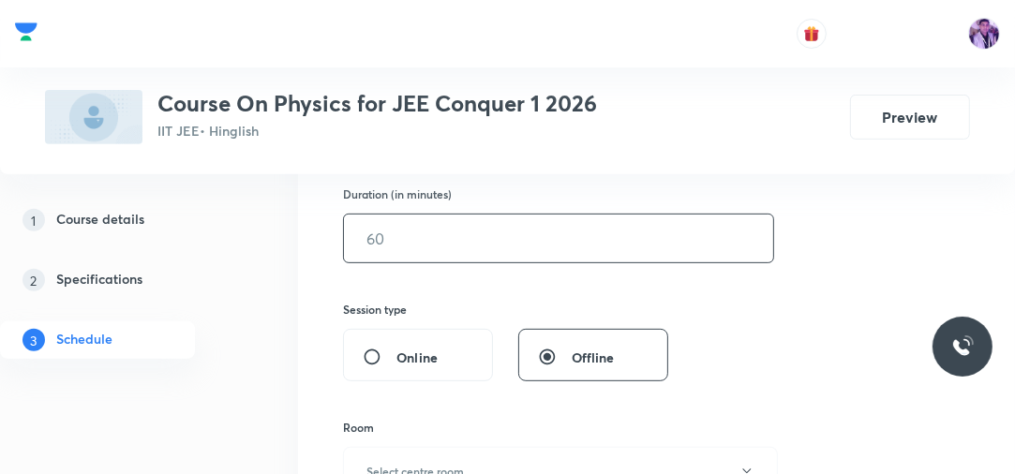
click at [410, 247] on input "text" at bounding box center [558, 239] width 429 height 48
type input "80"
click at [394, 454] on button "Select centre room" at bounding box center [560, 471] width 435 height 49
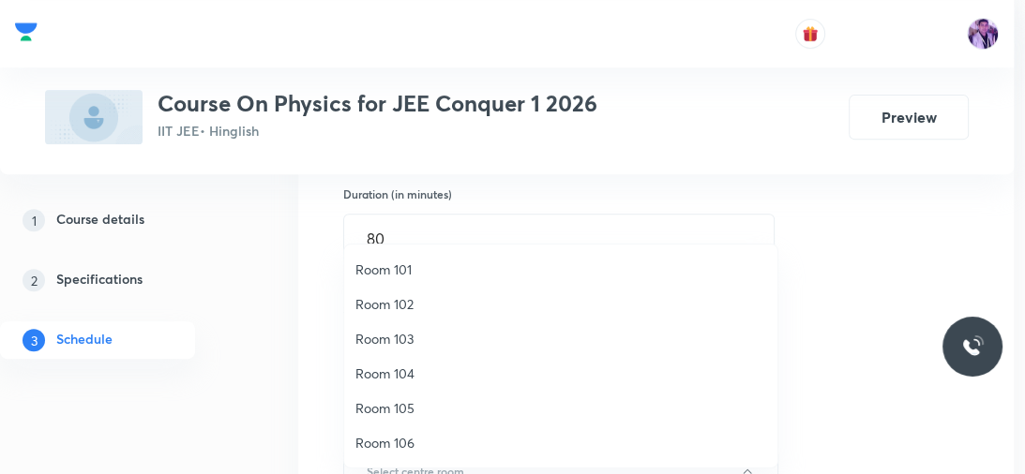
click at [397, 410] on span "Room 105" at bounding box center [560, 408] width 411 height 20
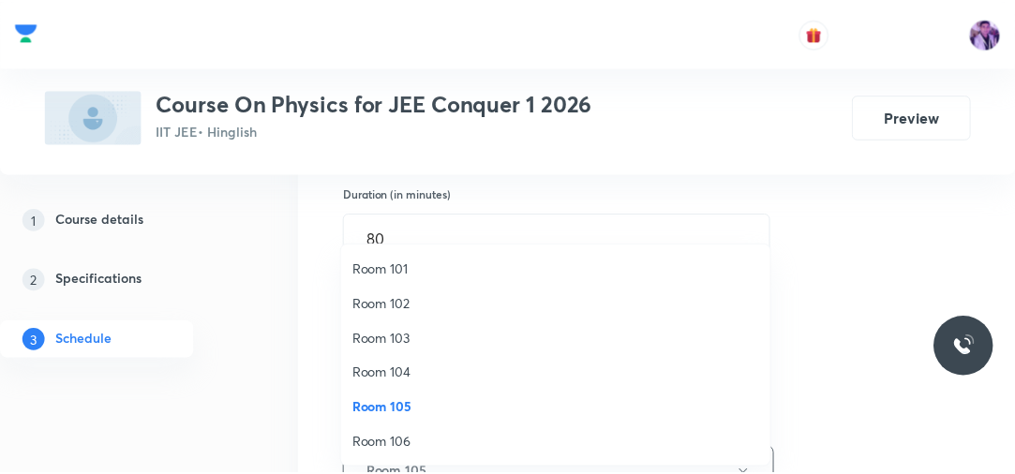
scroll to position [540, 0]
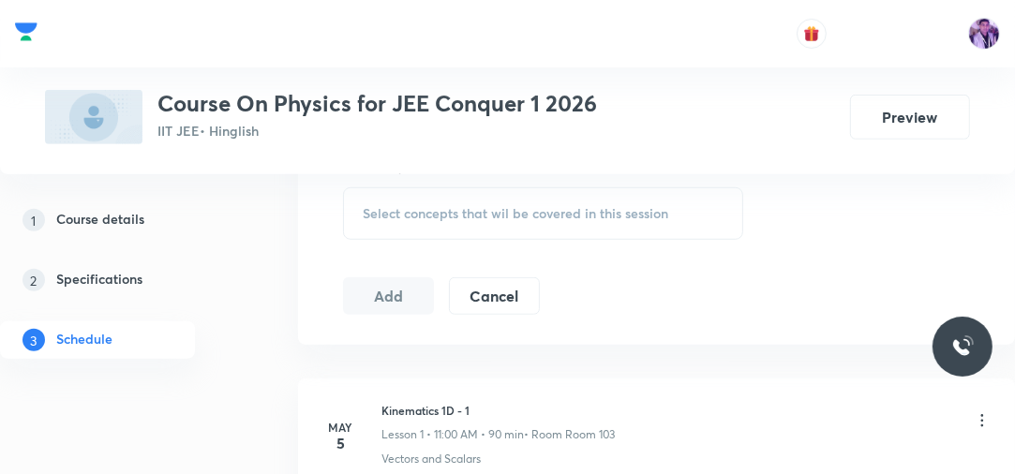
scroll to position [900, 0]
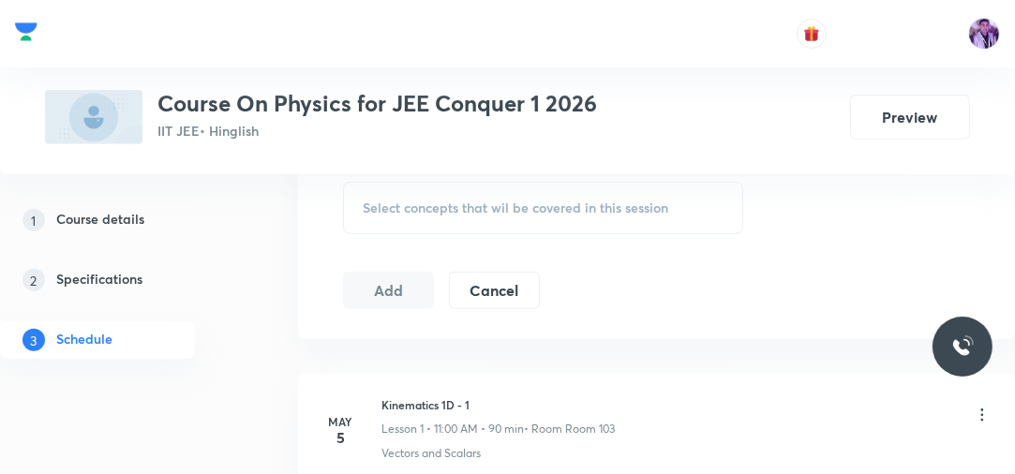
click at [490, 217] on div "Select concepts that wil be covered in this session" at bounding box center [543, 208] width 400 height 52
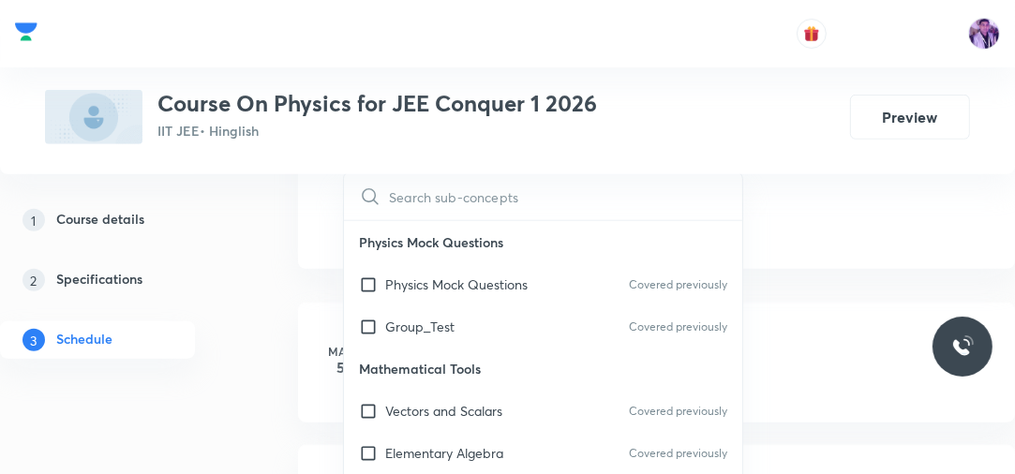
scroll to position [907, 0]
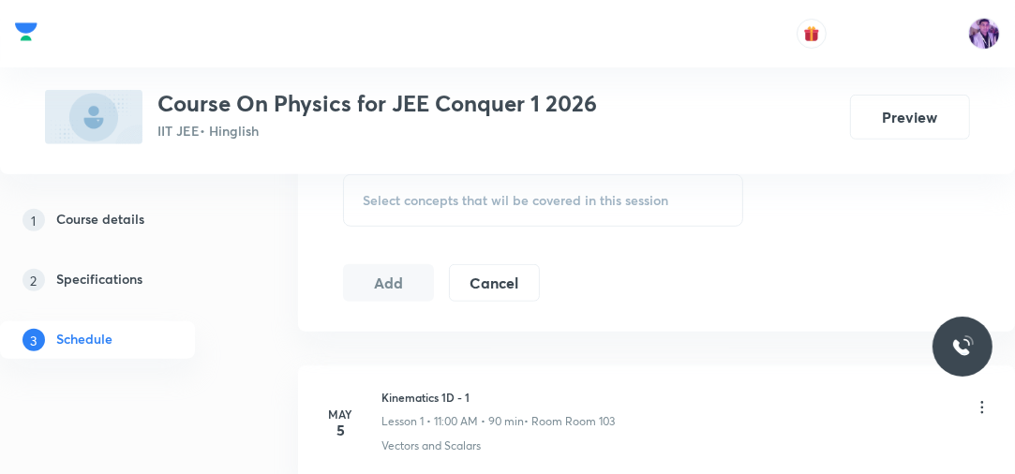
click at [502, 198] on span "Select concepts that wil be covered in this session" at bounding box center [516, 200] width 306 height 15
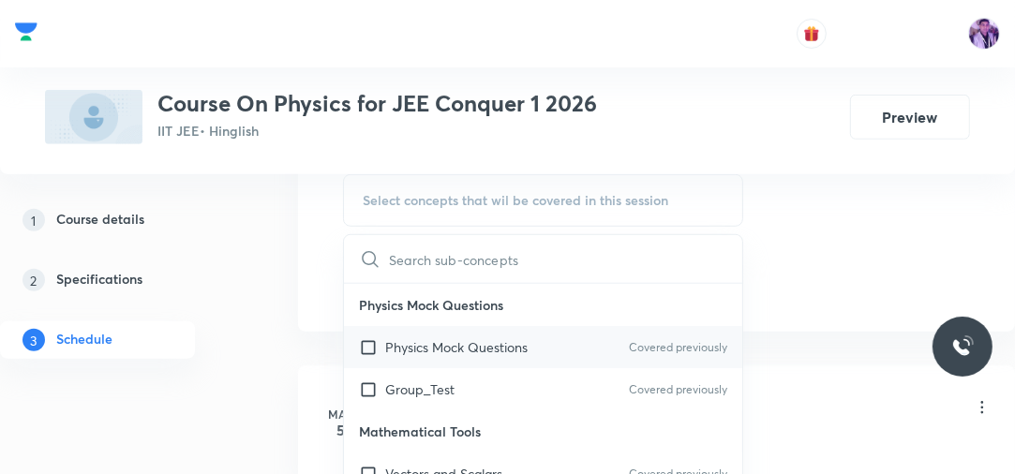
click at [406, 334] on div "Physics Mock Questions Covered previously" at bounding box center [543, 347] width 398 height 42
checkbox input "true"
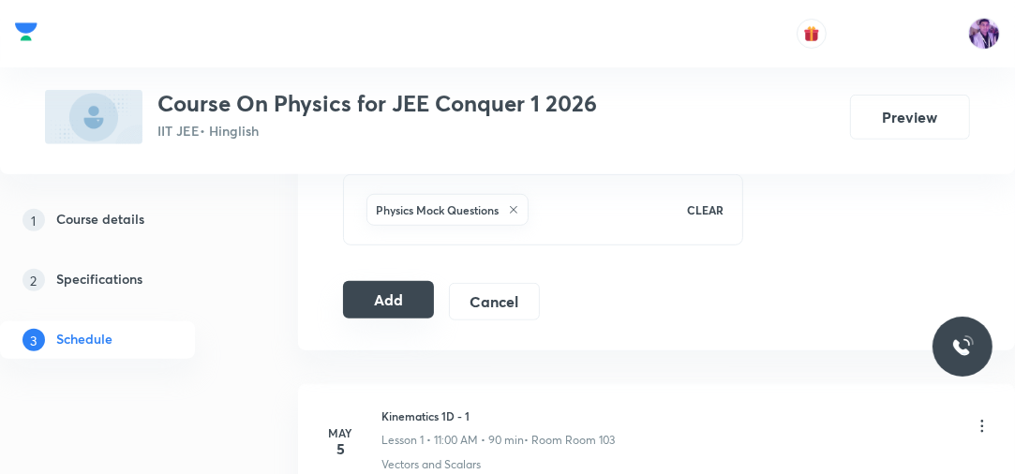
click at [383, 296] on button "Add" at bounding box center [388, 299] width 91 height 37
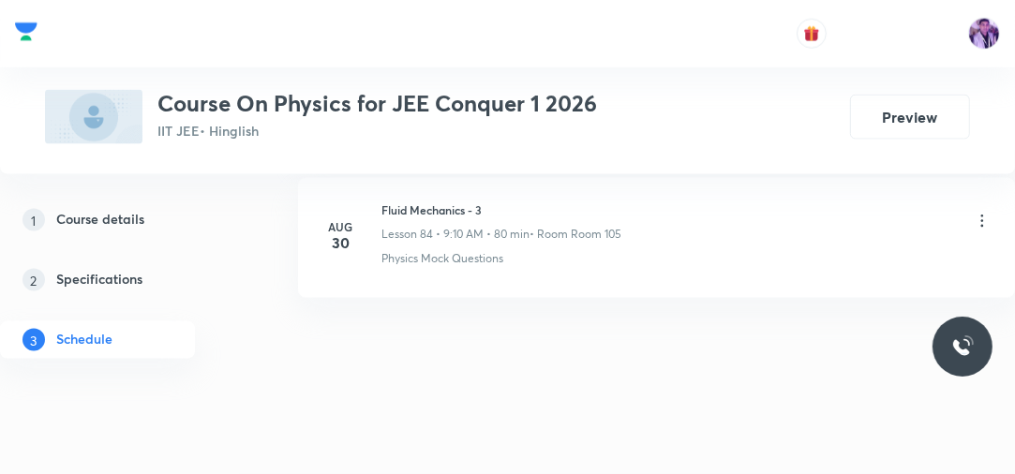
scroll to position [12058, 0]
